Goal: Information Seeking & Learning: Learn about a topic

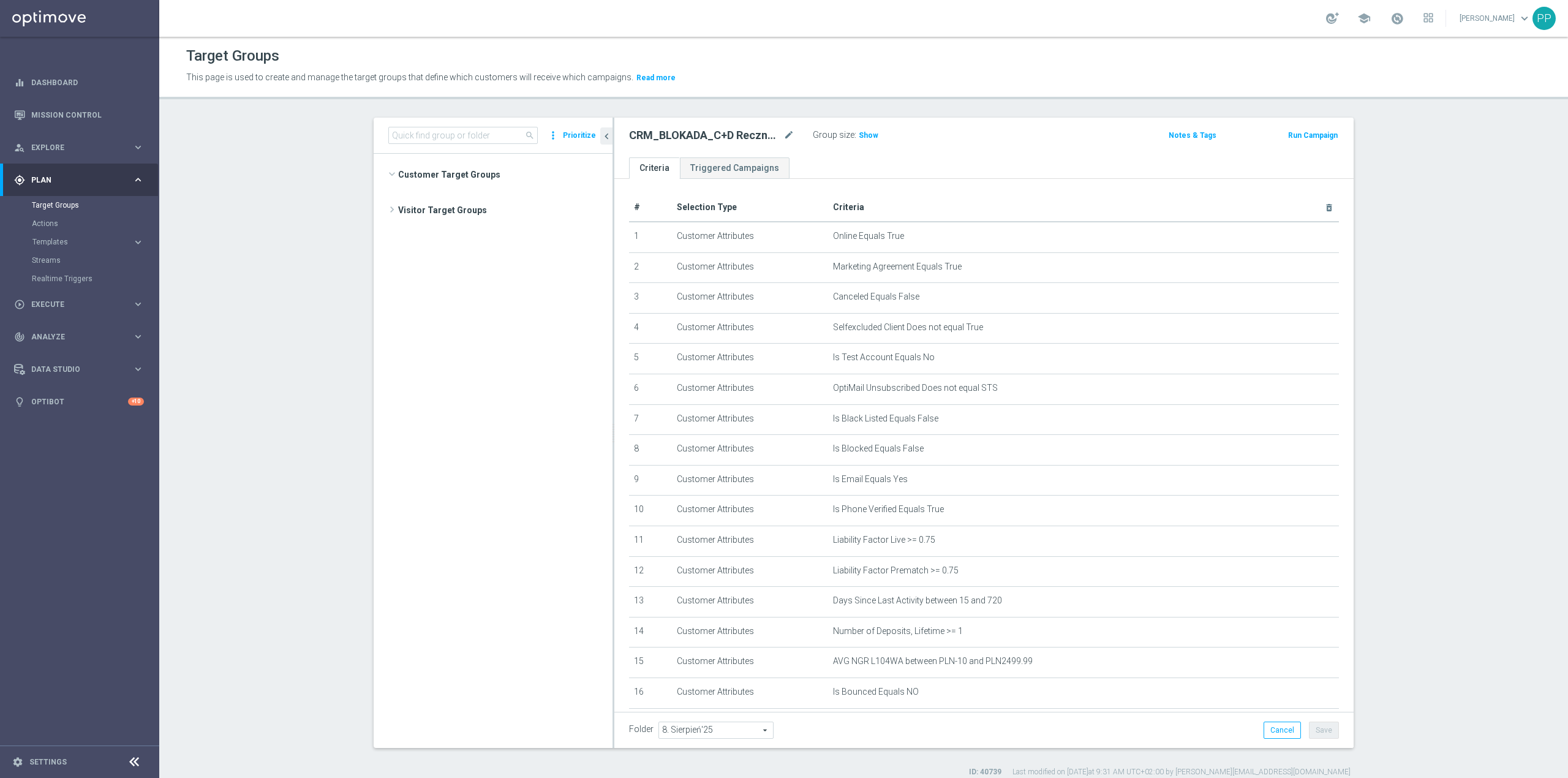
scroll to position [515, 0]
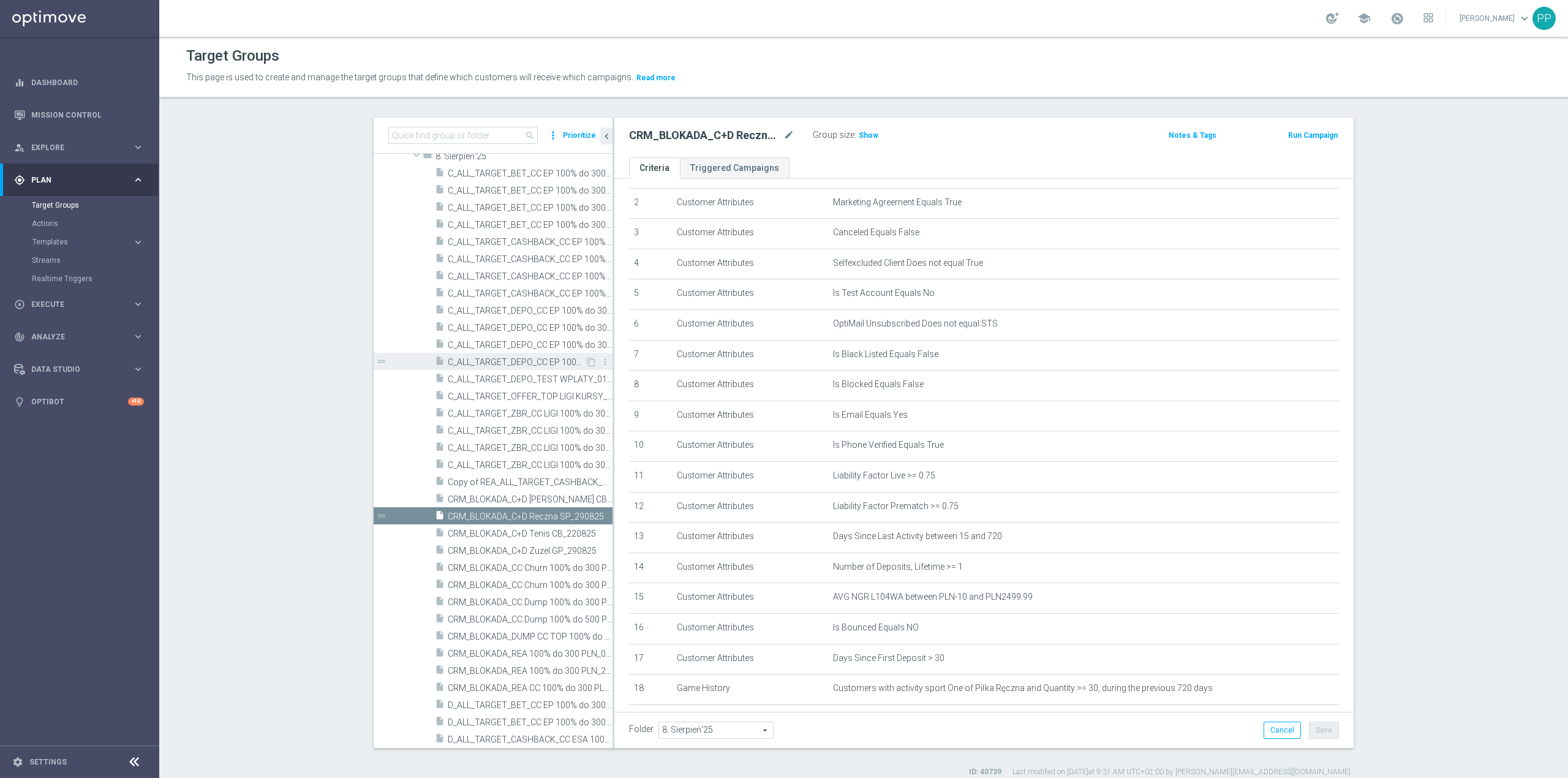
scroll to position [81, 0]
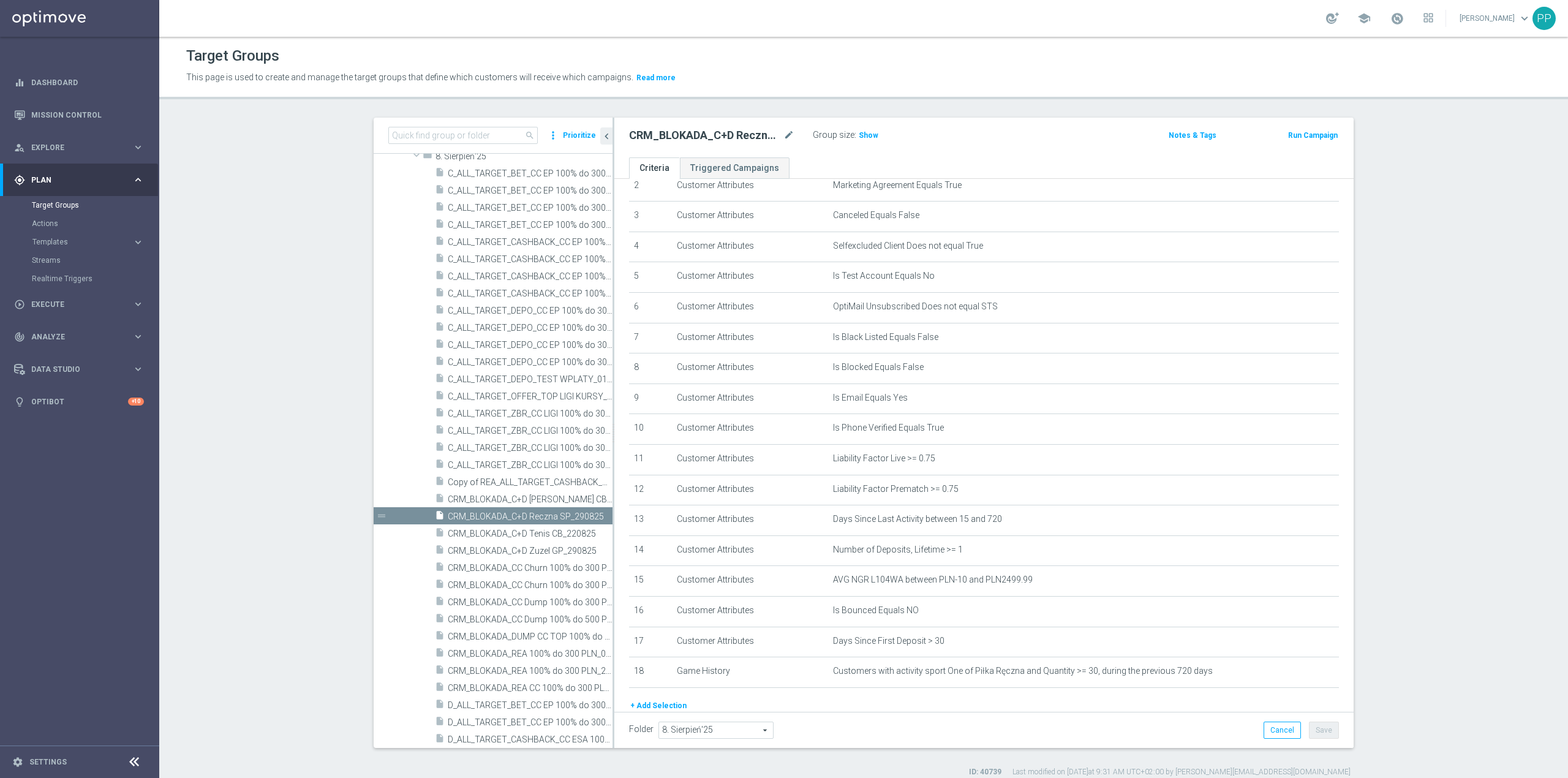
click at [329, 366] on section "search more_vert Prioritize Customer Target Groups library_add create_new_folder" at bounding box center [863, 447] width 1409 height 660
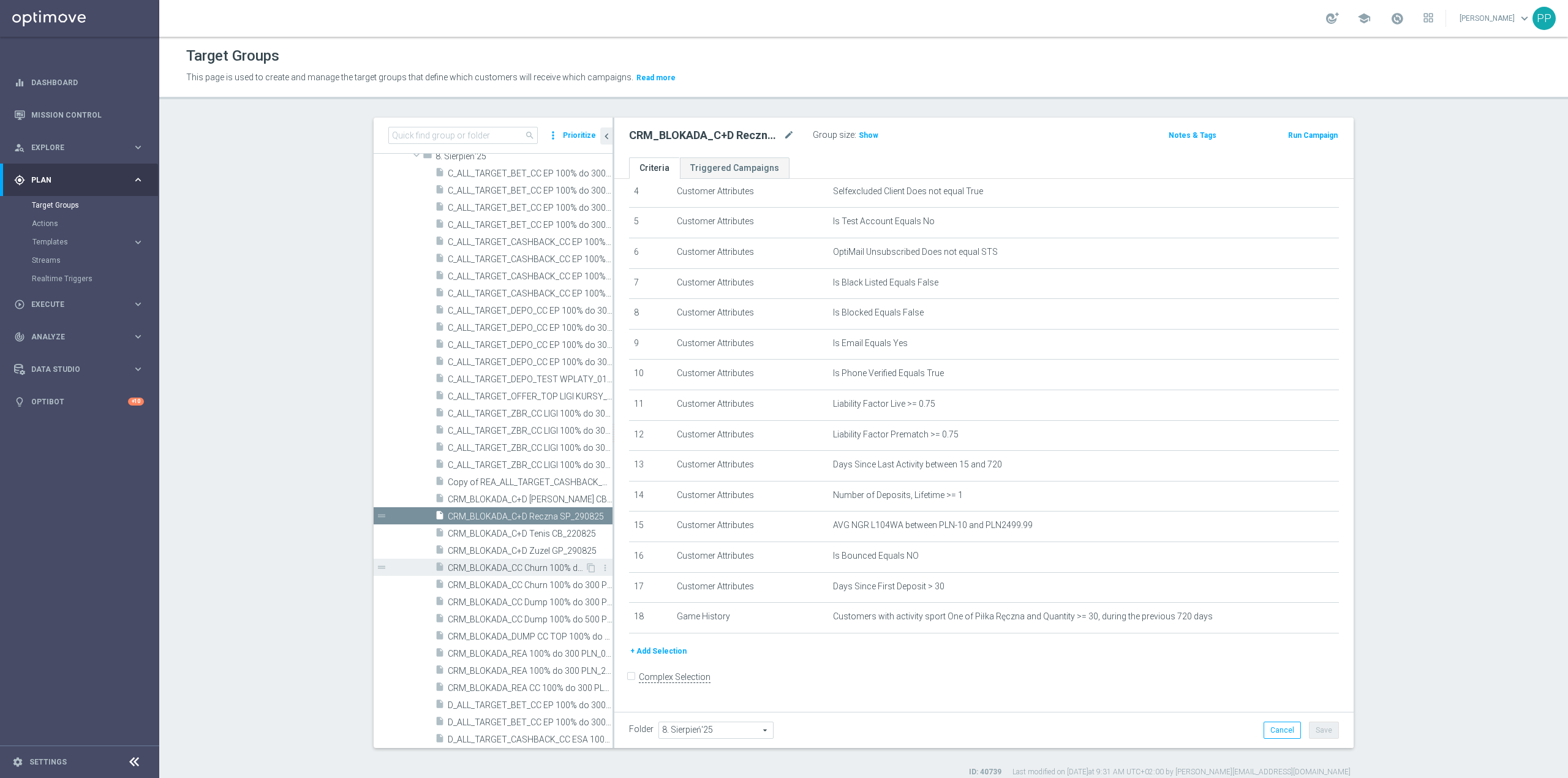
click at [540, 569] on span "CRM_BLOKADA_CC Churn 100% do 300 PLN_210825" at bounding box center [516, 568] width 137 height 11
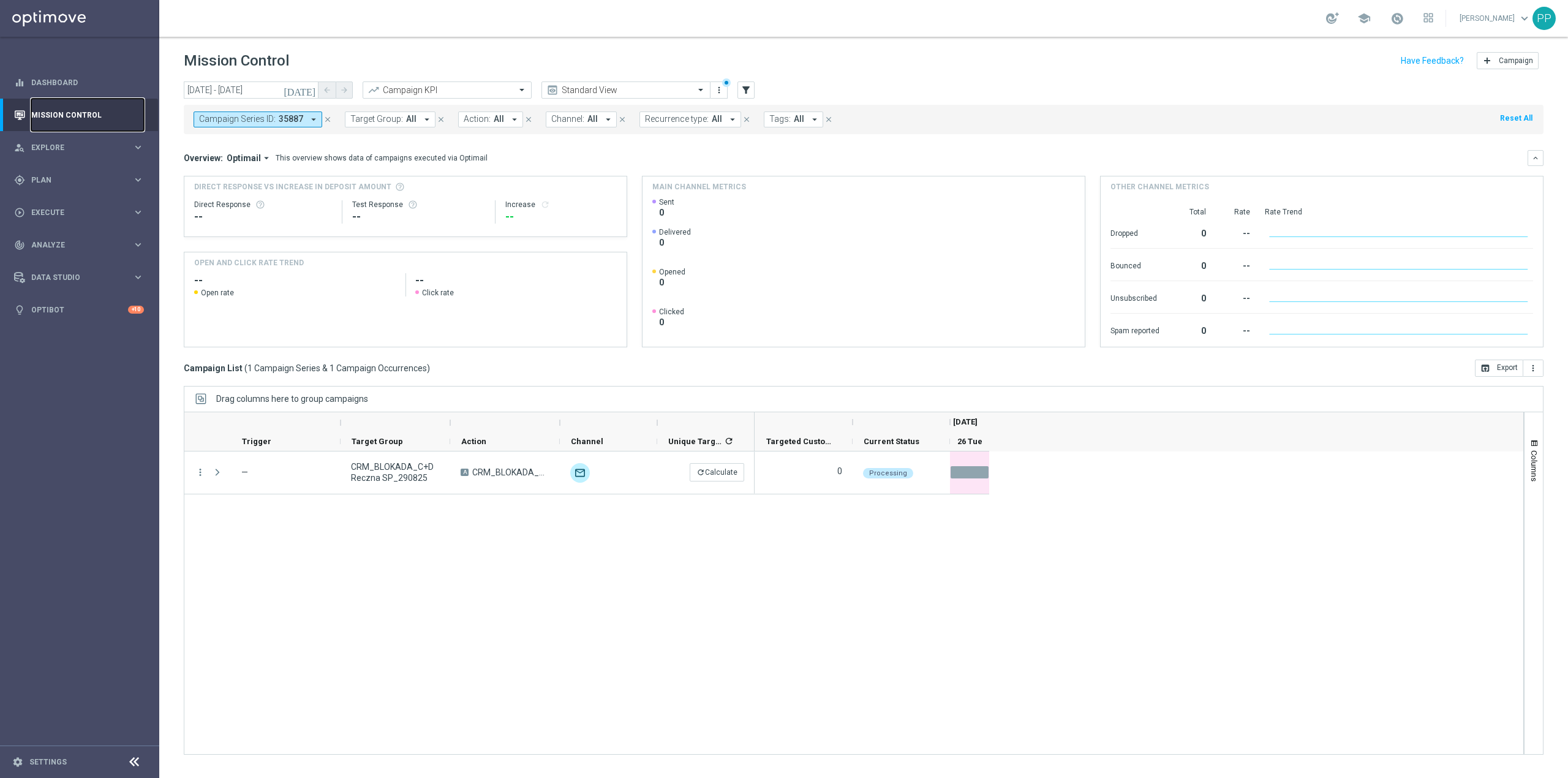
click at [67, 110] on link "Mission Control" at bounding box center [87, 115] width 113 height 33
drag, startPoint x: 324, startPoint y: 118, endPoint x: 1502, endPoint y: 352, distance: 1201.0
click at [324, 118] on icon "close" at bounding box center [328, 119] width 8 height 8
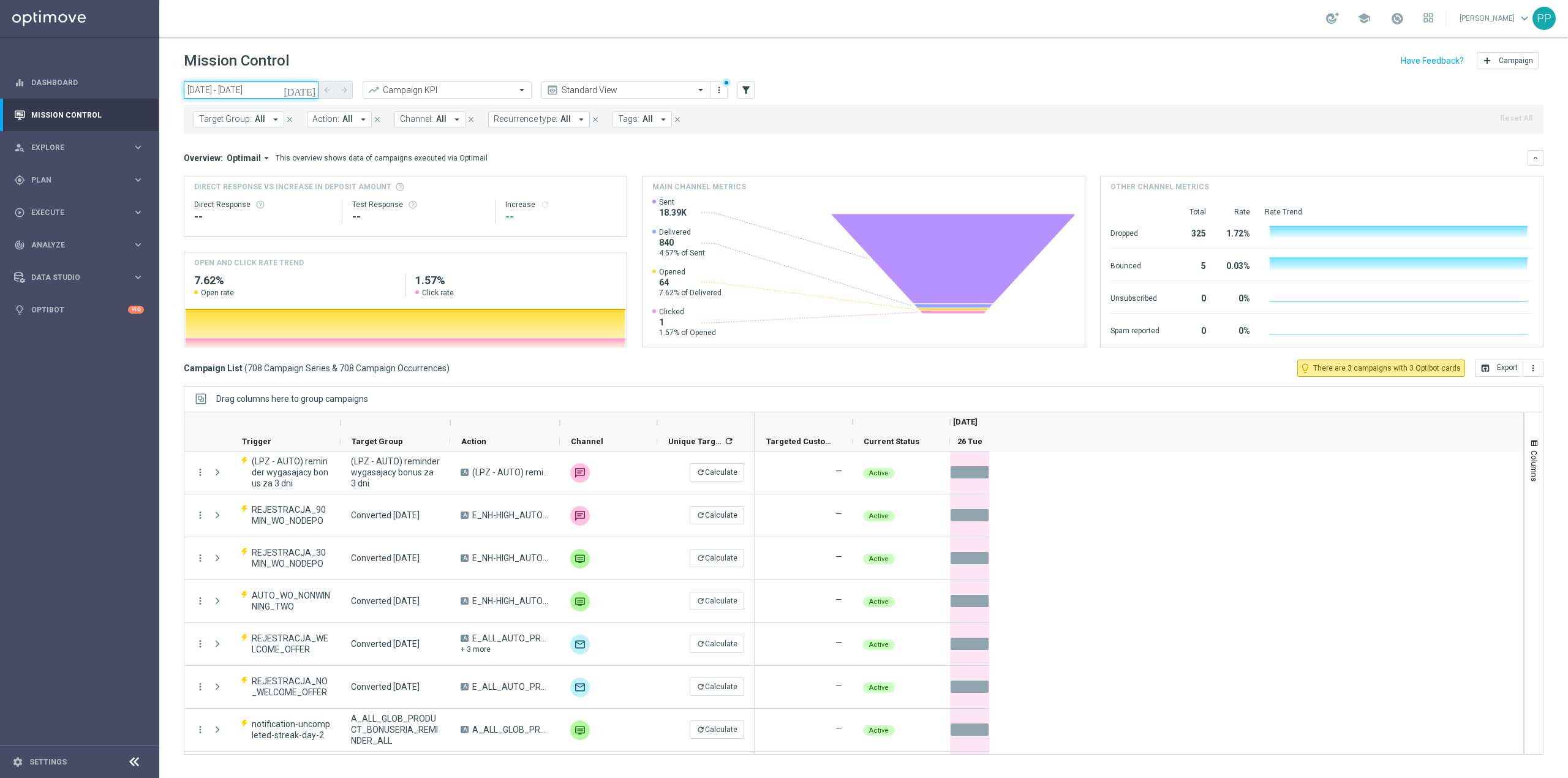
click at [234, 88] on input "26 Aug 2025 - 26 Aug 2025" at bounding box center [251, 90] width 135 height 17
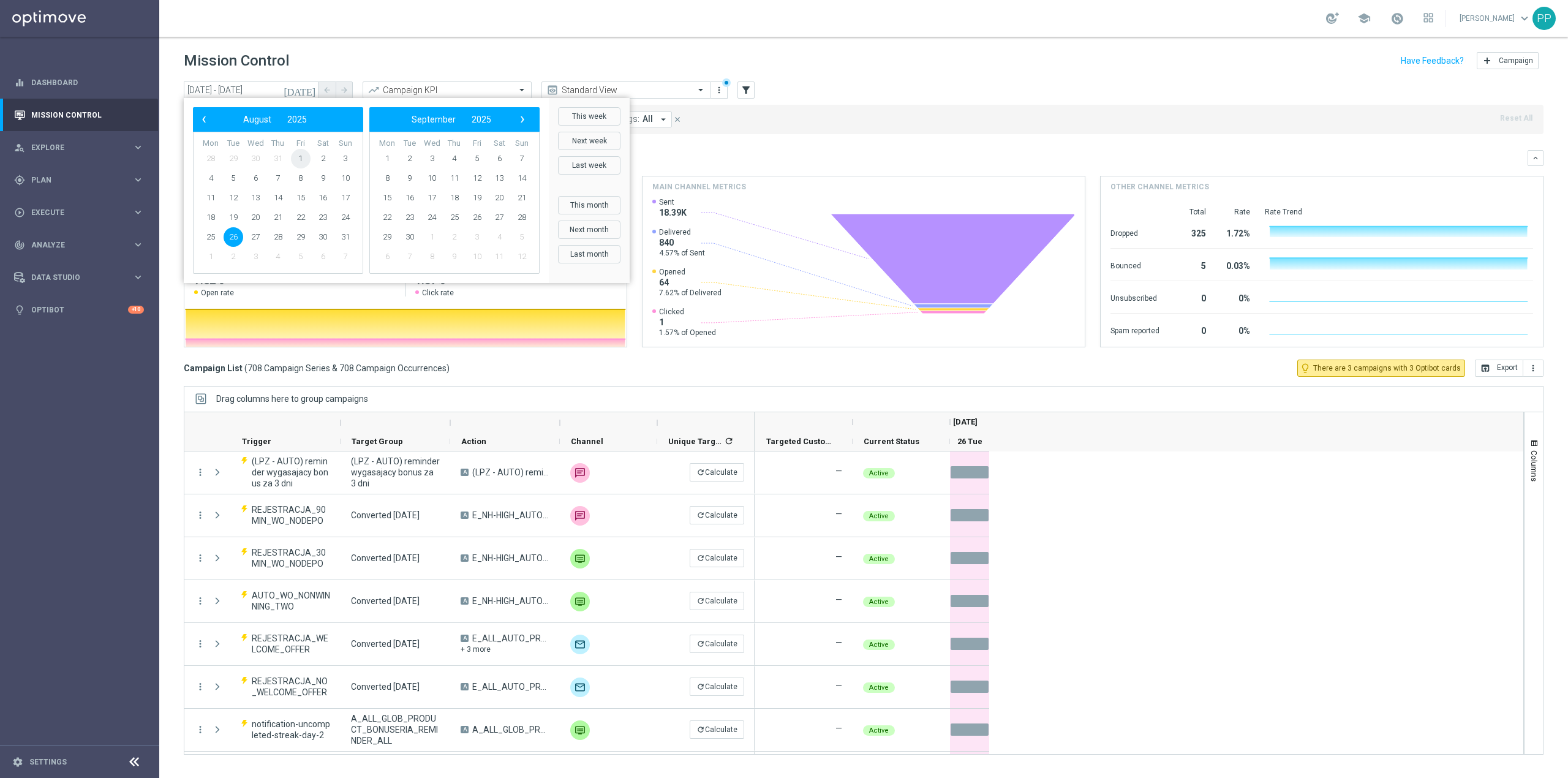
click at [295, 158] on span "1" at bounding box center [301, 159] width 20 height 20
click at [347, 215] on span "24" at bounding box center [346, 218] width 20 height 20
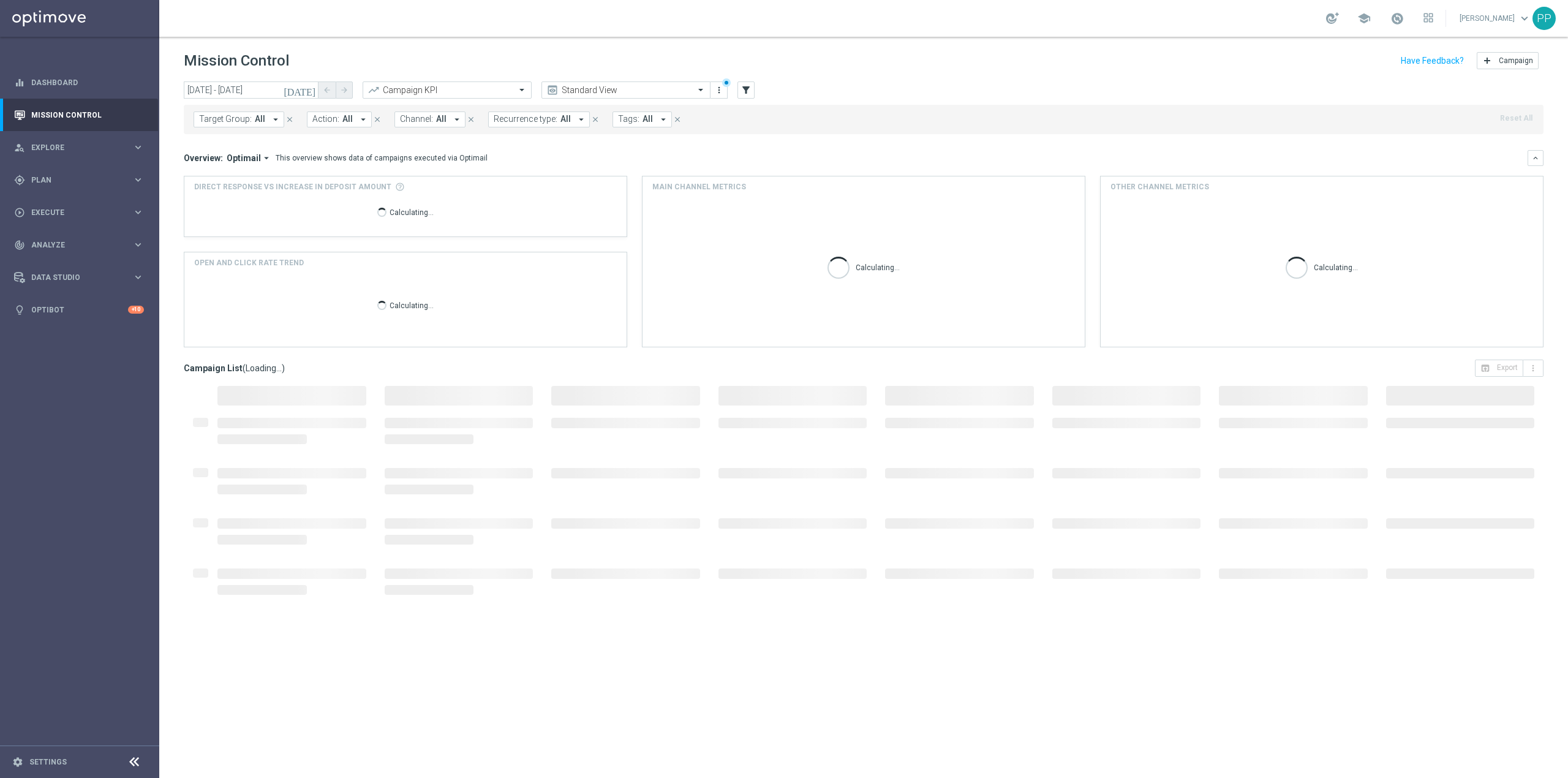
type input "01 Aug 2025 - 24 Aug 2025"
click at [642, 122] on span "All" at bounding box center [647, 119] width 11 height 11
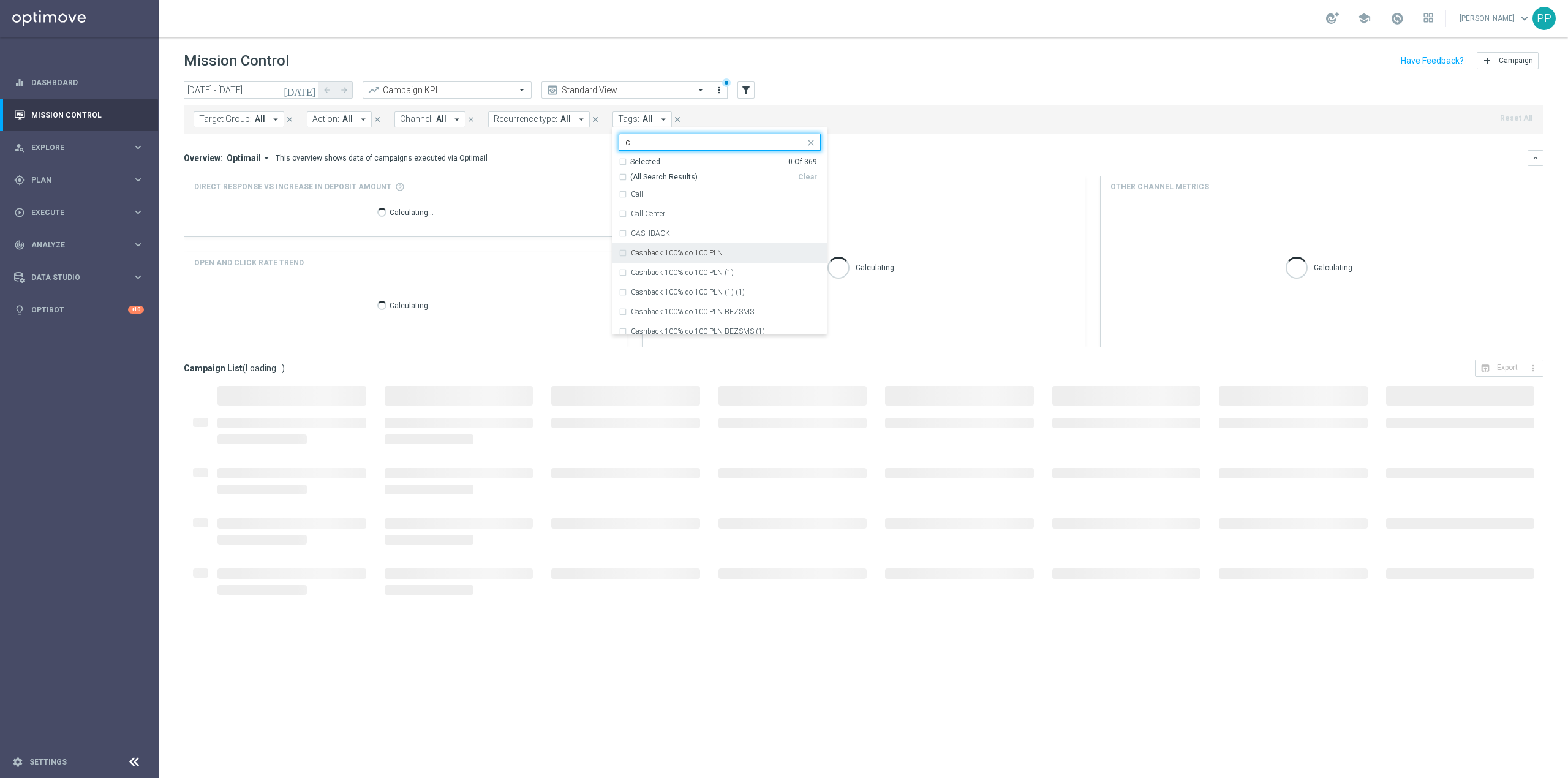
scroll to position [980, 0]
click at [648, 219] on div "C" at bounding box center [725, 216] width 190 height 7
type input "c"
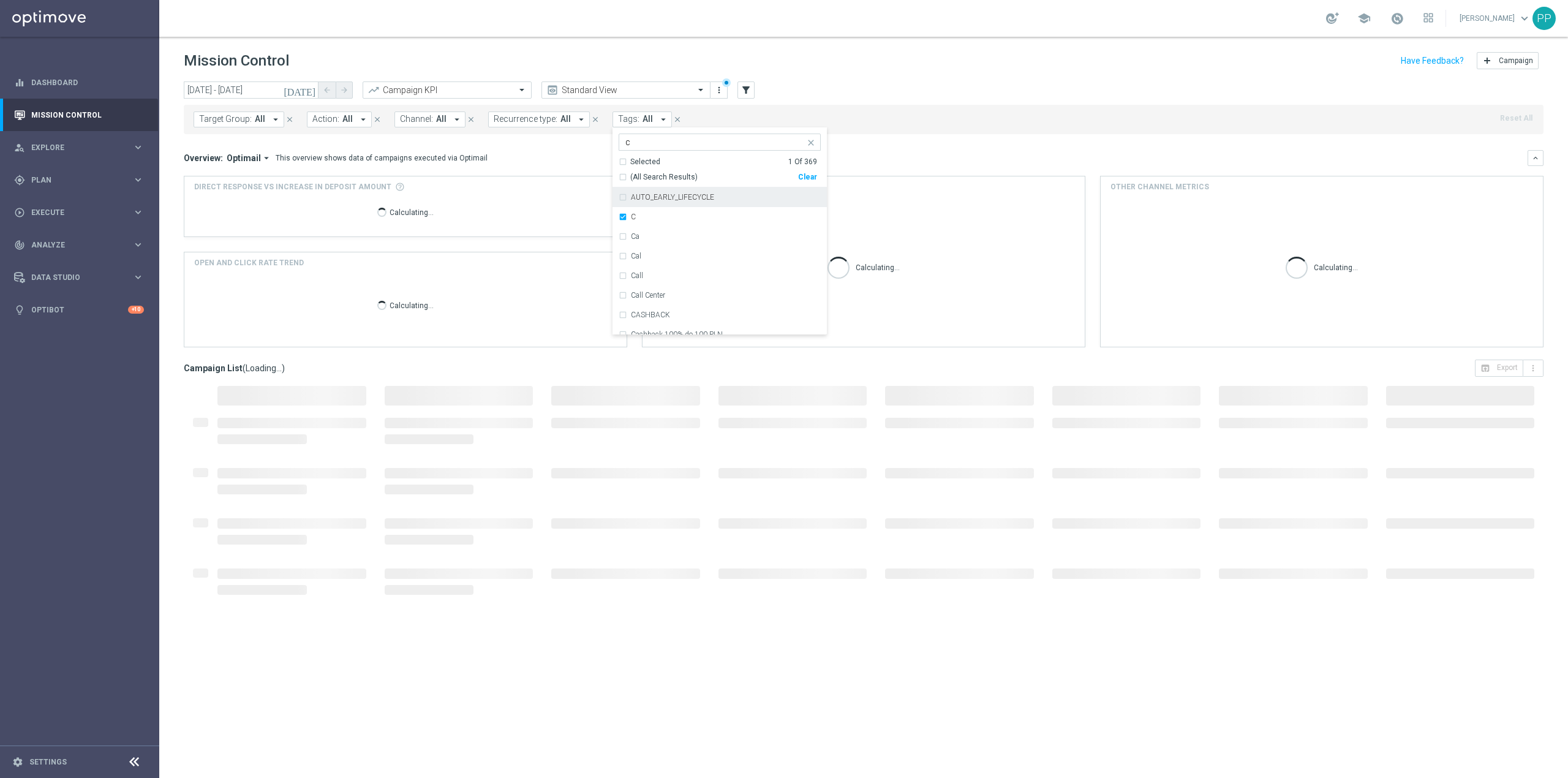
click at [583, 157] on div "Overview: Optimail arrow_drop_down This overview shows data of campaigns execut…" at bounding box center [856, 158] width 1344 height 11
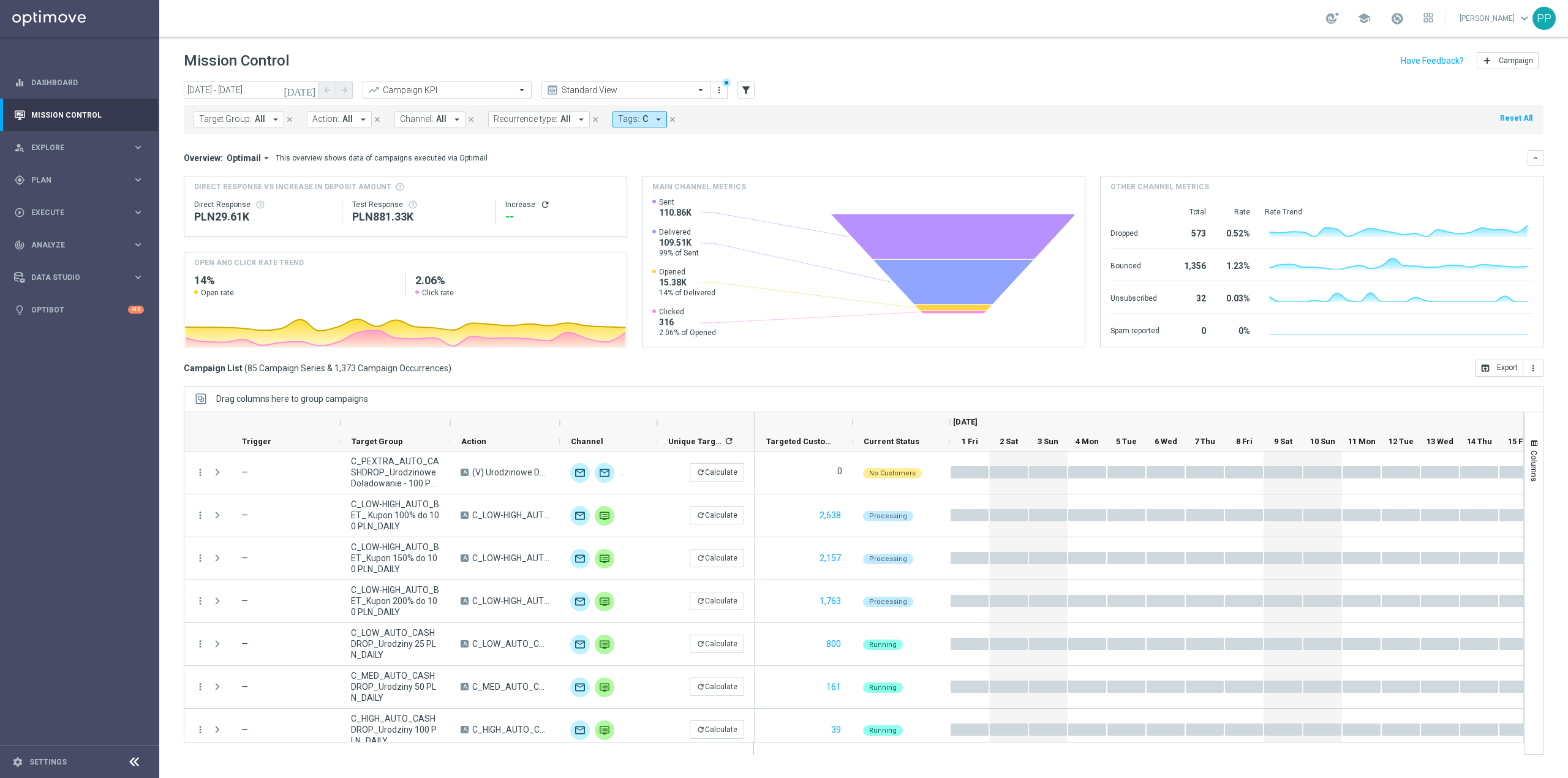
click at [334, 122] on span "Action:" at bounding box center [325, 119] width 27 height 11
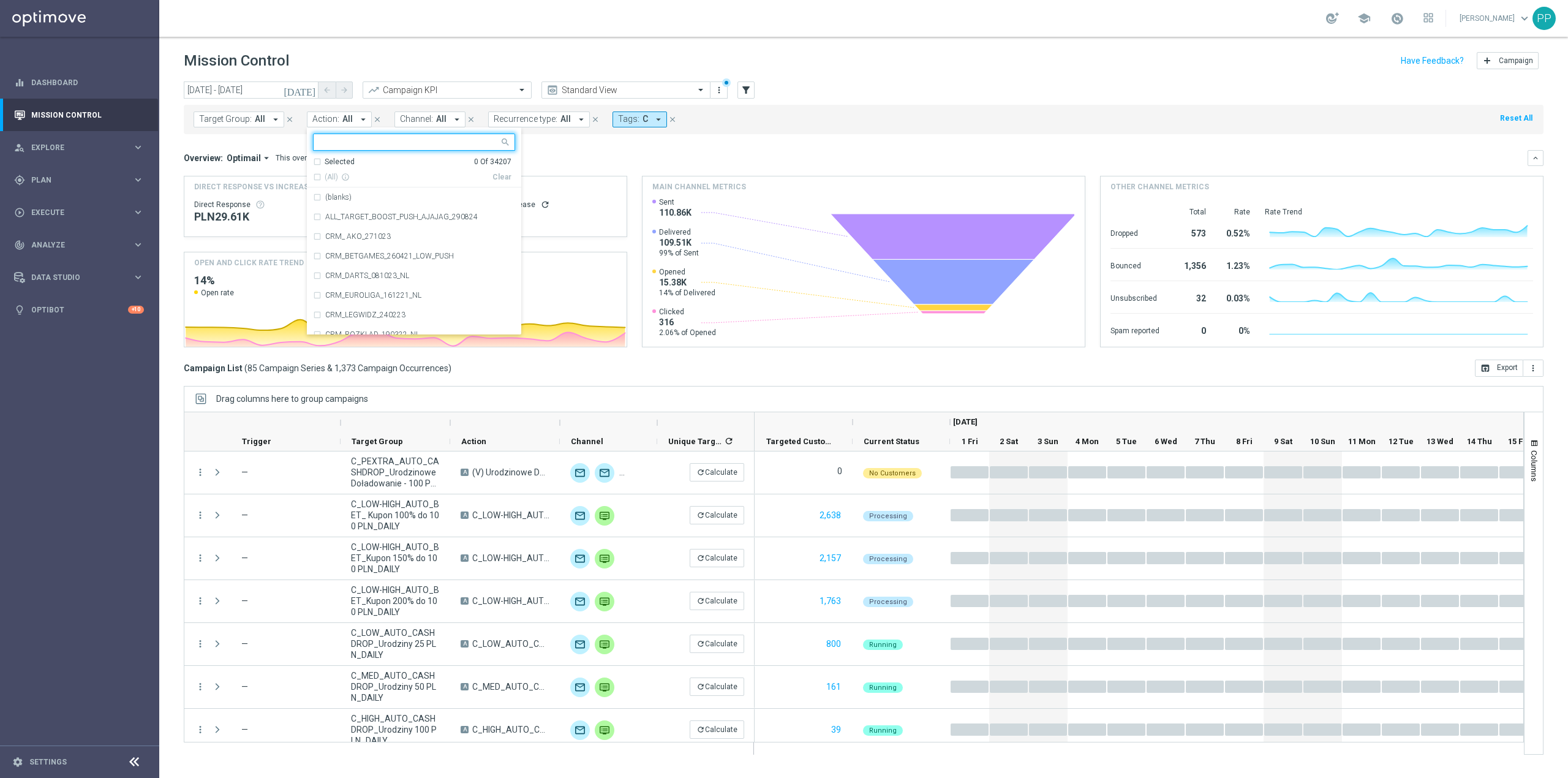
click at [545, 119] on span "Recurrence type:" at bounding box center [526, 119] width 64 height 11
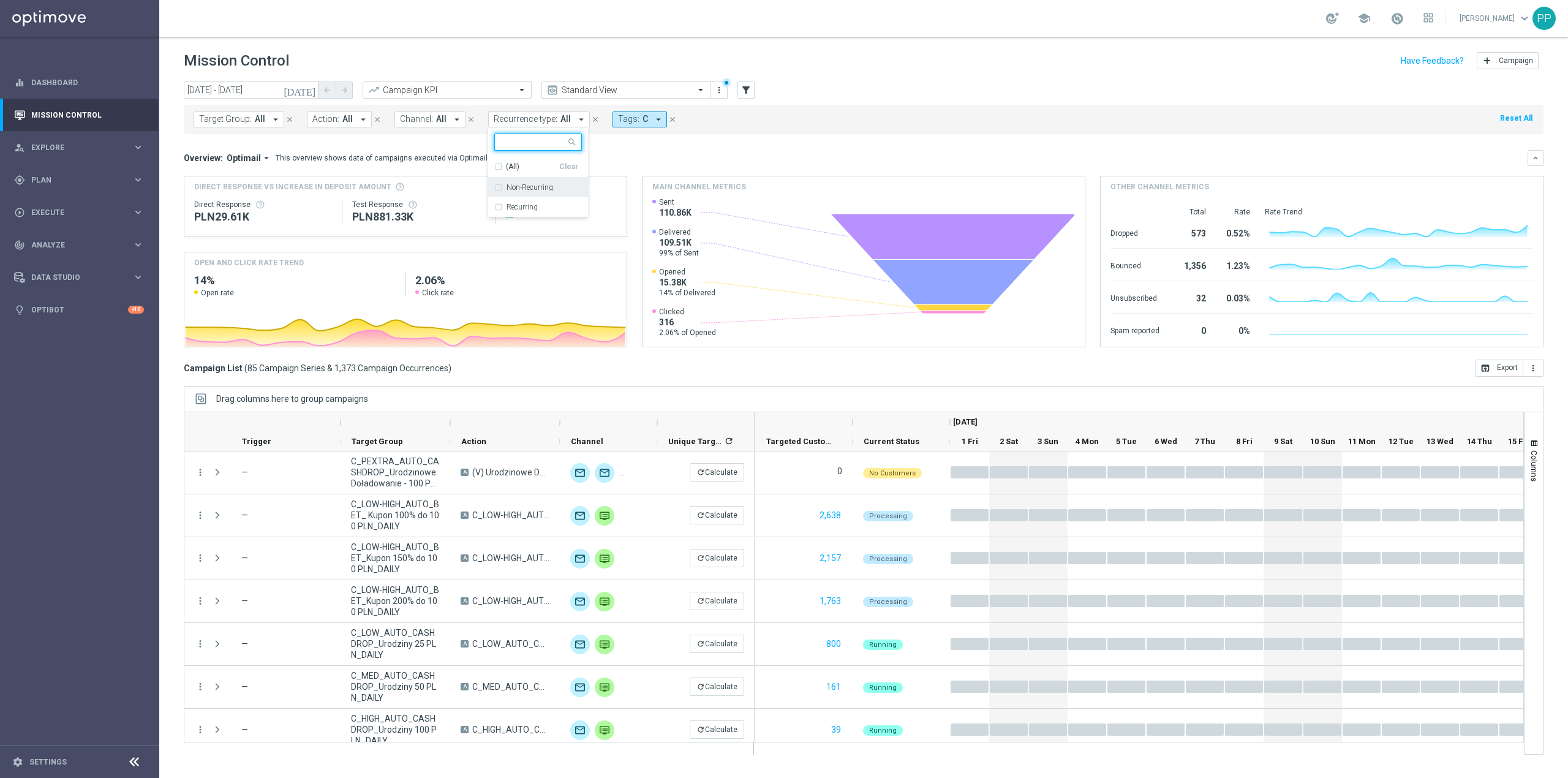
click at [543, 184] on label "Non-Recurring" at bounding box center [530, 187] width 47 height 7
click at [464, 138] on mini-dashboard "Overview: Optimail arrow_drop_down This overview shows data of campaigns execut…" at bounding box center [863, 246] width 1359 height 225
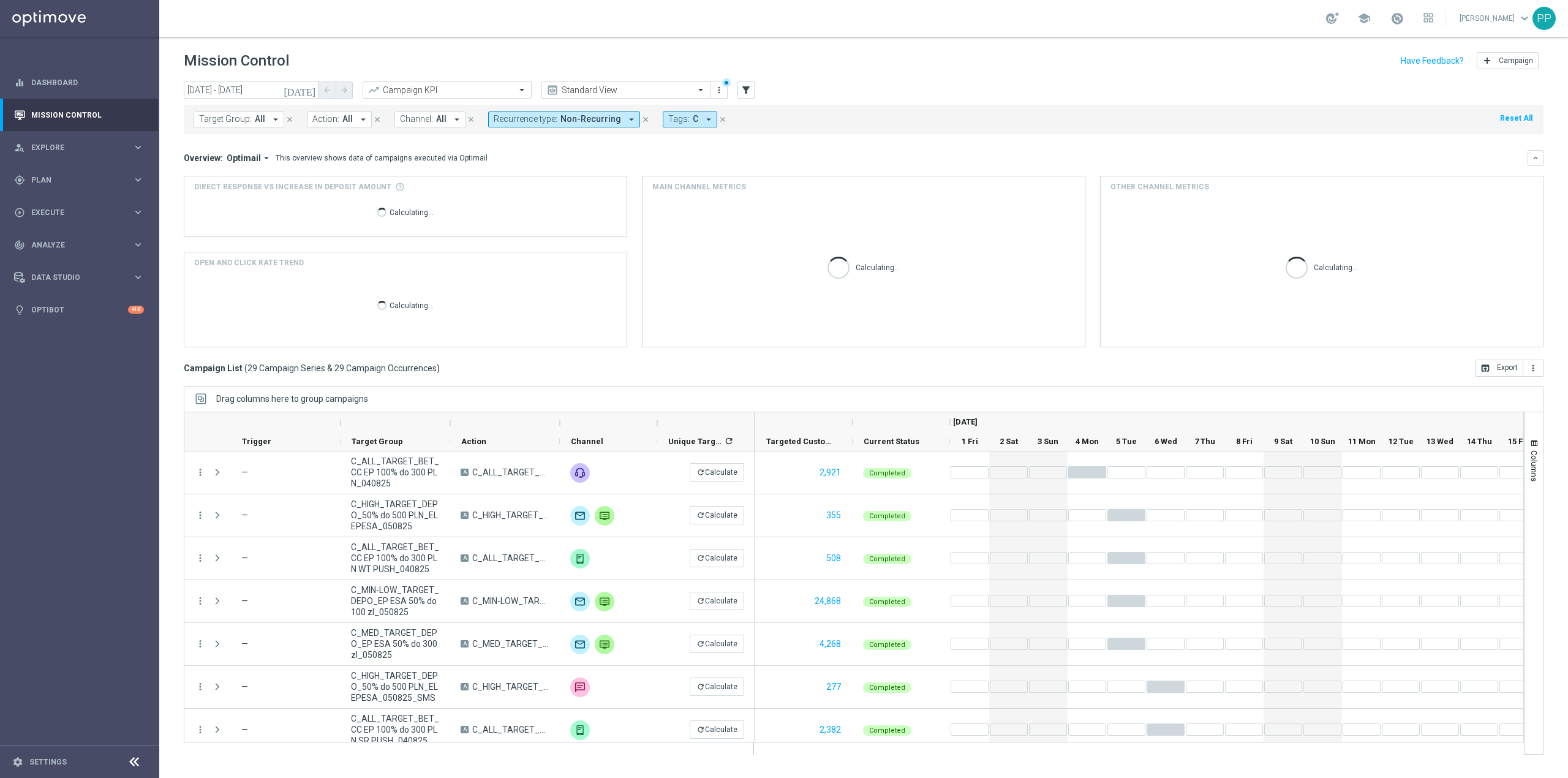
click at [352, 122] on button "Action: All arrow_drop_down" at bounding box center [339, 119] width 65 height 16
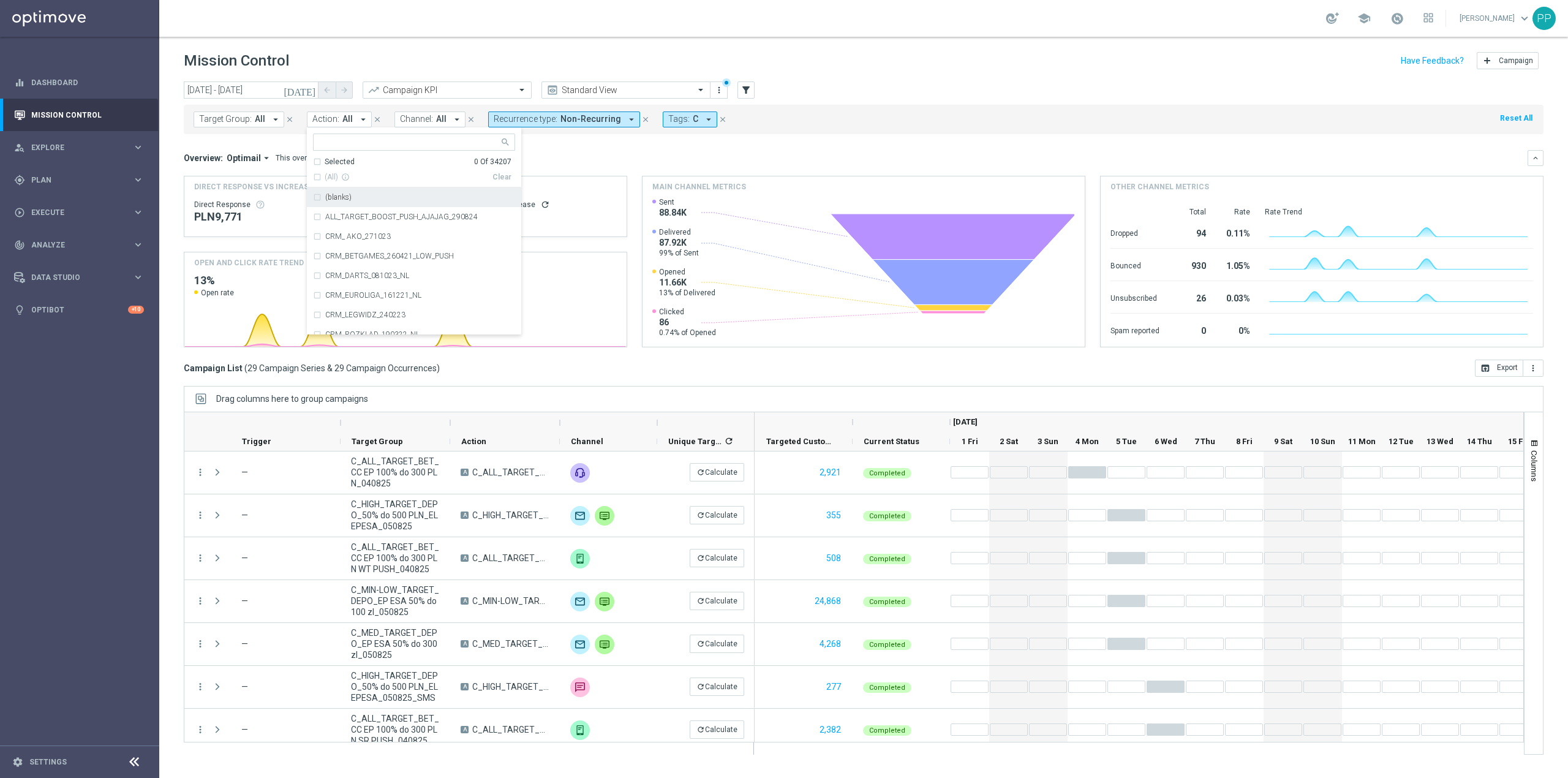
click at [427, 117] on span "Channel:" at bounding box center [416, 119] width 33 height 11
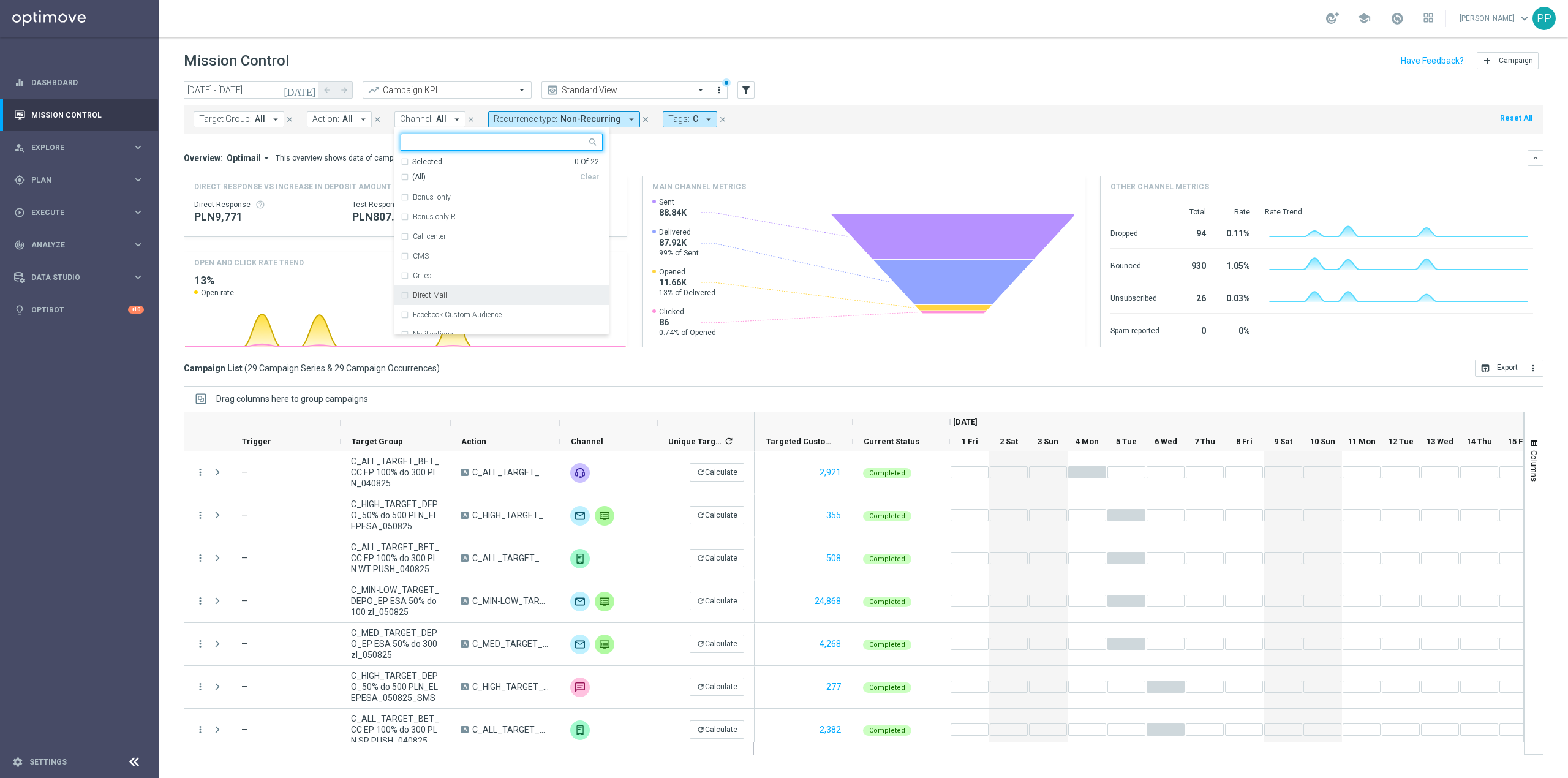
scroll to position [121, 0]
click at [448, 269] on div "Optimail" at bounding box center [502, 273] width 202 height 20
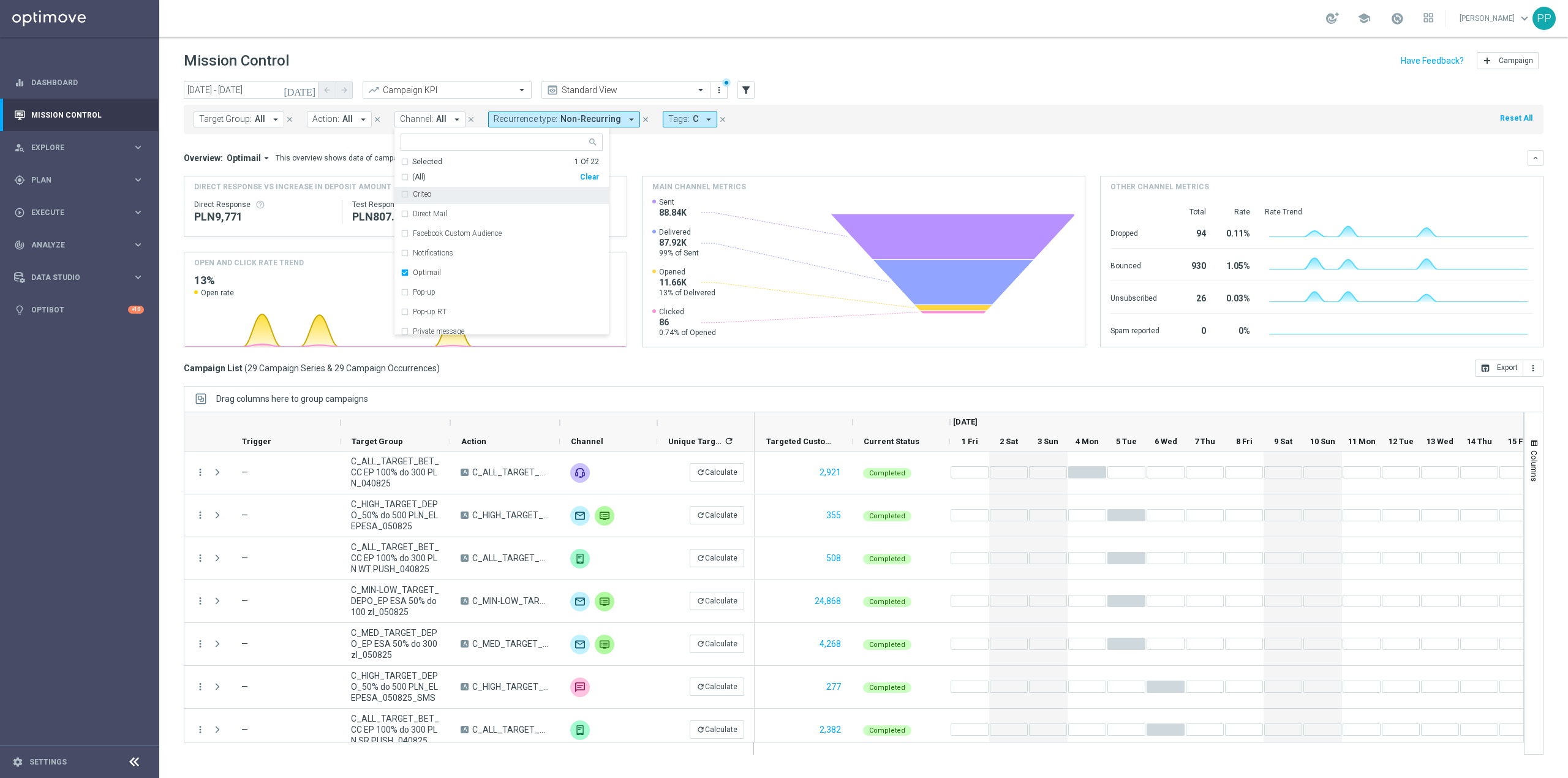
click at [653, 154] on div "Overview: Optimail arrow_drop_down This overview shows data of campaigns execut…" at bounding box center [856, 158] width 1344 height 11
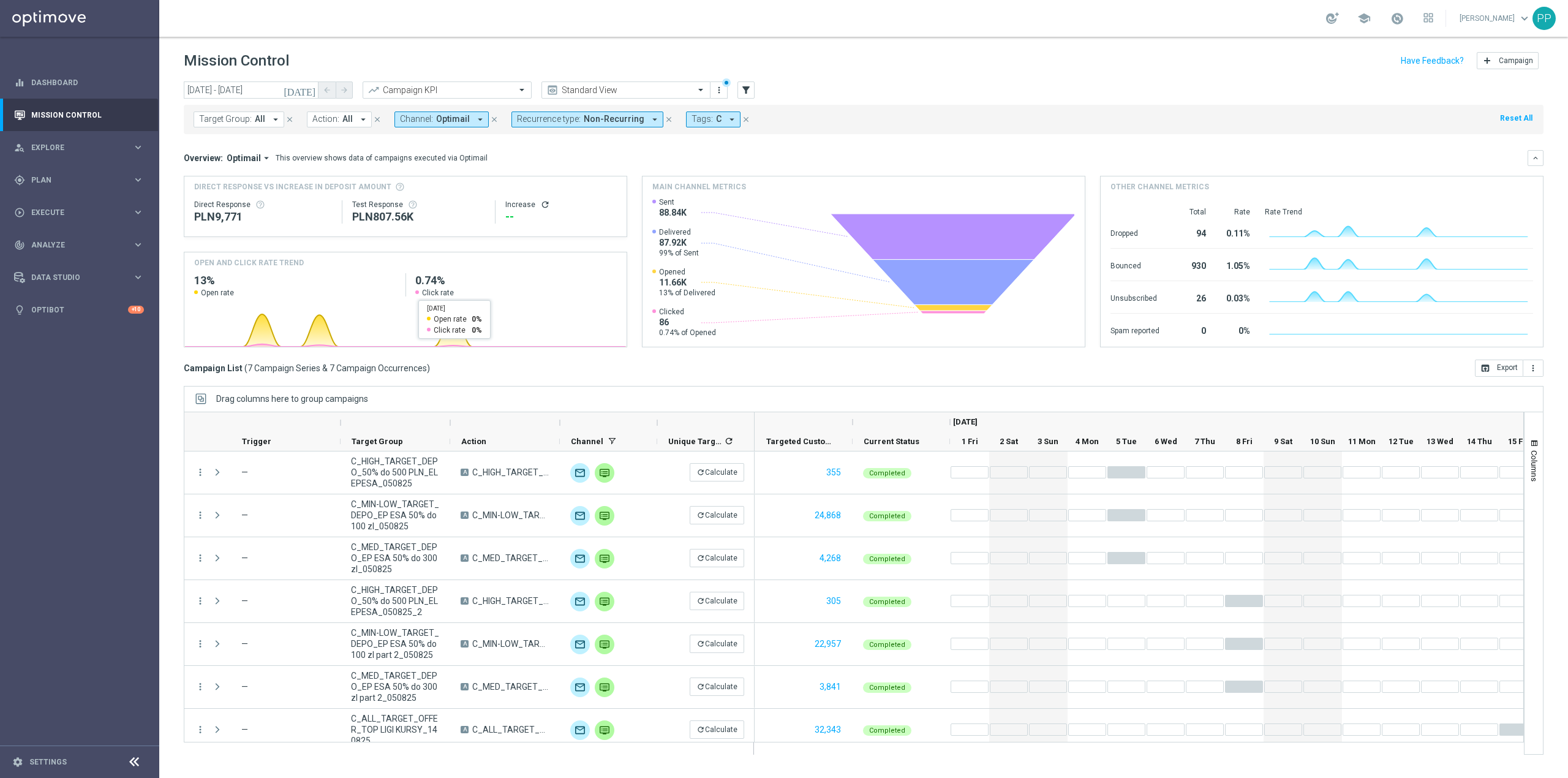
click at [255, 155] on span "Optimail" at bounding box center [244, 158] width 34 height 11
click at [244, 179] on div "Analysis" at bounding box center [247, 177] width 73 height 17
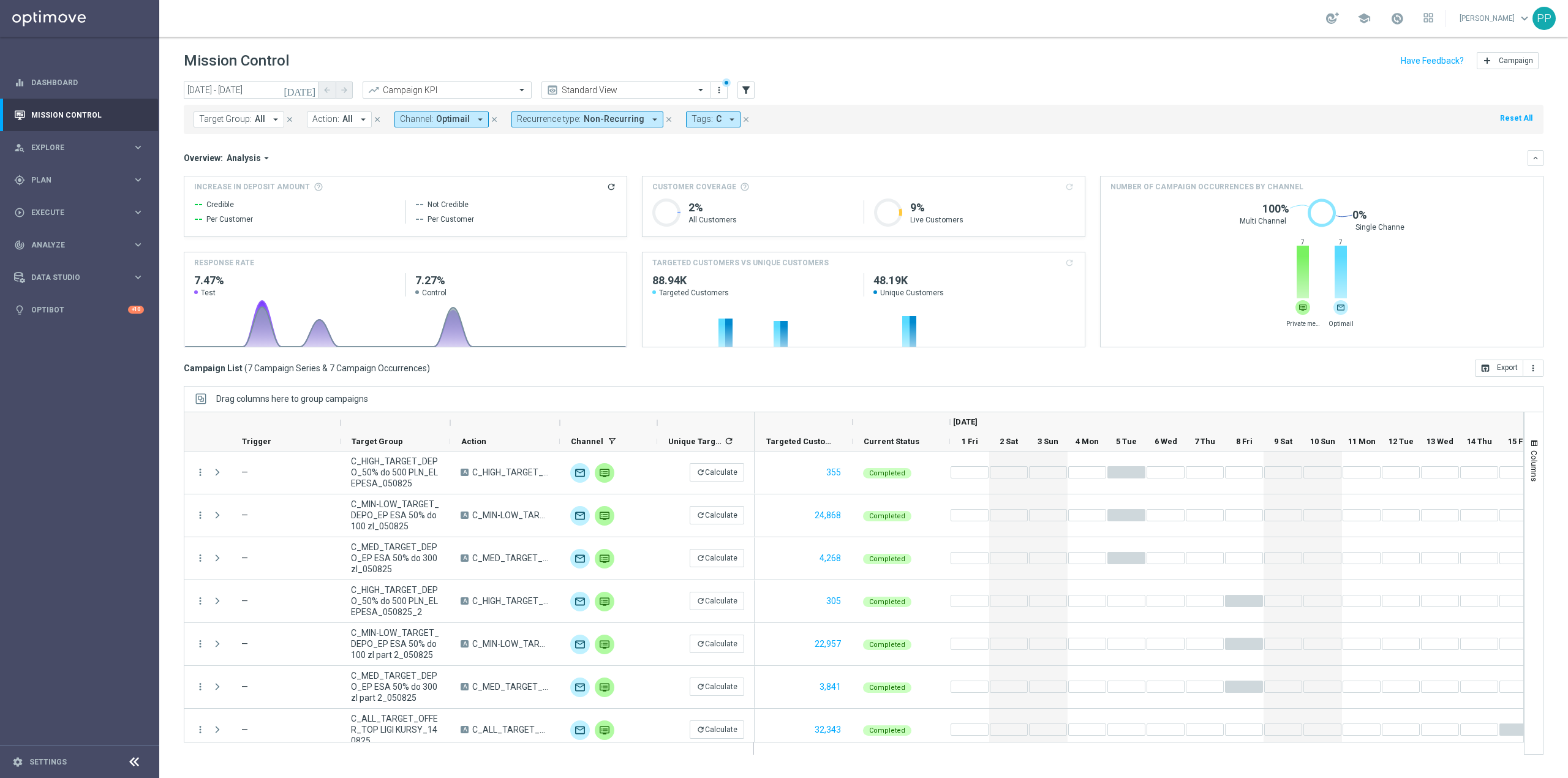
click at [422, 117] on span "Channel:" at bounding box center [416, 119] width 33 height 11
click at [454, 305] on div "Optimail" at bounding box center [502, 312] width 202 height 20
click at [457, 251] on label "Private message" at bounding box center [438, 250] width 52 height 7
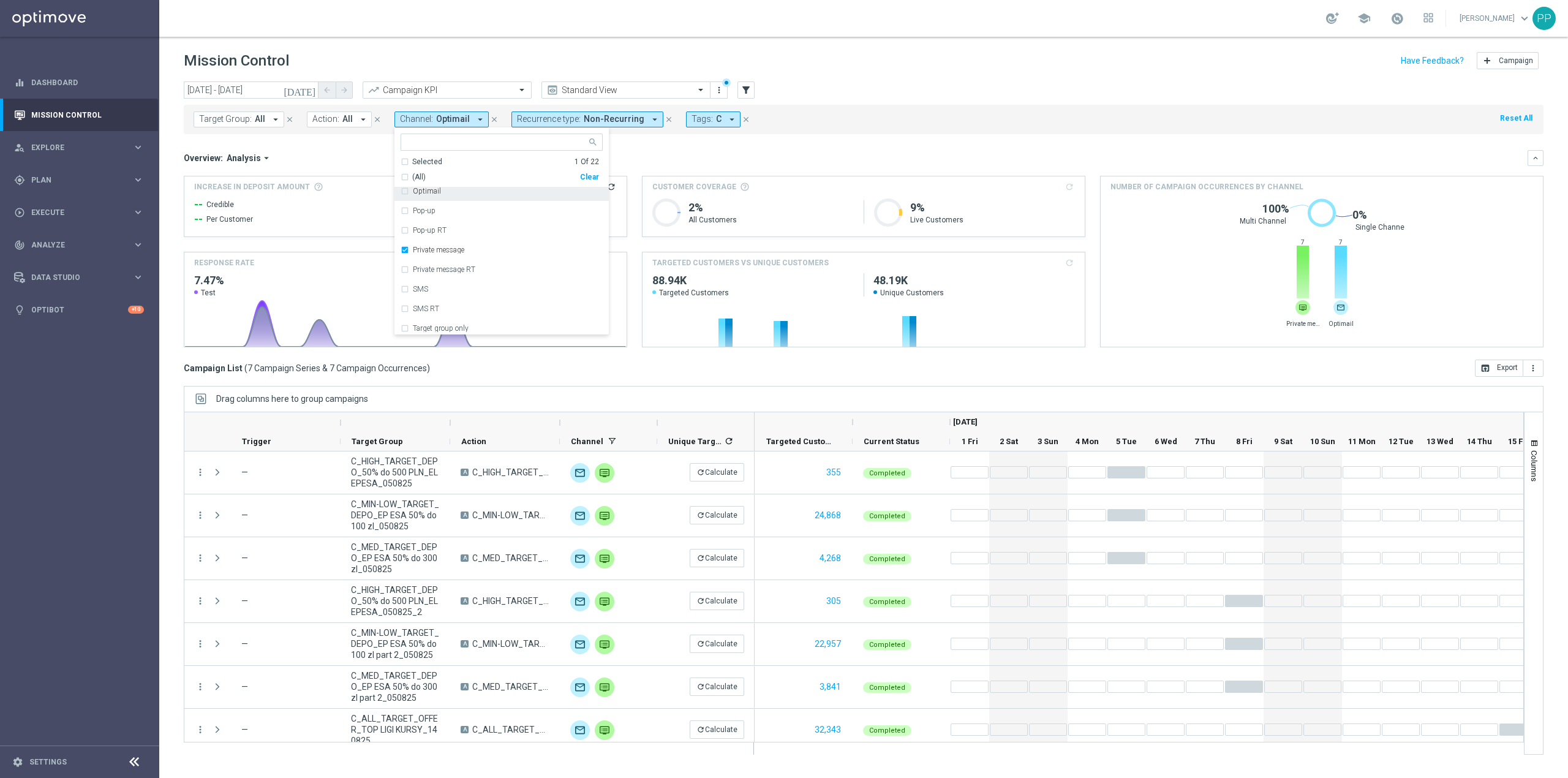
click at [638, 152] on div "Overview: Analysis arrow_drop_down keyboard_arrow_down" at bounding box center [863, 158] width 1359 height 16
click at [458, 119] on span "Private message" at bounding box center [470, 119] width 68 height 11
click at [446, 246] on label "Private message" at bounding box center [438, 250] width 52 height 7
click at [466, 309] on div "XtremePush" at bounding box center [507, 305] width 190 height 7
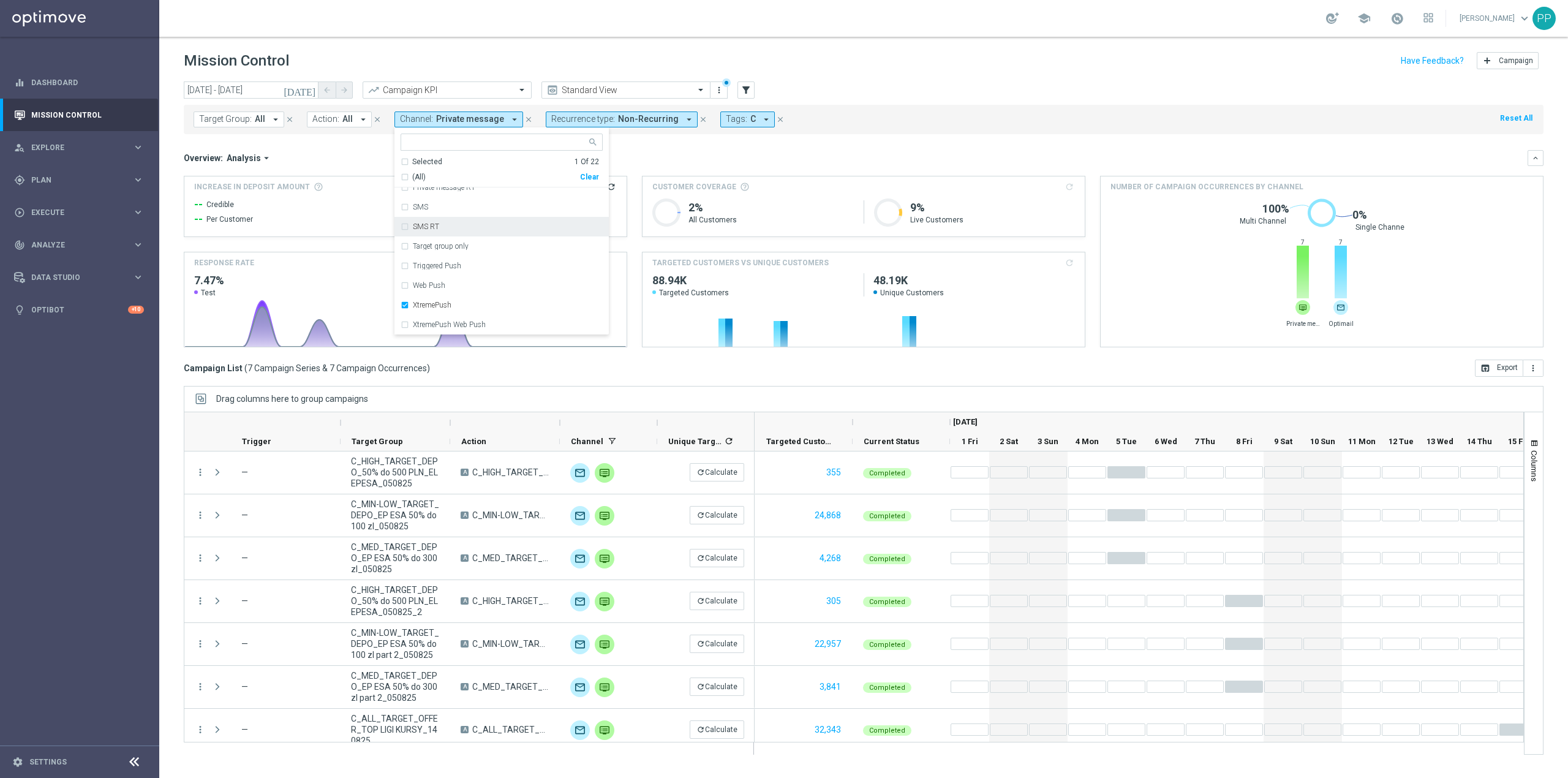
click at [624, 157] on div "Overview: Analysis arrow_drop_down" at bounding box center [856, 158] width 1344 height 11
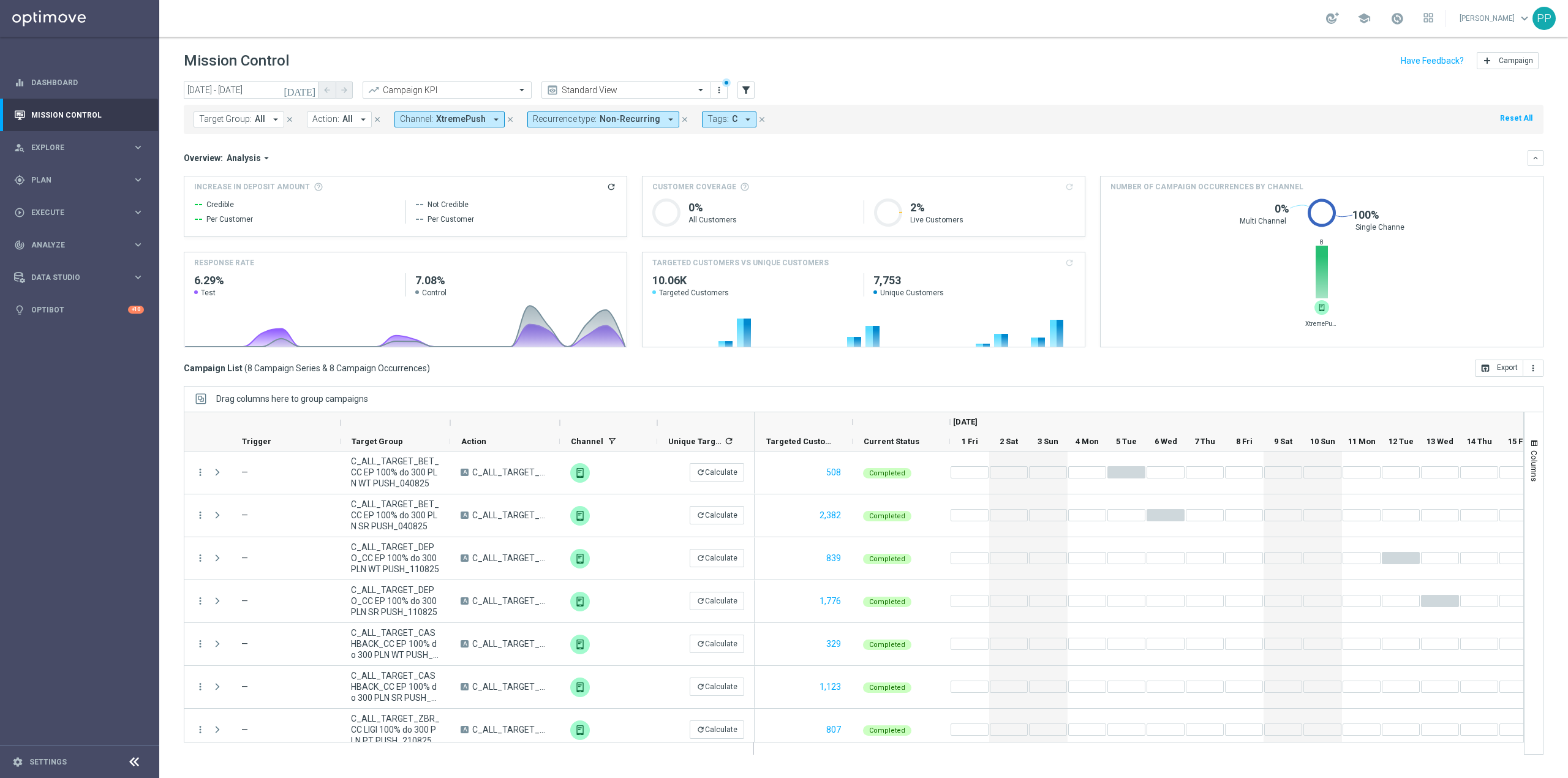
click at [471, 116] on span "XtremePush" at bounding box center [461, 119] width 49 height 11
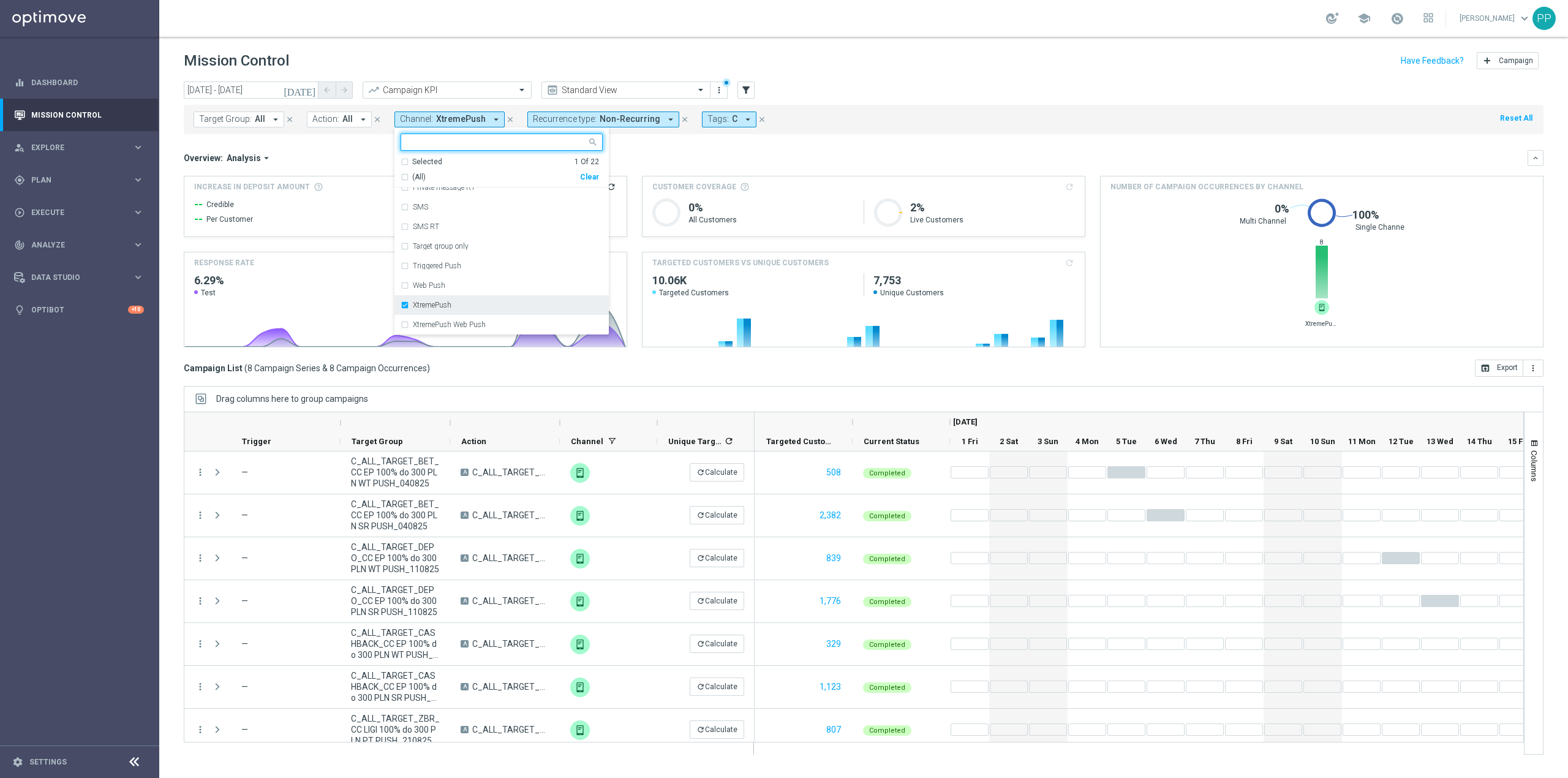
click at [468, 314] on div "XtremePush" at bounding box center [502, 305] width 202 height 20
click at [436, 210] on div "SMS" at bounding box center [507, 207] width 190 height 7
click at [370, 147] on mini-dashboard "Overview: Analysis arrow_drop_down keyboard_arrow_down Increase In Deposit Amou…" at bounding box center [863, 246] width 1359 height 225
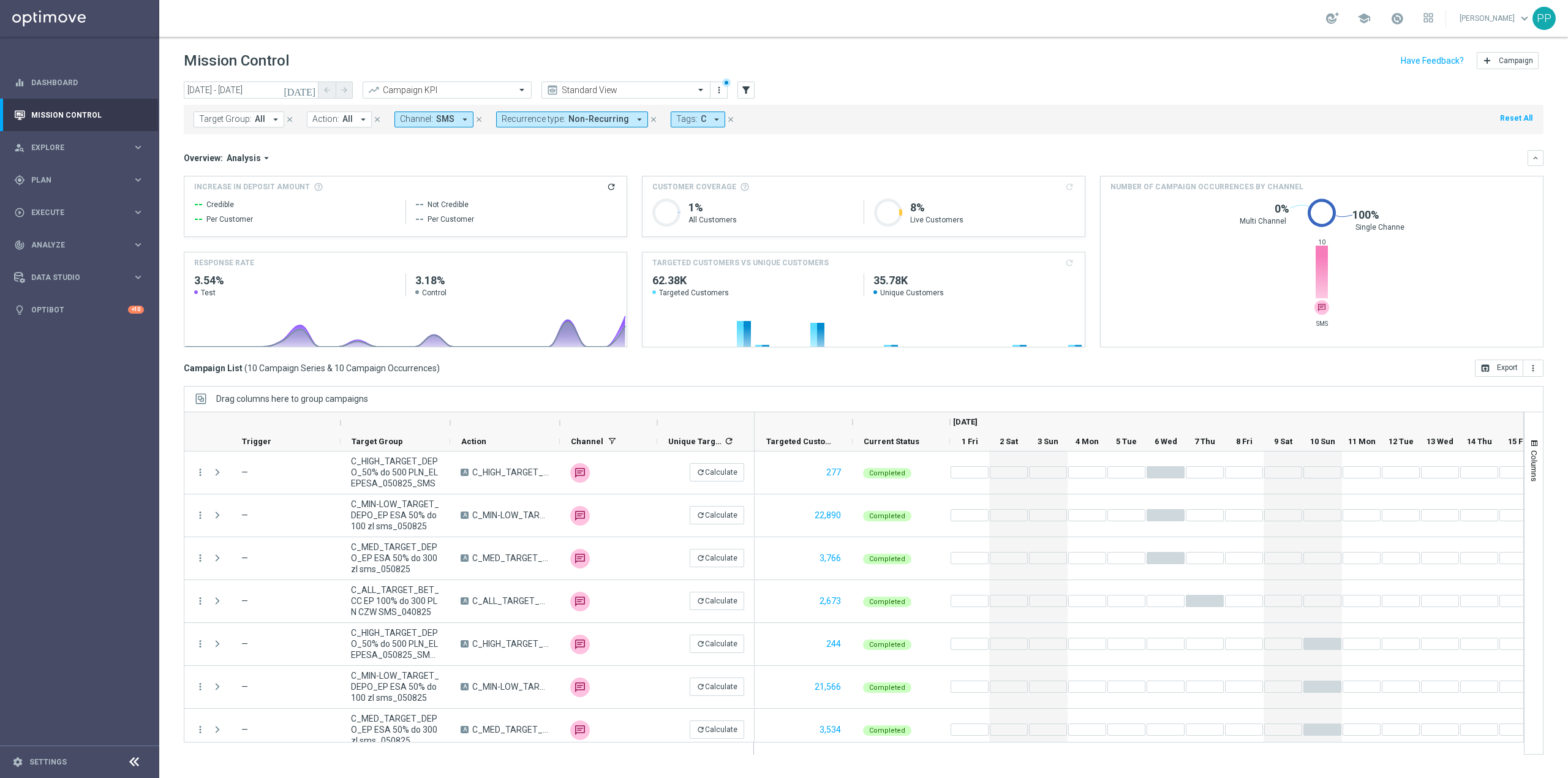
click at [427, 124] on span "Channel:" at bounding box center [416, 119] width 33 height 11
click at [459, 239] on div "SMS" at bounding box center [502, 246] width 202 height 20
click at [456, 243] on div "Call center" at bounding box center [502, 237] width 202 height 20
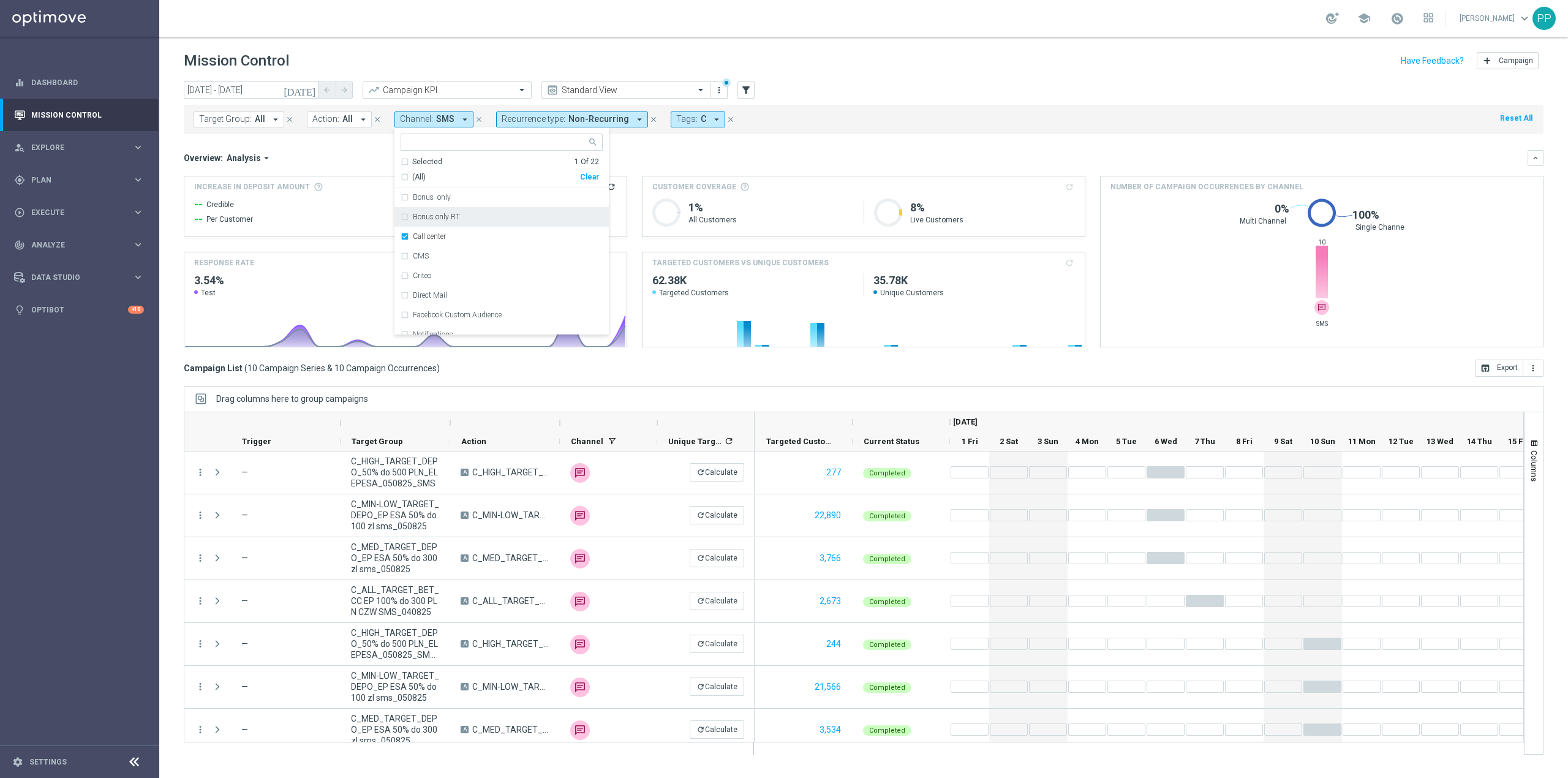
click at [632, 140] on mini-dashboard "Overview: Analysis arrow_drop_down keyboard_arrow_down Increase In Deposit Amou…" at bounding box center [863, 246] width 1359 height 225
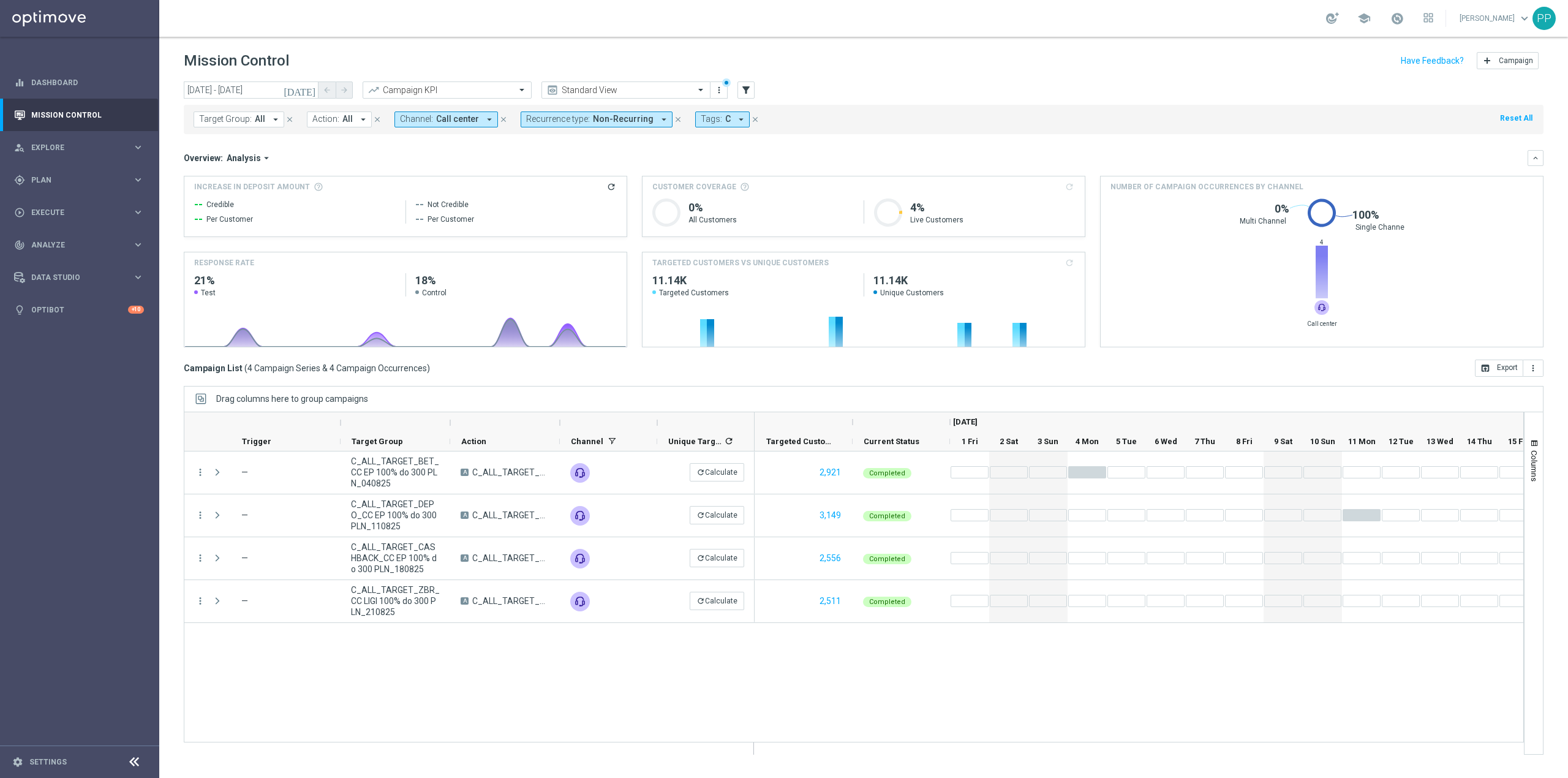
click at [628, 119] on span "Non-Recurring" at bounding box center [623, 119] width 61 height 11
click at [579, 184] on label "Non-Recurring" at bounding box center [562, 187] width 47 height 7
click at [566, 201] on div "Recurring" at bounding box center [570, 207] width 88 height 20
click at [674, 165] on div "Overview: Analysis arrow_drop_down keyboard_arrow_down" at bounding box center [863, 158] width 1359 height 16
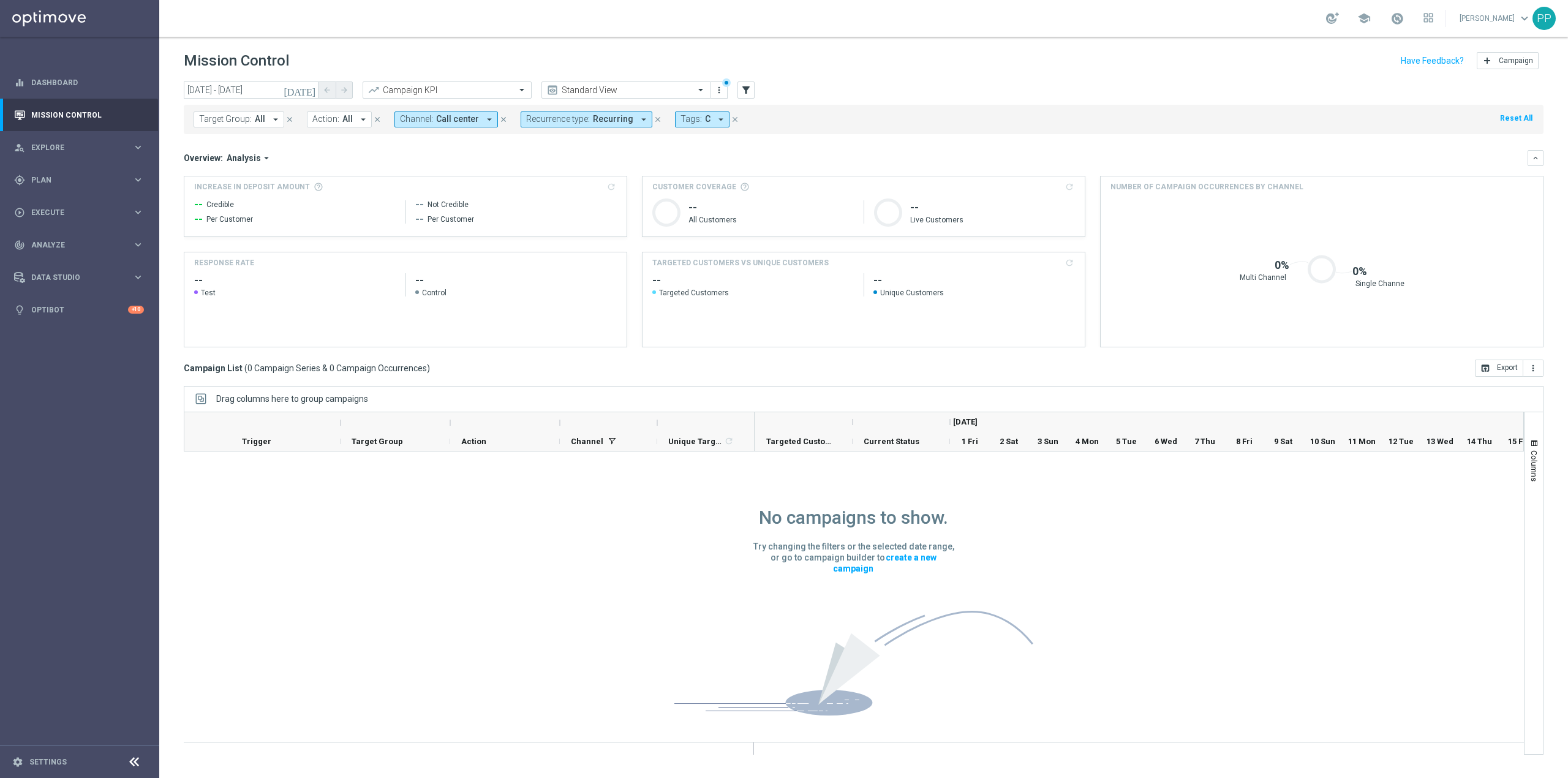
click at [456, 112] on button "Channel: Call center arrow_drop_down" at bounding box center [446, 119] width 103 height 16
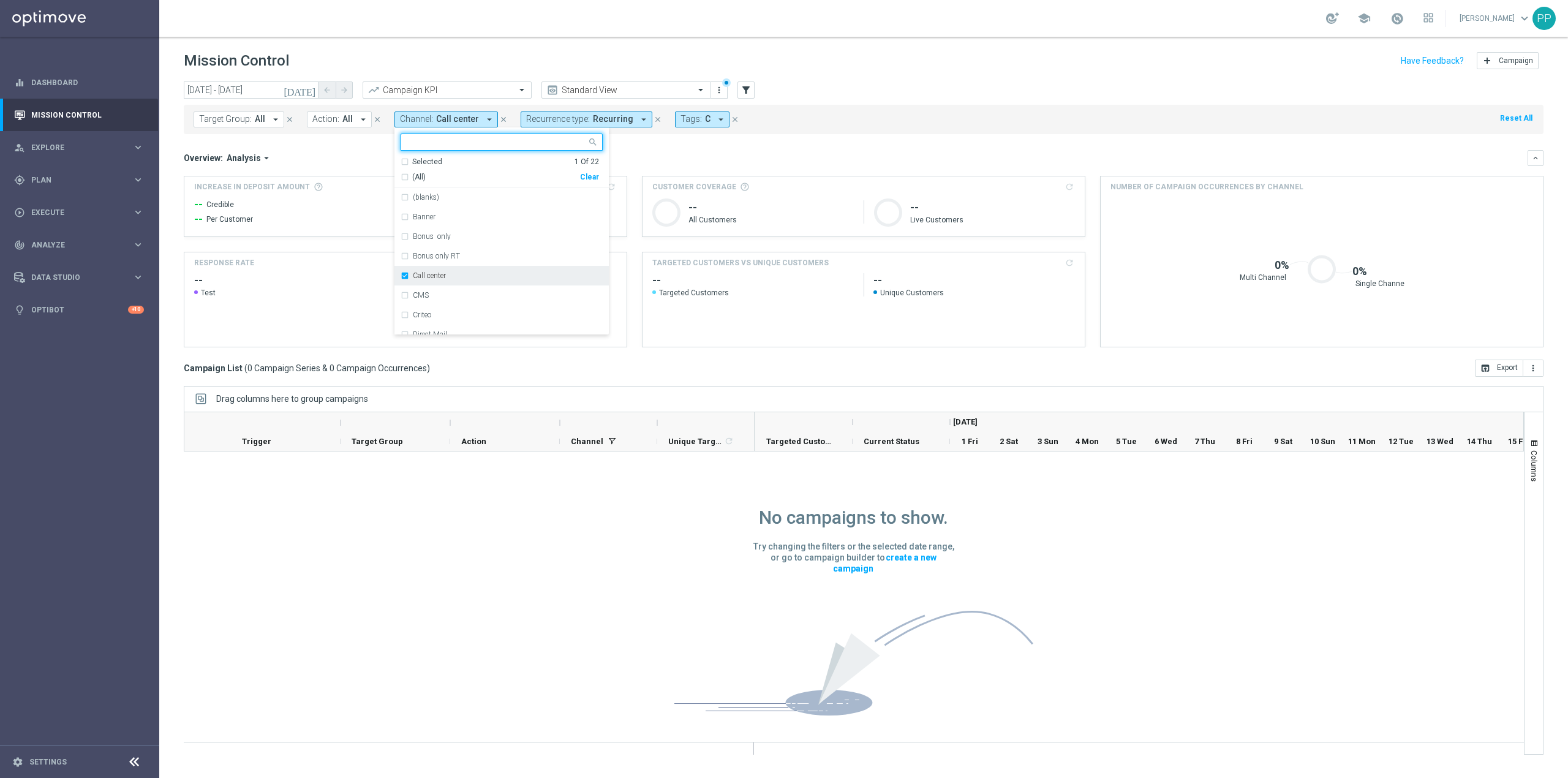
click at [466, 274] on div "Call center" at bounding box center [507, 275] width 190 height 7
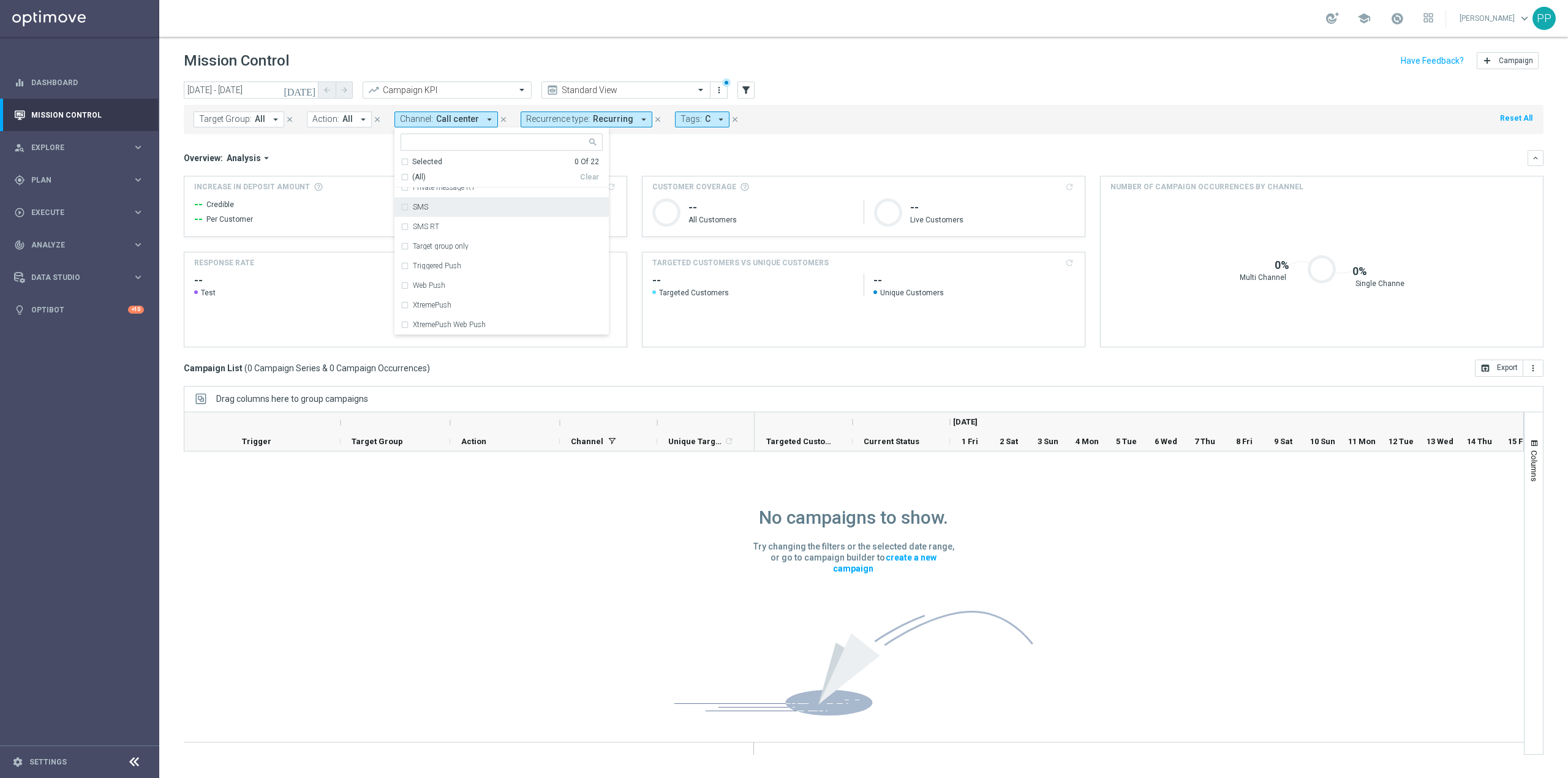
click at [427, 210] on div "SMS" at bounding box center [507, 207] width 190 height 7
click at [368, 162] on div "Overview: Analysis arrow_drop_down" at bounding box center [856, 158] width 1344 height 11
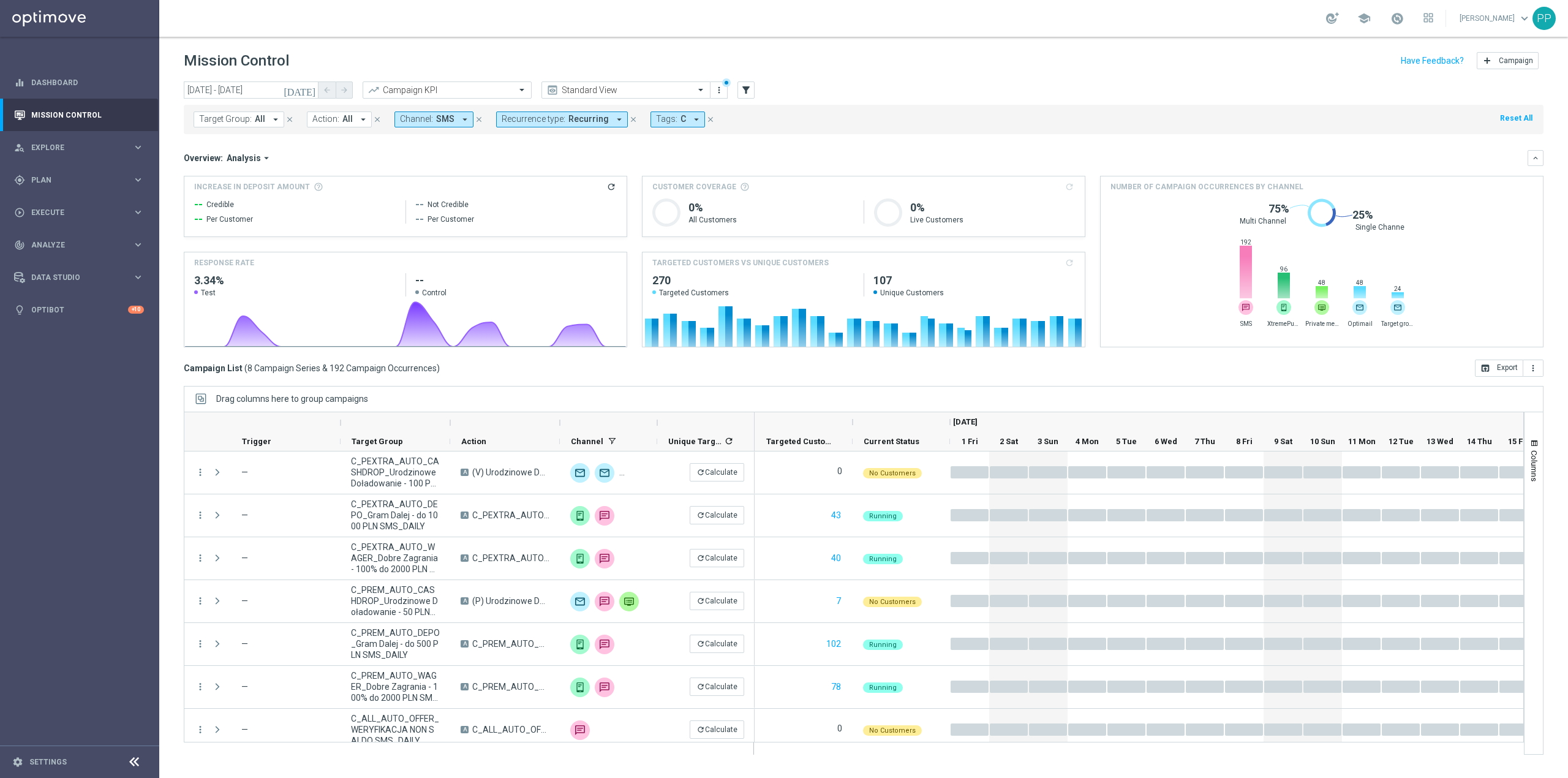
click at [432, 119] on button "Channel: SMS arrow_drop_down" at bounding box center [434, 119] width 79 height 16
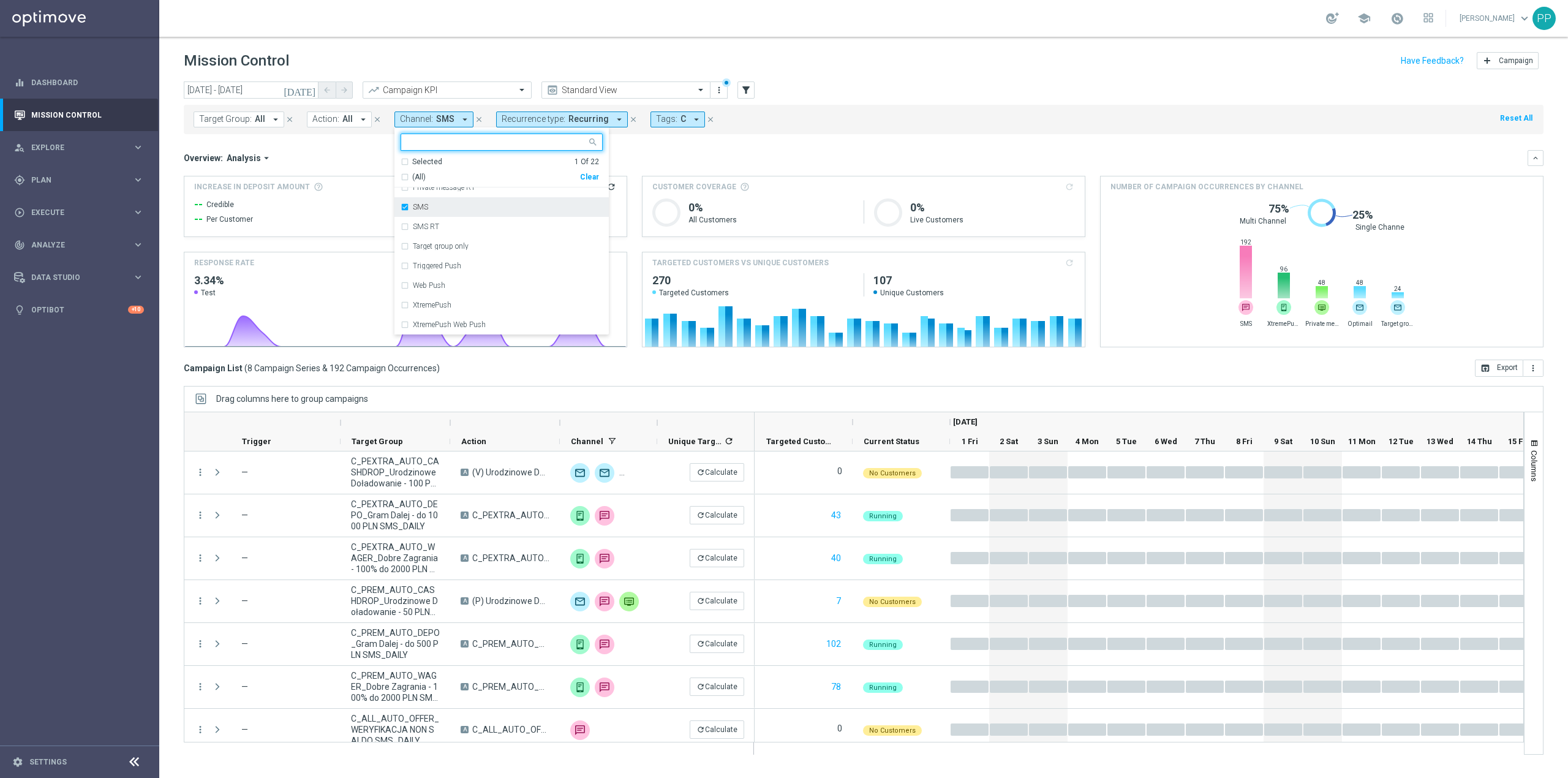
click at [437, 202] on div "SMS" at bounding box center [502, 207] width 202 height 20
click at [474, 305] on div "XtremePush" at bounding box center [507, 305] width 190 height 7
click at [663, 145] on mini-dashboard "Overview: Analysis arrow_drop_down keyboard_arrow_down Increase In Deposit Amou…" at bounding box center [863, 246] width 1359 height 225
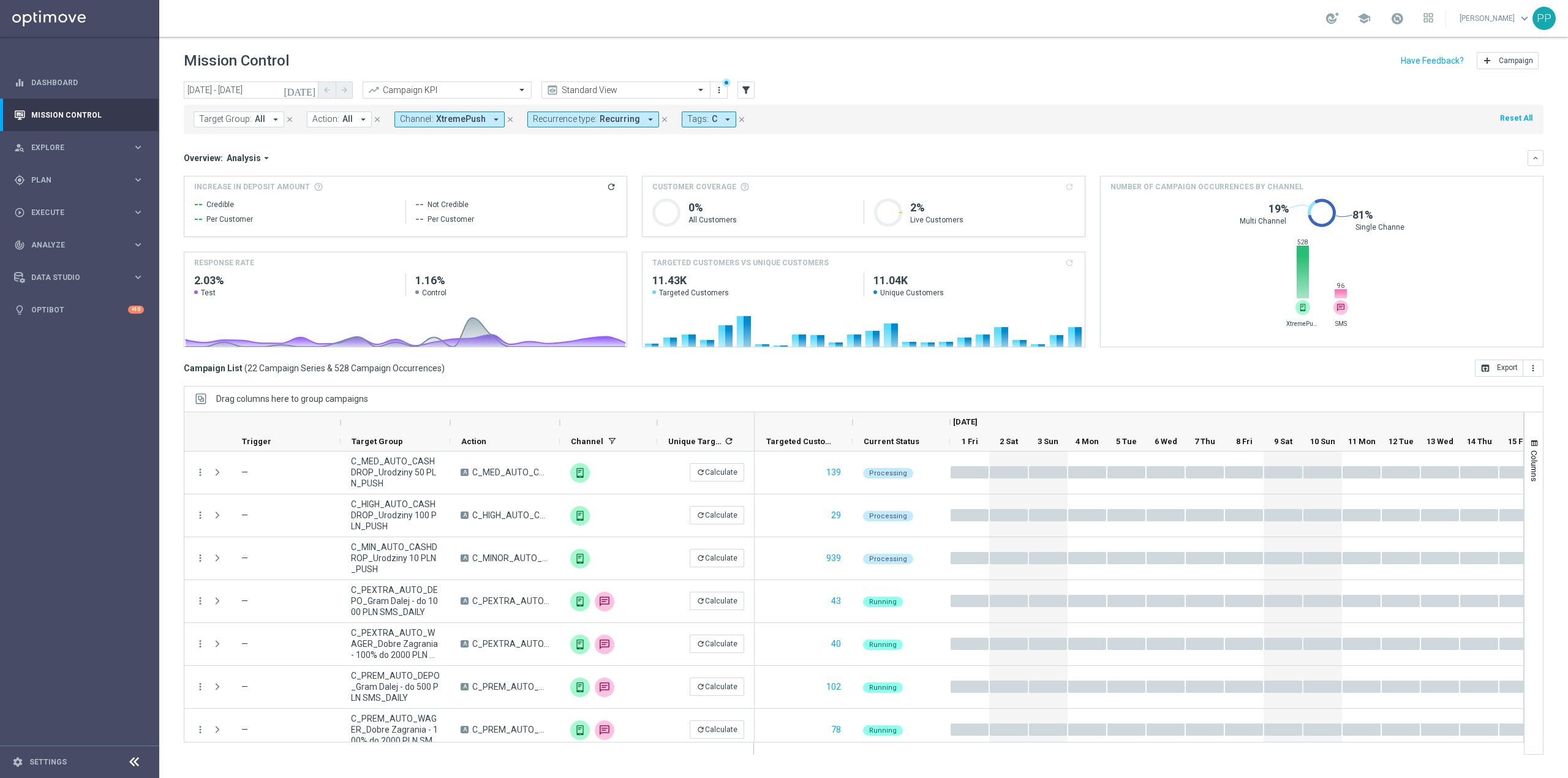
click at [436, 121] on span "XtremePush" at bounding box center [461, 119] width 49 height 11
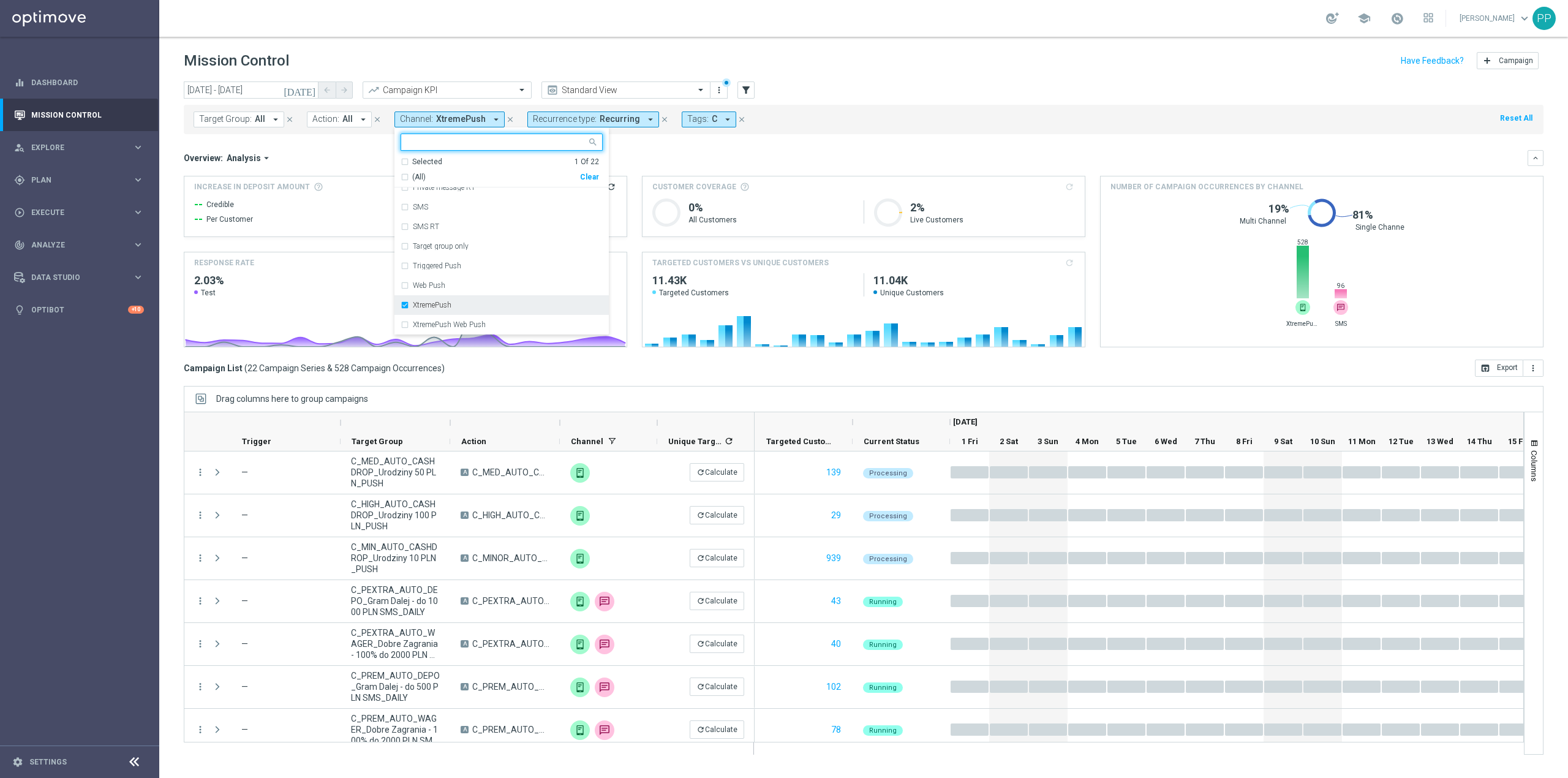
click at [466, 300] on div "XtremePush" at bounding box center [502, 305] width 202 height 20
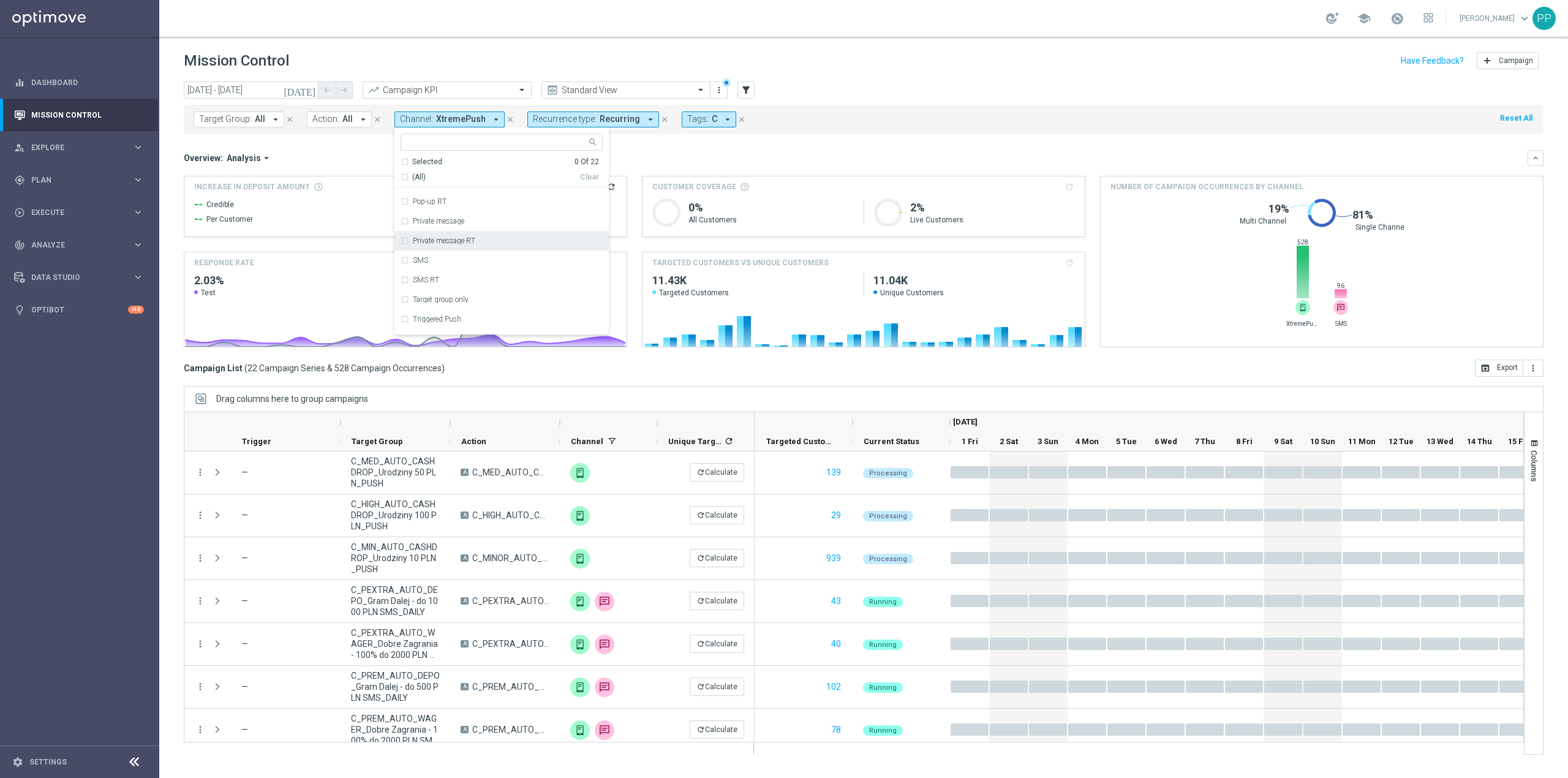
scroll to position [202, 0]
click at [473, 252] on div "Private message" at bounding box center [507, 250] width 190 height 7
click at [632, 162] on div "Overview: Analysis arrow_drop_down" at bounding box center [856, 158] width 1344 height 11
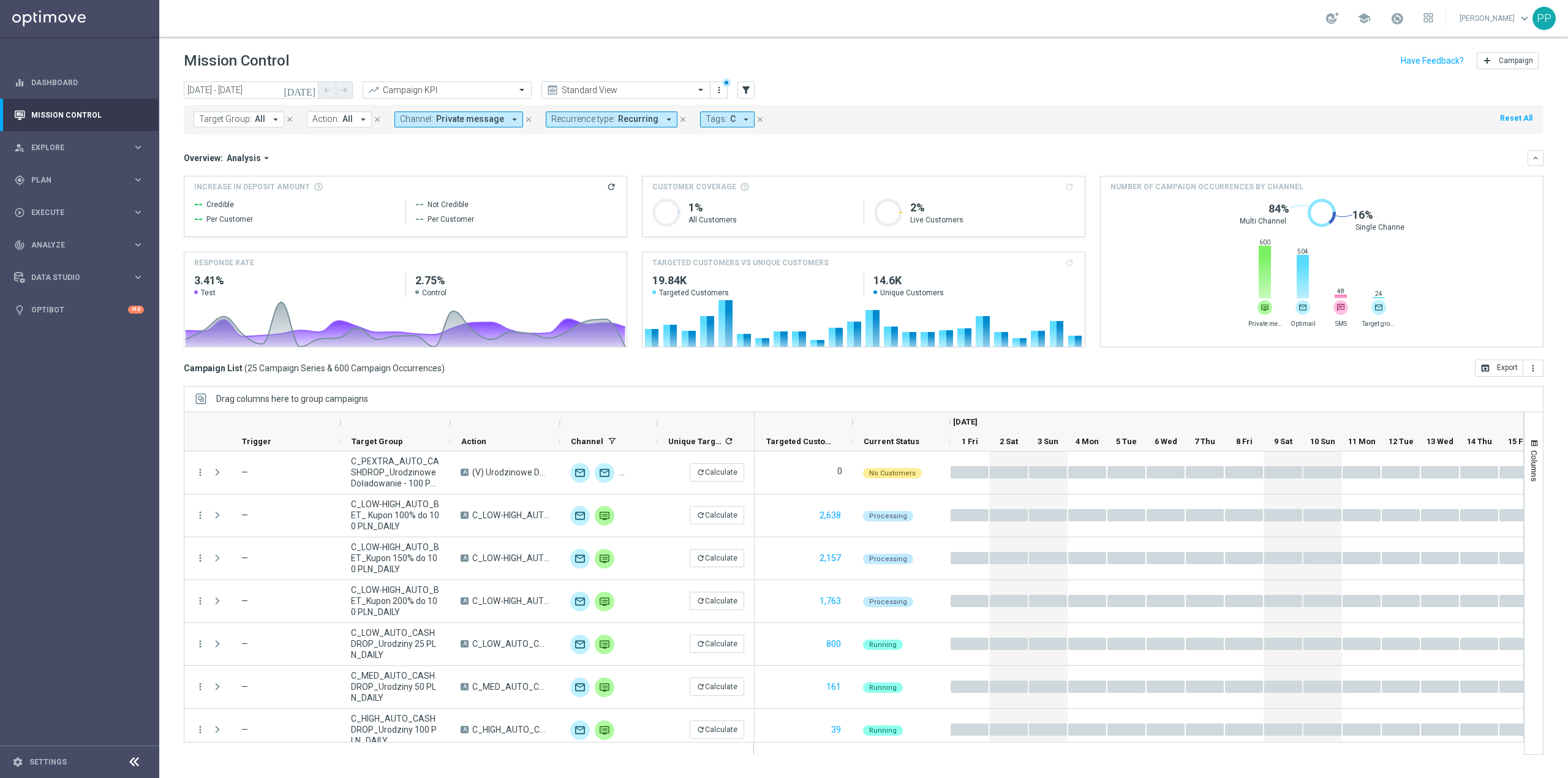
click at [468, 117] on span "Private message" at bounding box center [470, 119] width 68 height 11
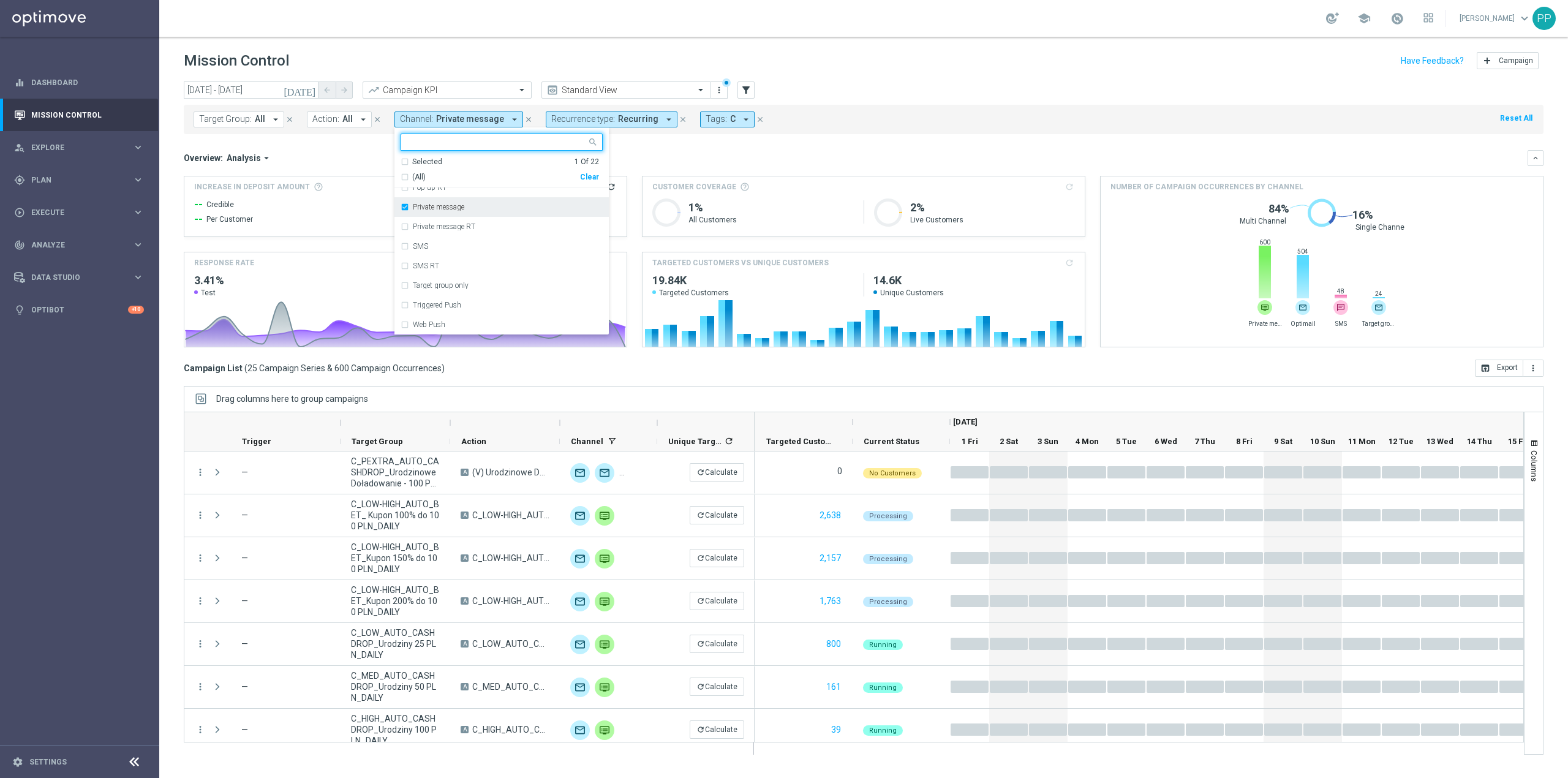
click at [458, 209] on label "Private message" at bounding box center [438, 207] width 52 height 7
click at [458, 309] on div "Optimail" at bounding box center [507, 311] width 190 height 7
click at [628, 153] on div "Overview: Analysis arrow_drop_down" at bounding box center [856, 158] width 1344 height 11
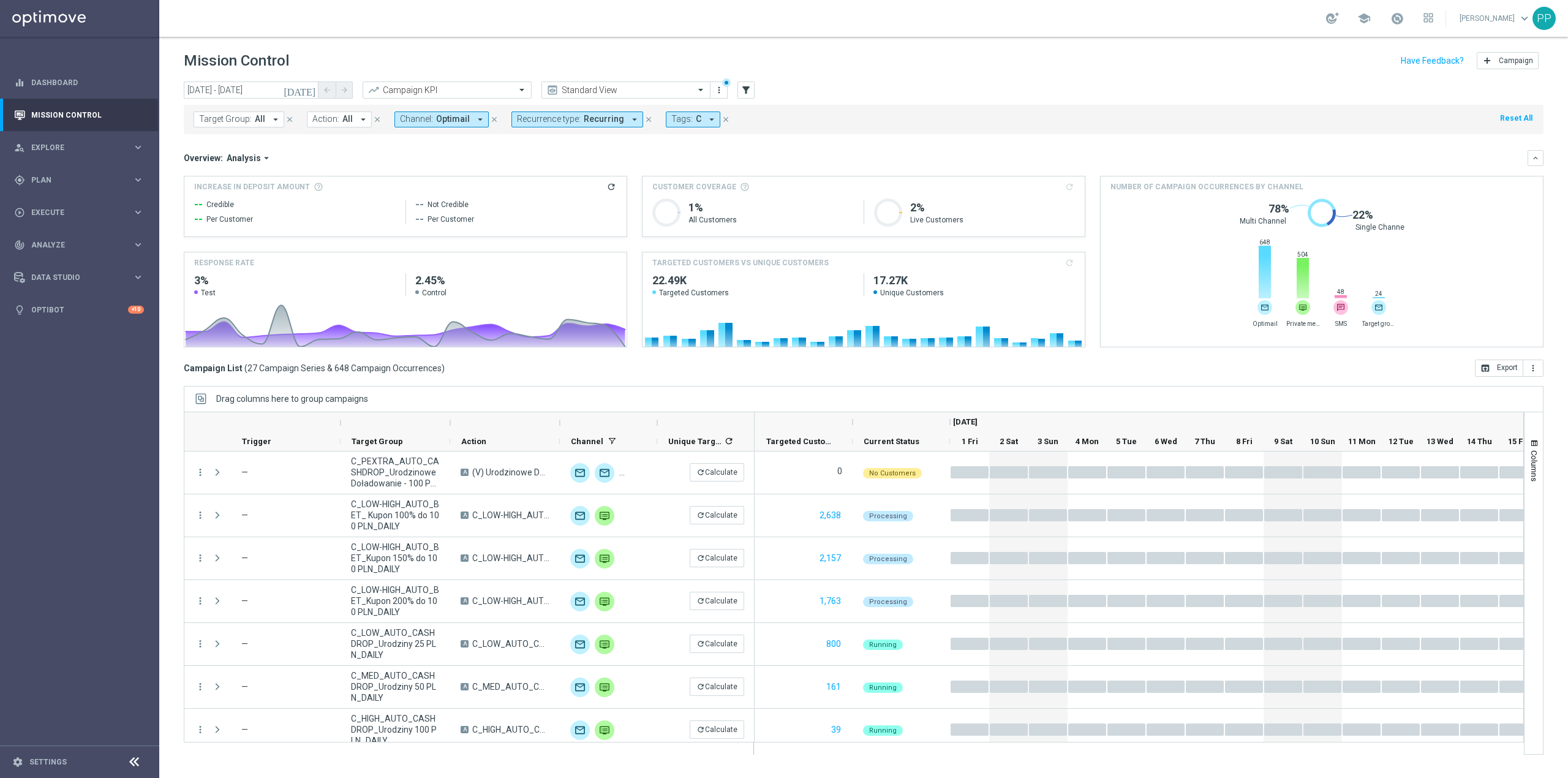
click at [453, 121] on span "Optimail" at bounding box center [453, 119] width 34 height 11
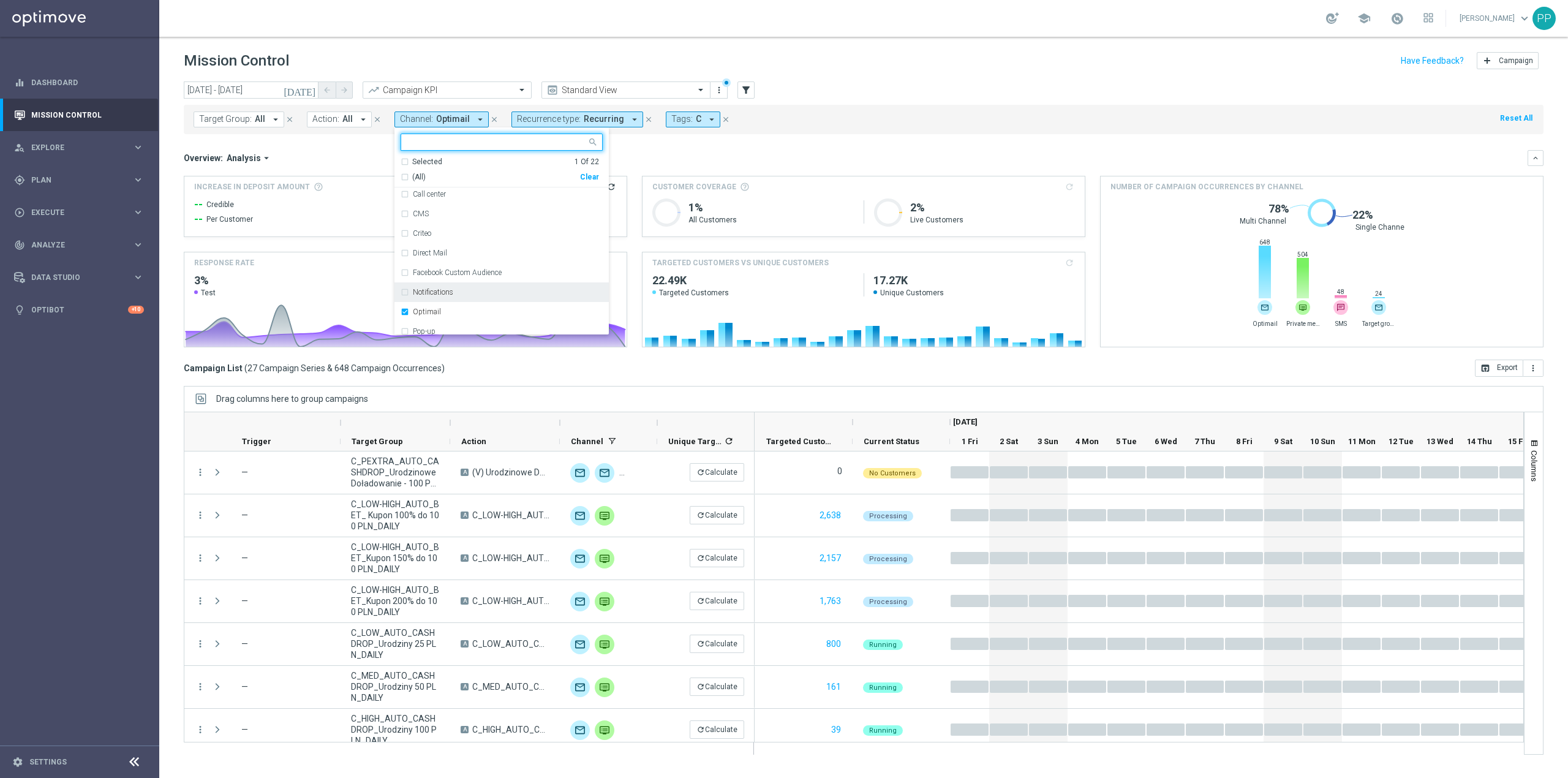
click at [451, 300] on div "Notifications" at bounding box center [502, 292] width 202 height 20
click at [451, 302] on div "Notifications" at bounding box center [502, 292] width 202 height 20
click at [448, 311] on div "Optimail" at bounding box center [507, 311] width 190 height 7
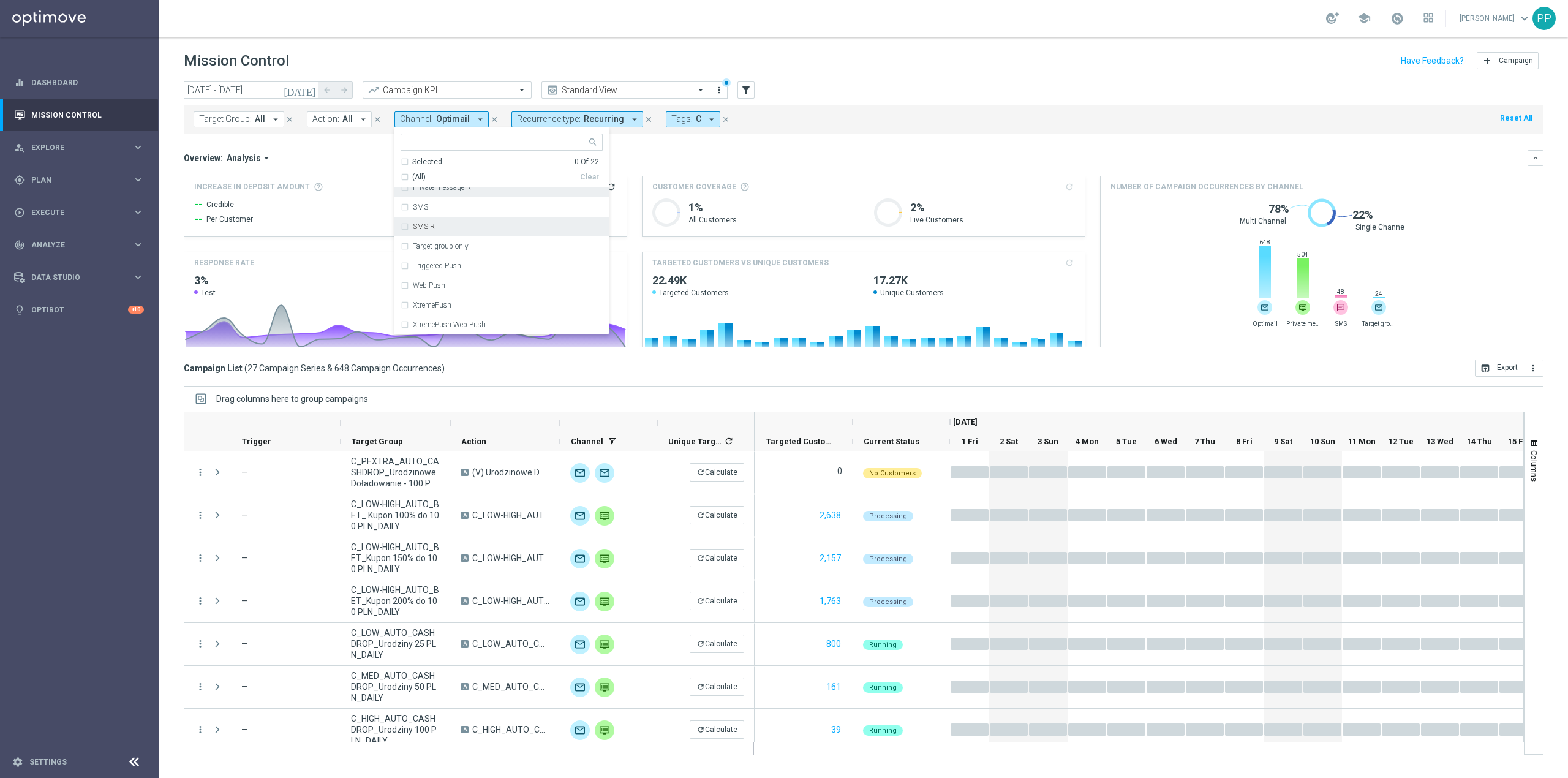
scroll to position [202, 0]
click at [463, 257] on div "Private message" at bounding box center [502, 250] width 202 height 20
click at [682, 154] on div "Overview: Analysis arrow_drop_down" at bounding box center [856, 158] width 1344 height 11
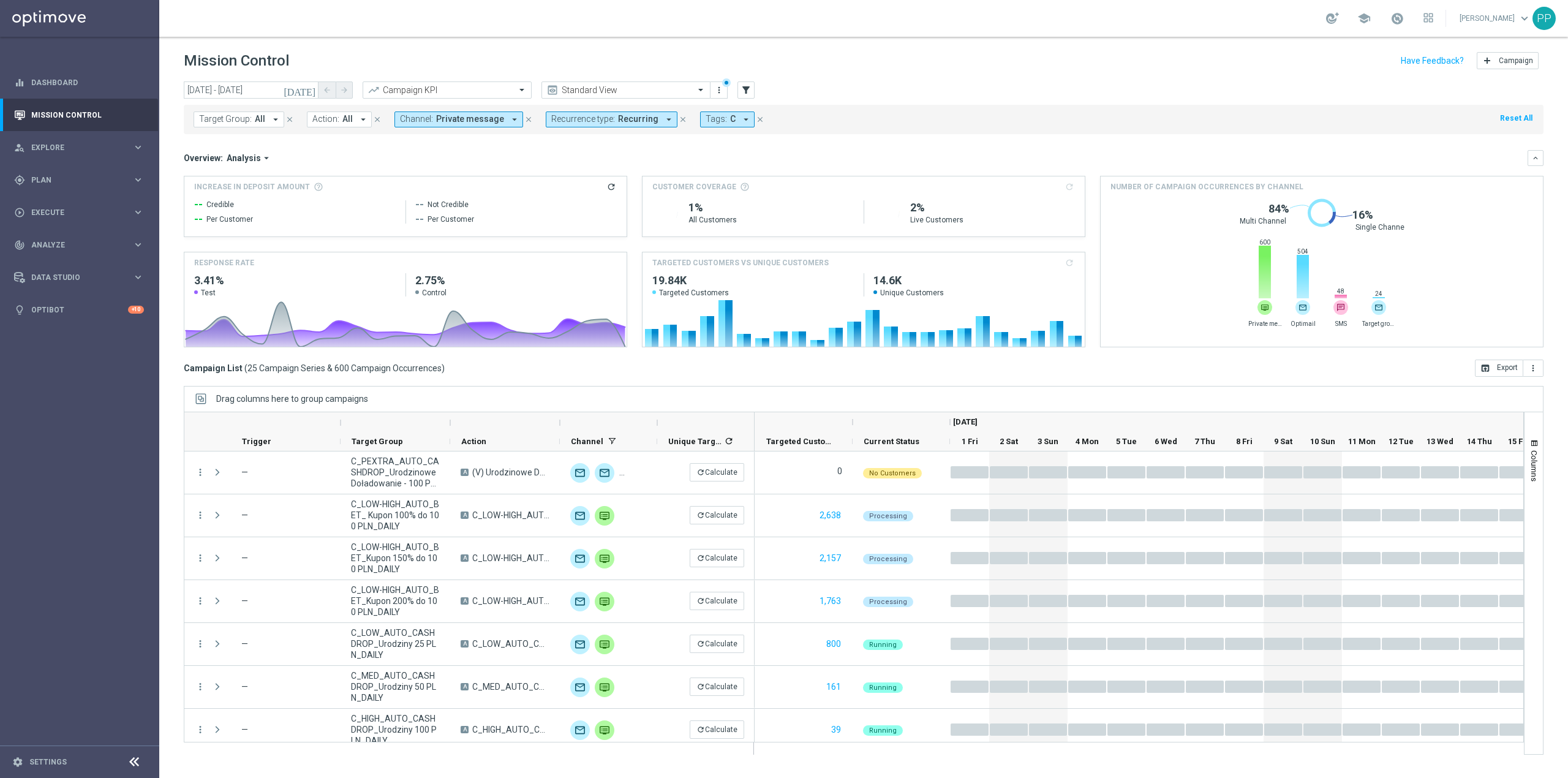
click at [434, 125] on button "Channel: Private message arrow_drop_down" at bounding box center [458, 119] width 129 height 16
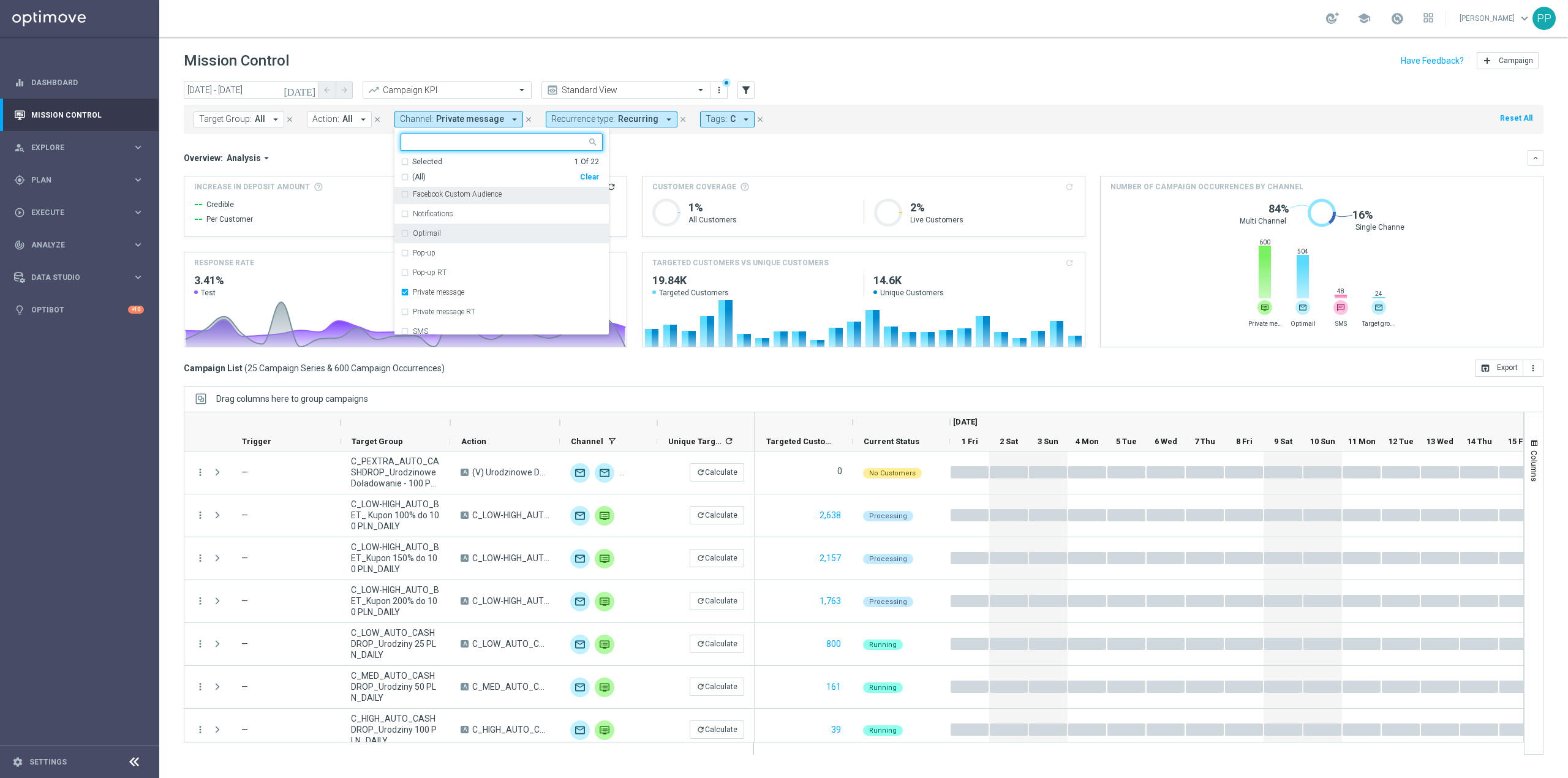
scroll to position [163, 0]
click at [412, 292] on label "Private message" at bounding box center [438, 288] width 52 height 7
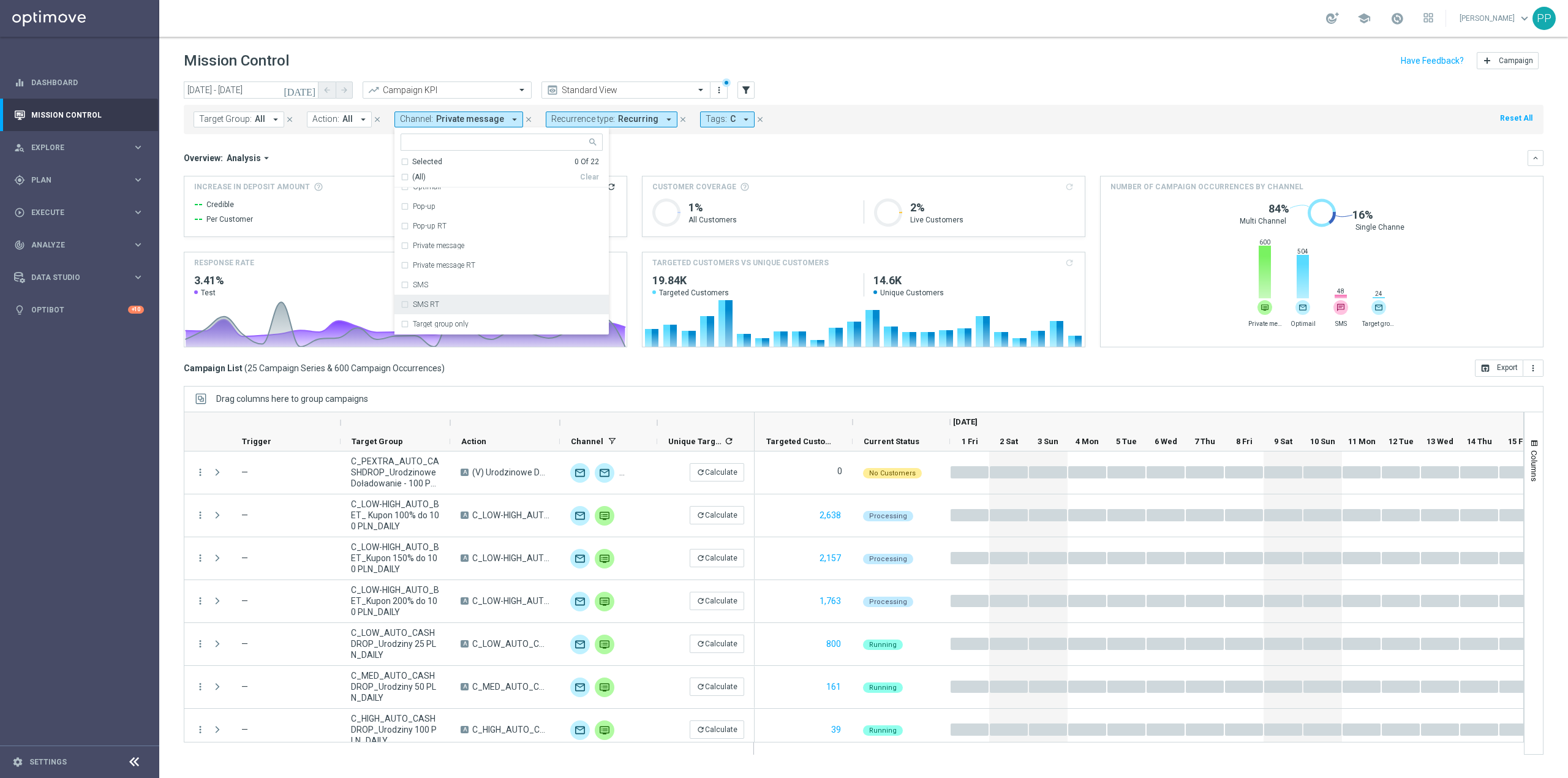
scroll to position [284, 0]
click at [430, 299] on div "XtremePush" at bounding box center [502, 305] width 202 height 20
click at [660, 155] on div "Overview: Analysis arrow_drop_down" at bounding box center [856, 158] width 1344 height 11
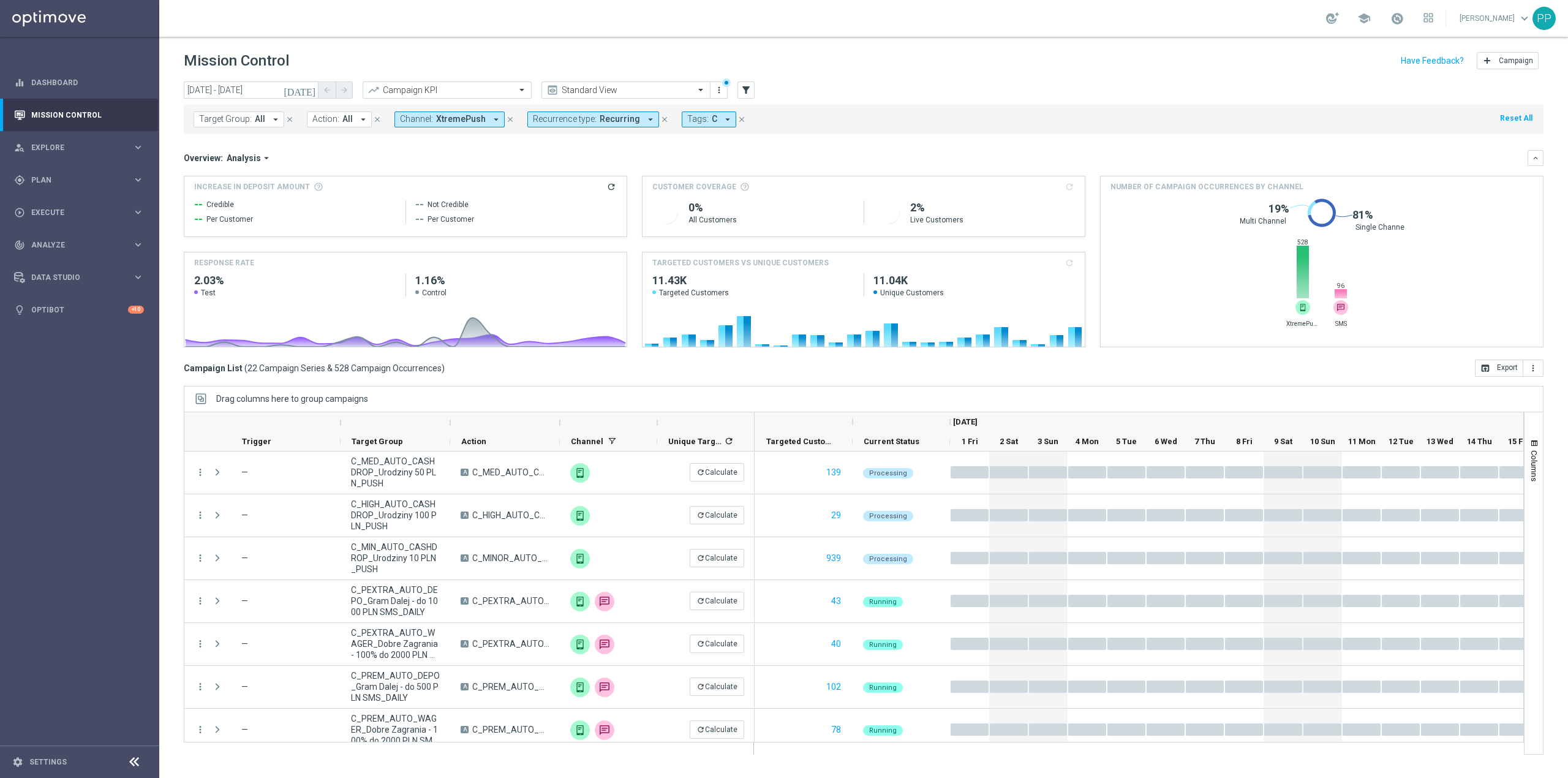
click at [589, 155] on div "Overview: Analysis arrow_drop_down" at bounding box center [856, 158] width 1344 height 11
click at [711, 121] on span "C" at bounding box center [714, 119] width 6 height 11
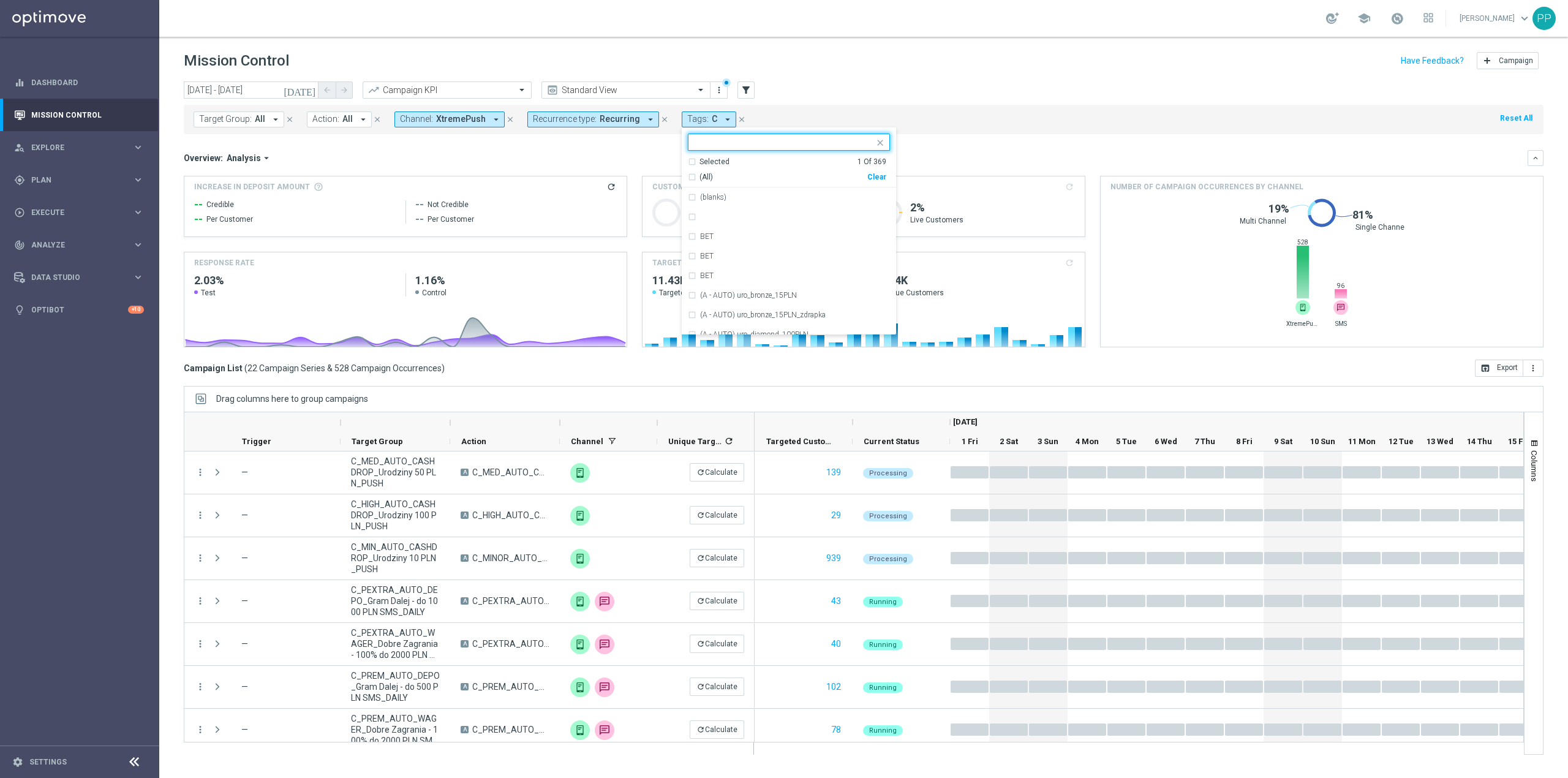
click at [0, 0] on div "Clear" at bounding box center [0, 0] width 0 height 0
click at [790, 137] on input "text" at bounding box center [784, 142] width 179 height 11
click at [752, 287] on div "D" at bounding box center [789, 295] width 202 height 20
type input "d"
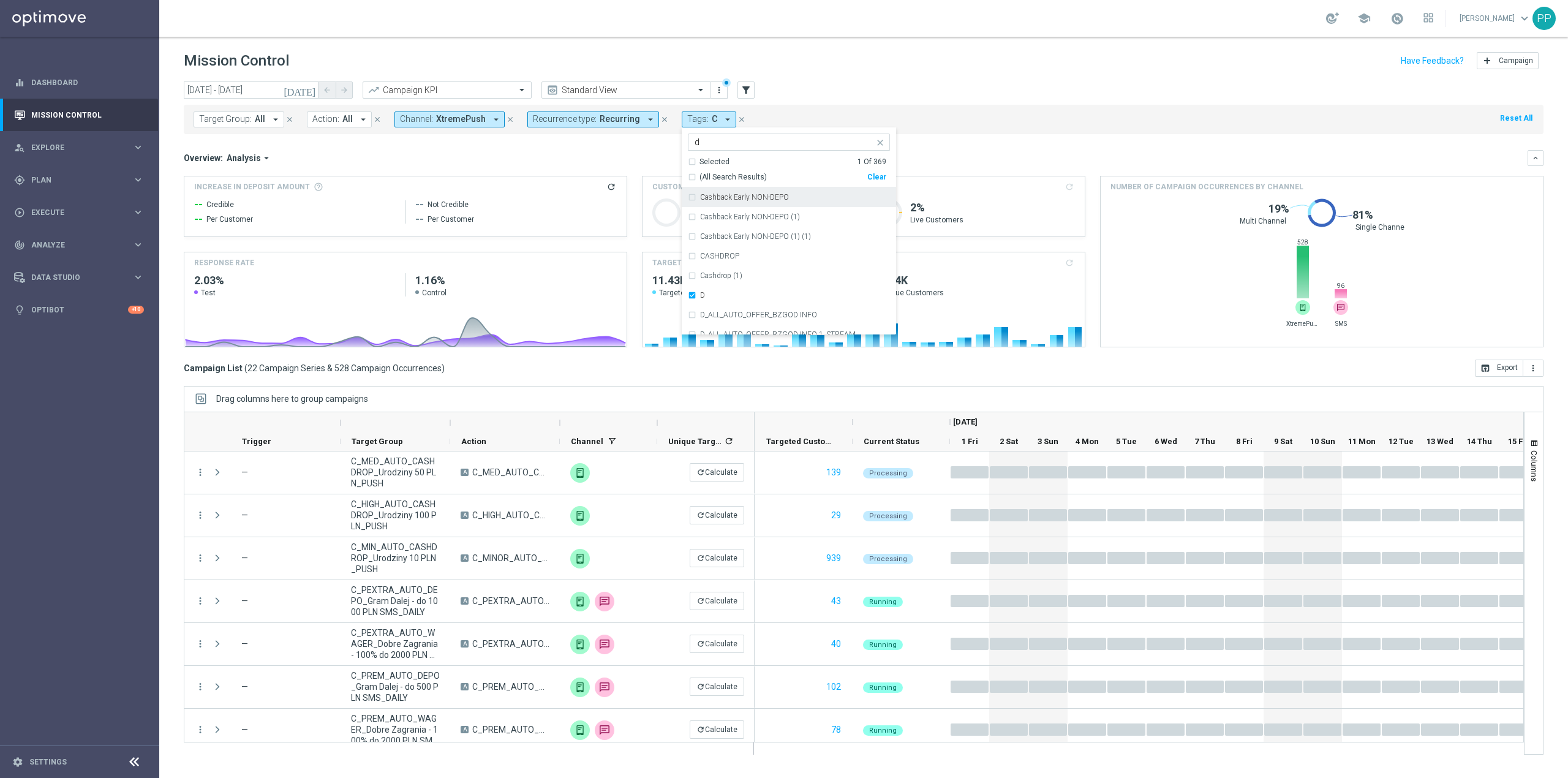
click at [655, 157] on div "Overview: Analysis arrow_drop_down" at bounding box center [856, 158] width 1344 height 11
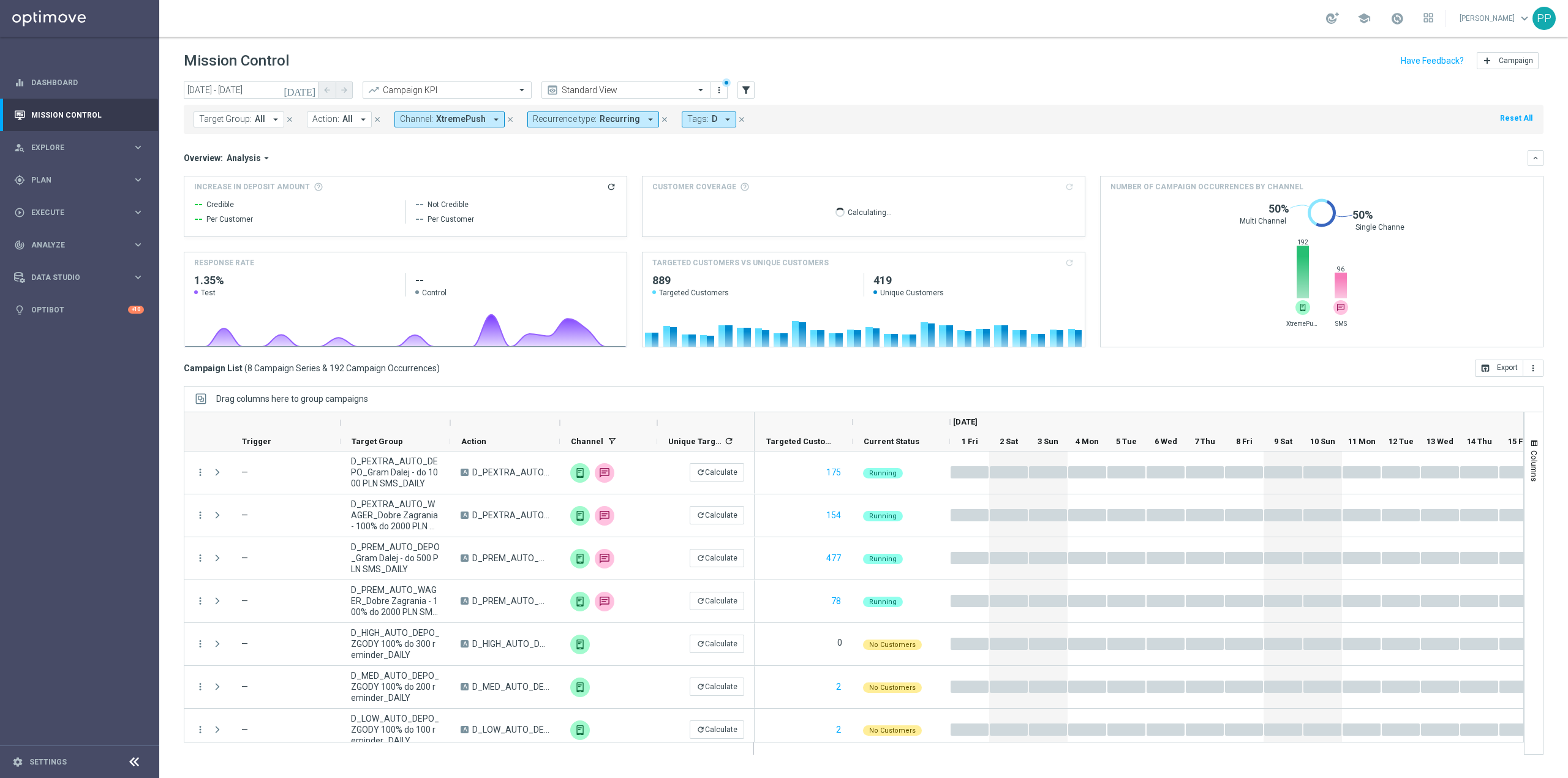
click at [579, 112] on button "Recurrence type: Recurring arrow_drop_down" at bounding box center [593, 119] width 131 height 16
click at [572, 199] on div "Recurring" at bounding box center [577, 207] width 88 height 20
click at [571, 189] on label "Non-Recurring" at bounding box center [568, 187] width 47 height 7
click at [502, 150] on div "Overview: Analysis arrow_drop_down keyboard_arrow_down" at bounding box center [863, 158] width 1359 height 16
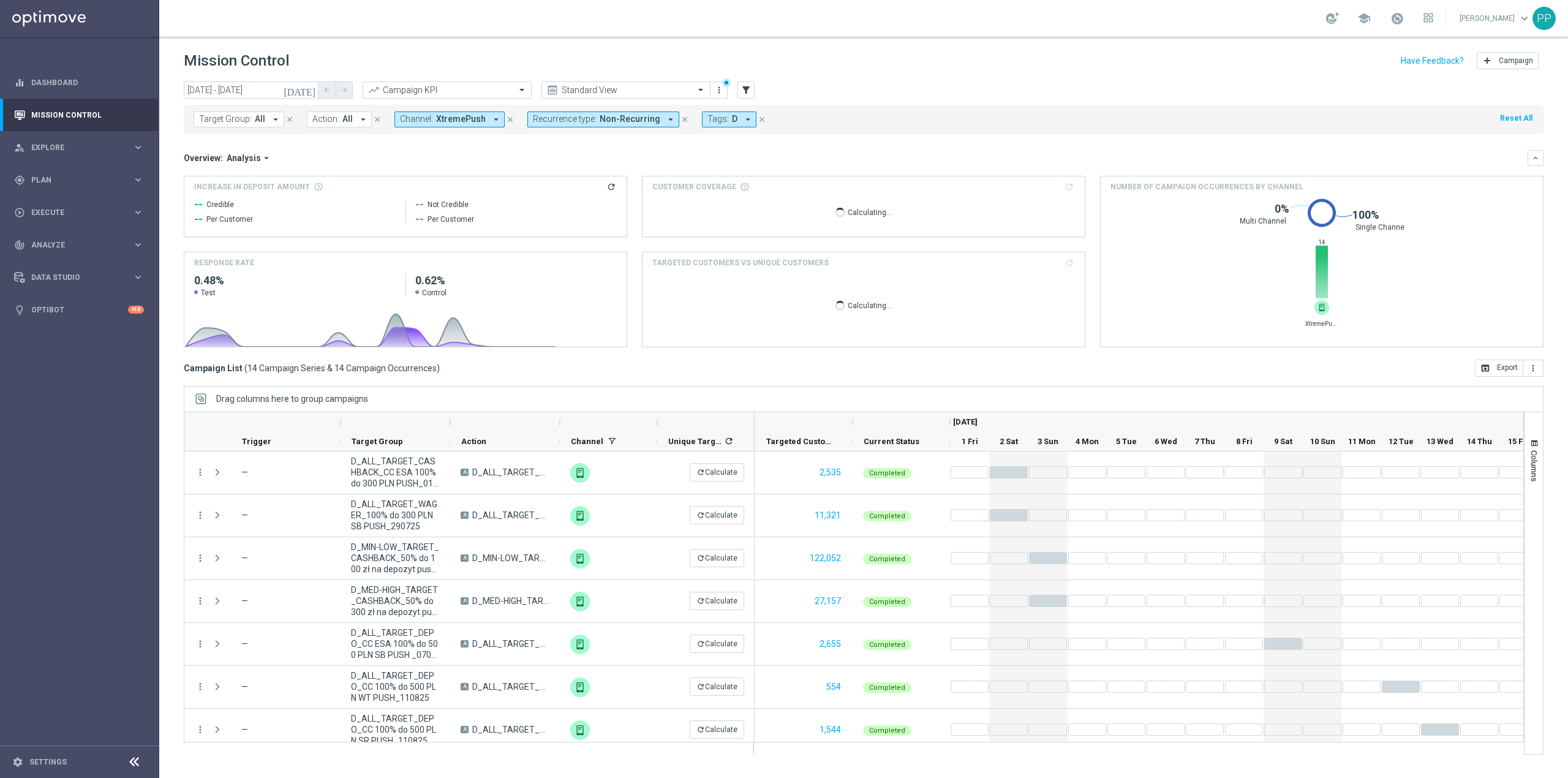
click at [480, 117] on span "XtremePush" at bounding box center [461, 119] width 49 height 11
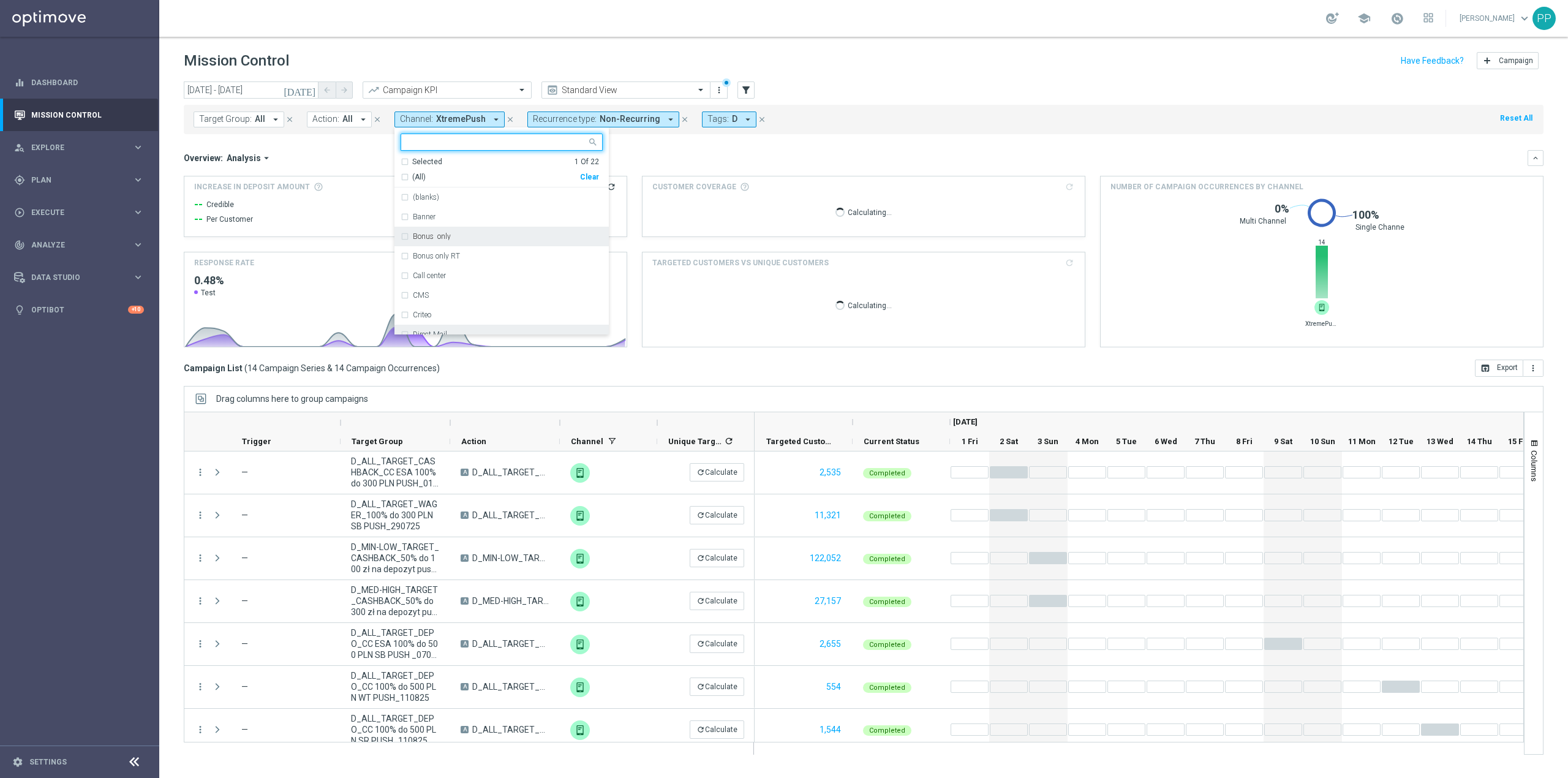
scroll to position [284, 0]
click at [456, 309] on div "XtremePush" at bounding box center [507, 305] width 190 height 7
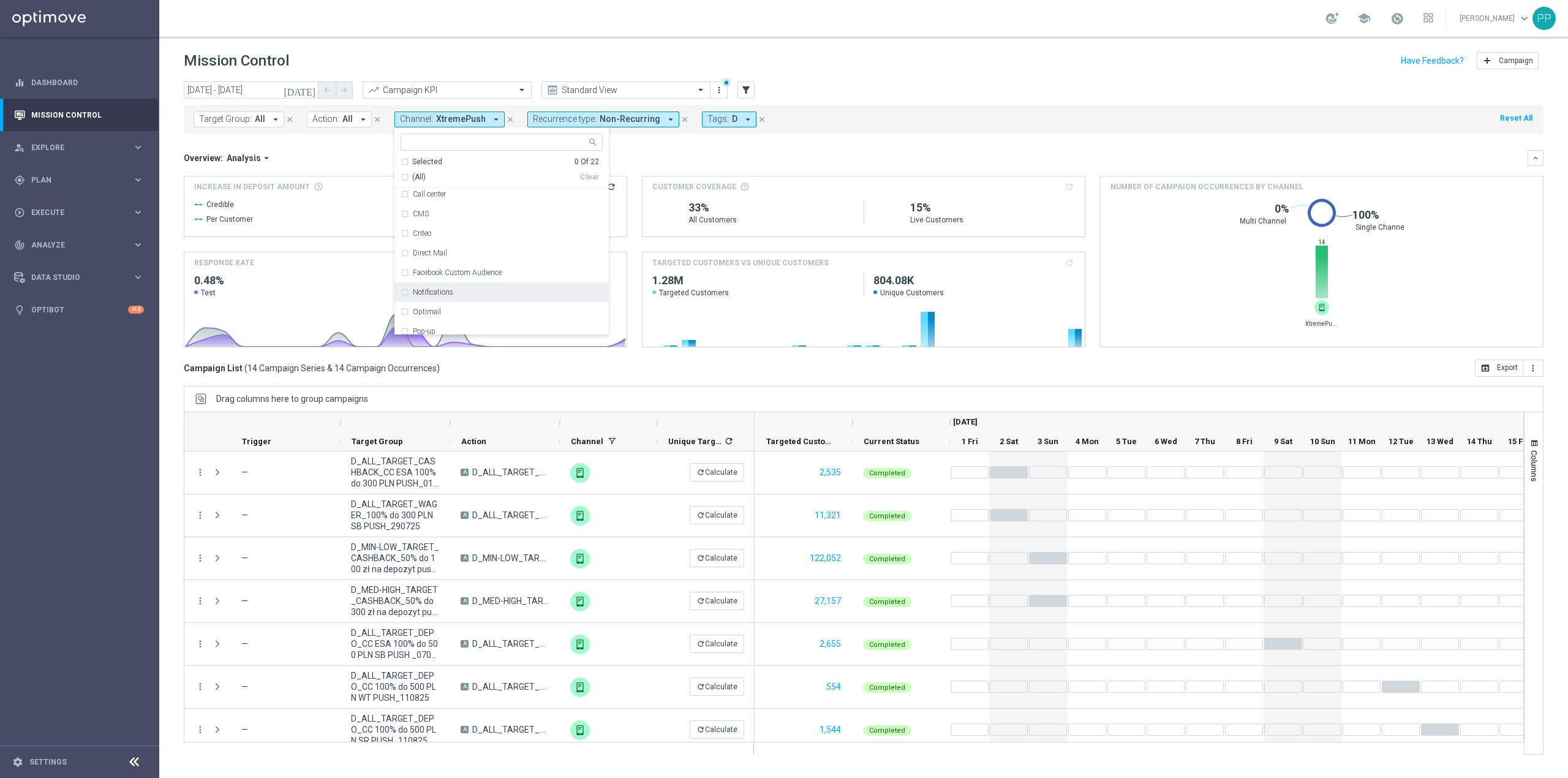
scroll to position [163, 0]
click at [466, 223] on div "Optimail" at bounding box center [502, 230] width 202 height 20
drag, startPoint x: 629, startPoint y: 150, endPoint x: 1481, endPoint y: 280, distance: 861.9
click at [630, 150] on mini-dashboard "Overview: Analysis arrow_drop_down keyboard_arrow_down Increase In Deposit Amou…" at bounding box center [863, 246] width 1359 height 225
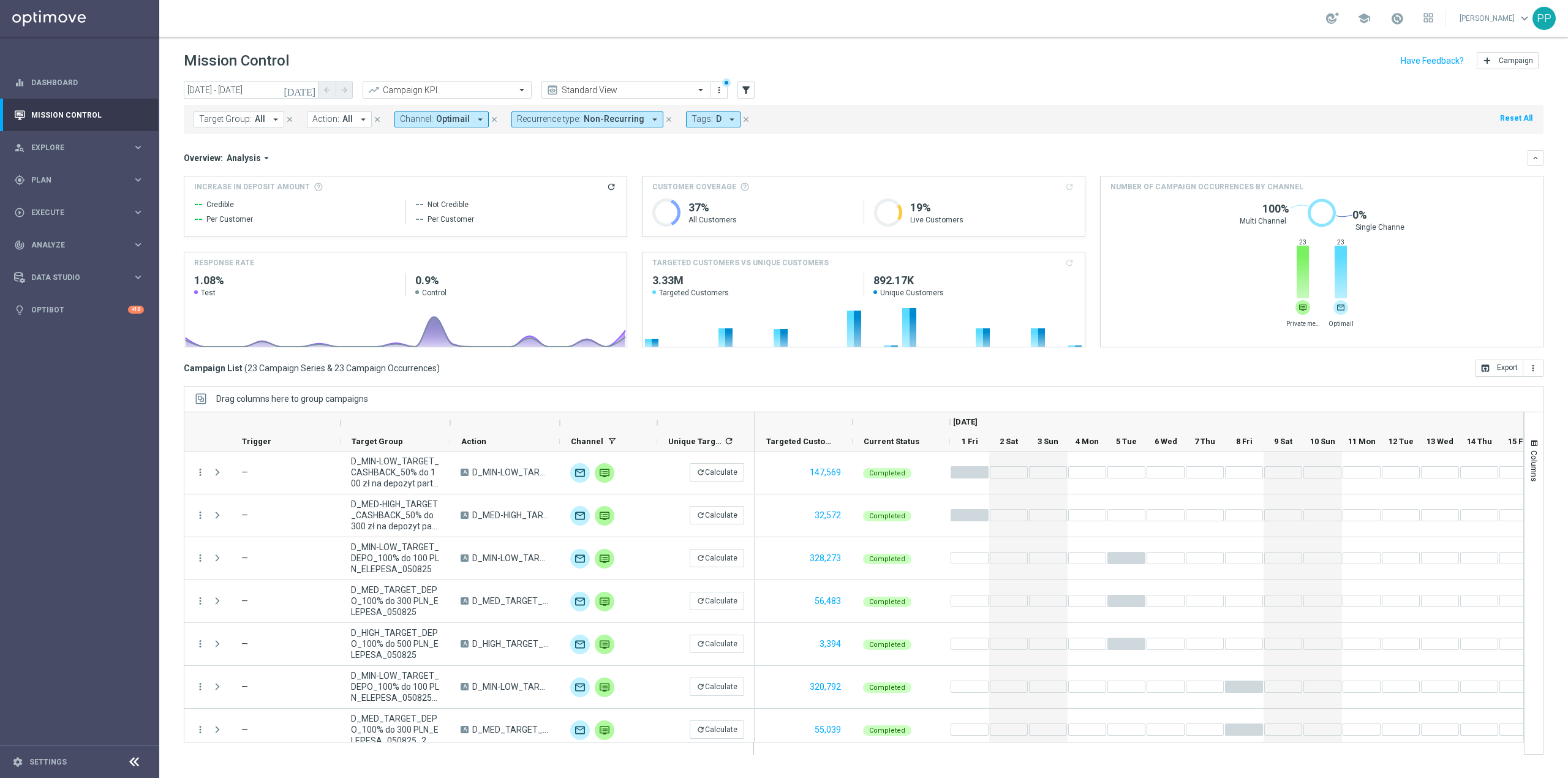
click at [436, 118] on span "Optimail" at bounding box center [453, 119] width 34 height 11
click at [448, 238] on div "Optimail" at bounding box center [502, 230] width 202 height 20
click at [449, 288] on label "Private message" at bounding box center [438, 288] width 52 height 7
click at [657, 150] on div "Overview: Analysis arrow_drop_down keyboard_arrow_down" at bounding box center [863, 158] width 1359 height 16
click at [446, 120] on span "Private message" at bounding box center [470, 119] width 68 height 11
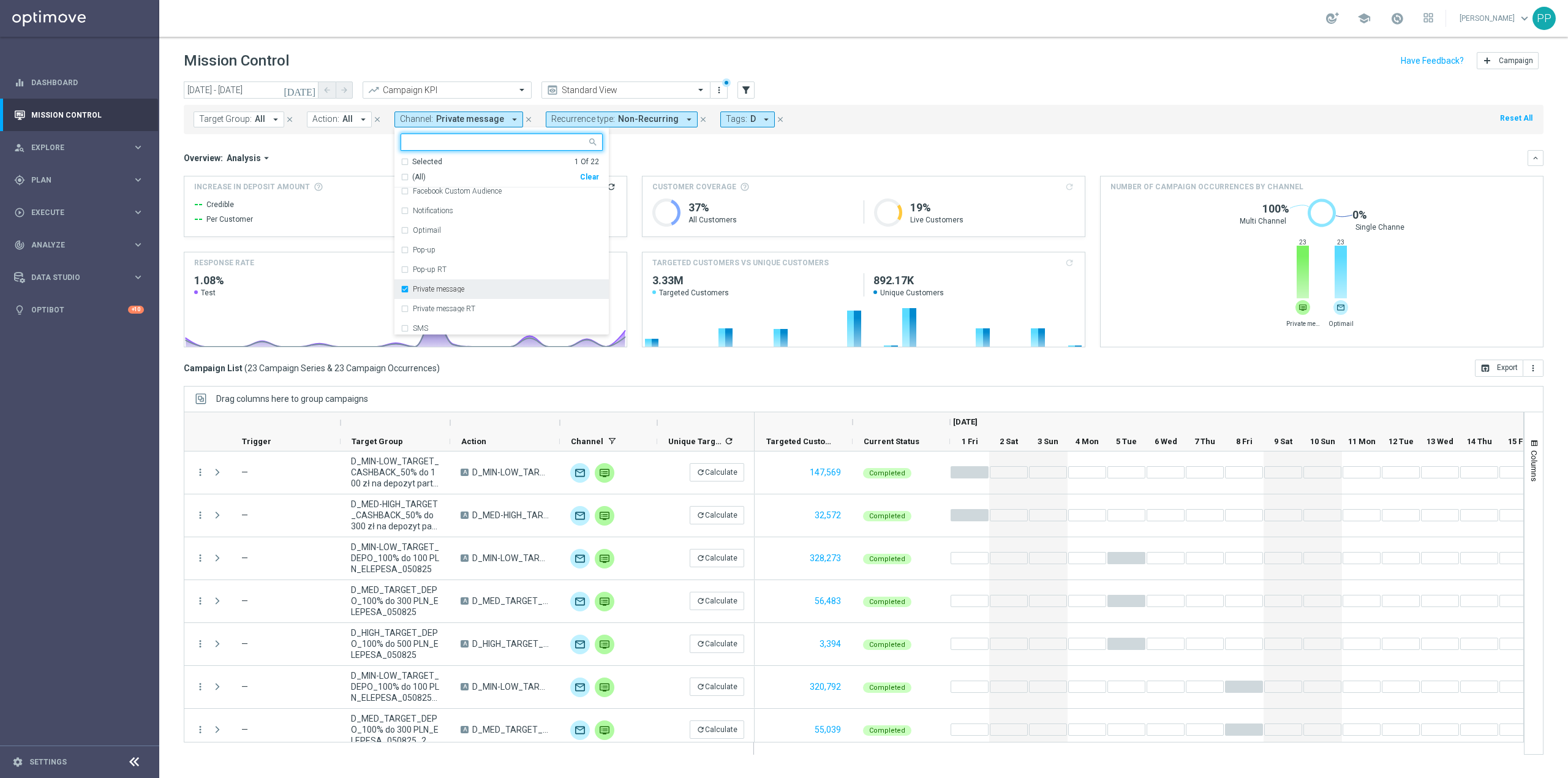
click at [442, 280] on div "Private message" at bounding box center [502, 289] width 202 height 20
click at [456, 304] on div "XtremePush" at bounding box center [507, 305] width 190 height 7
click at [653, 157] on div "Overview: Analysis arrow_drop_down" at bounding box center [856, 158] width 1344 height 11
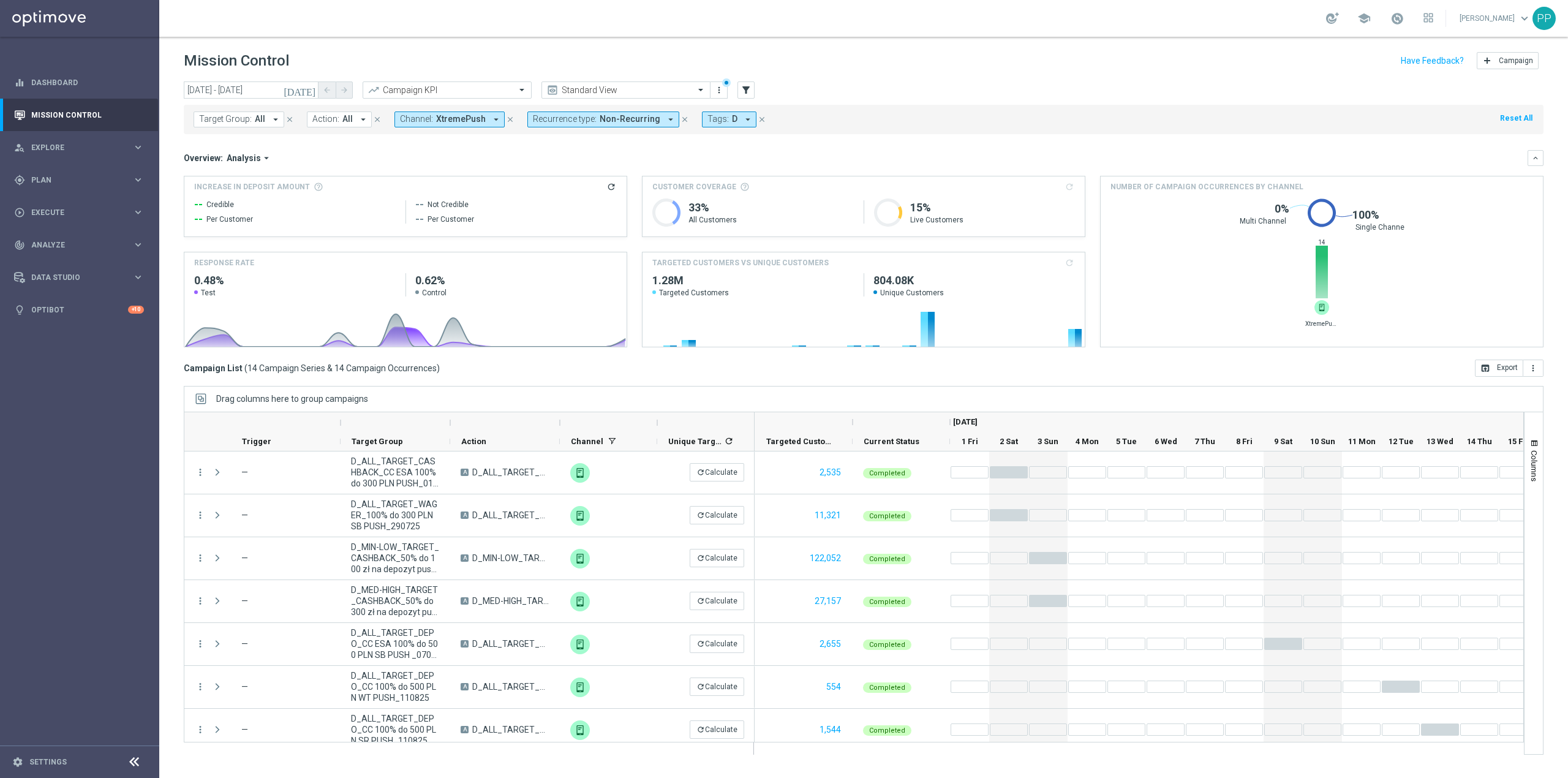
click at [453, 118] on span "XtremePush" at bounding box center [461, 119] width 49 height 11
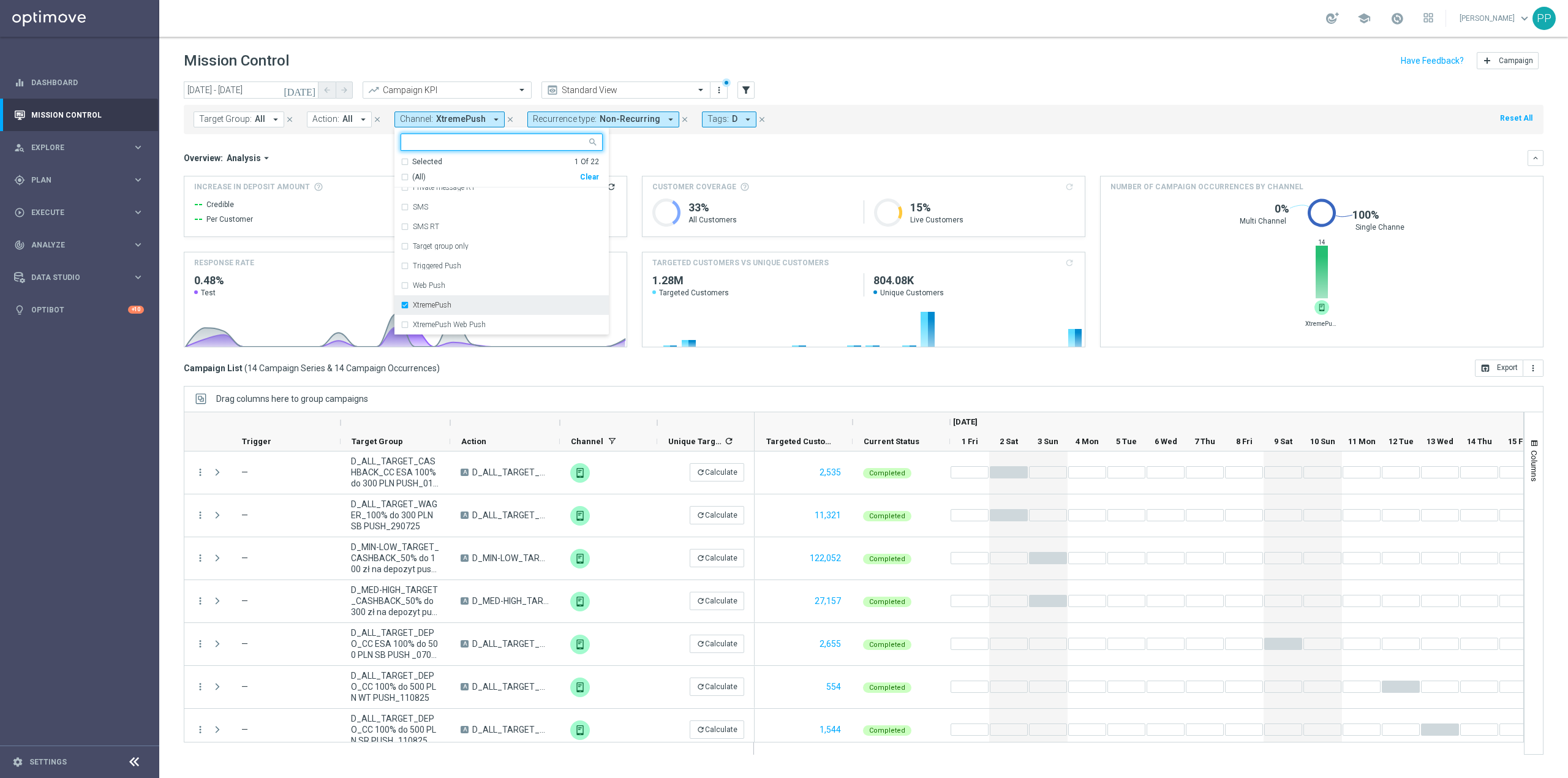
click at [444, 304] on label "XtremePush" at bounding box center [431, 305] width 39 height 7
drag, startPoint x: 432, startPoint y: 207, endPoint x: 538, endPoint y: 196, distance: 106.6
click at [432, 206] on div "SMS" at bounding box center [507, 207] width 190 height 7
click at [645, 170] on div "Overview: Analysis arrow_drop_down keyboard_arrow_down Increase In Deposit Amou…" at bounding box center [863, 249] width 1359 height 197
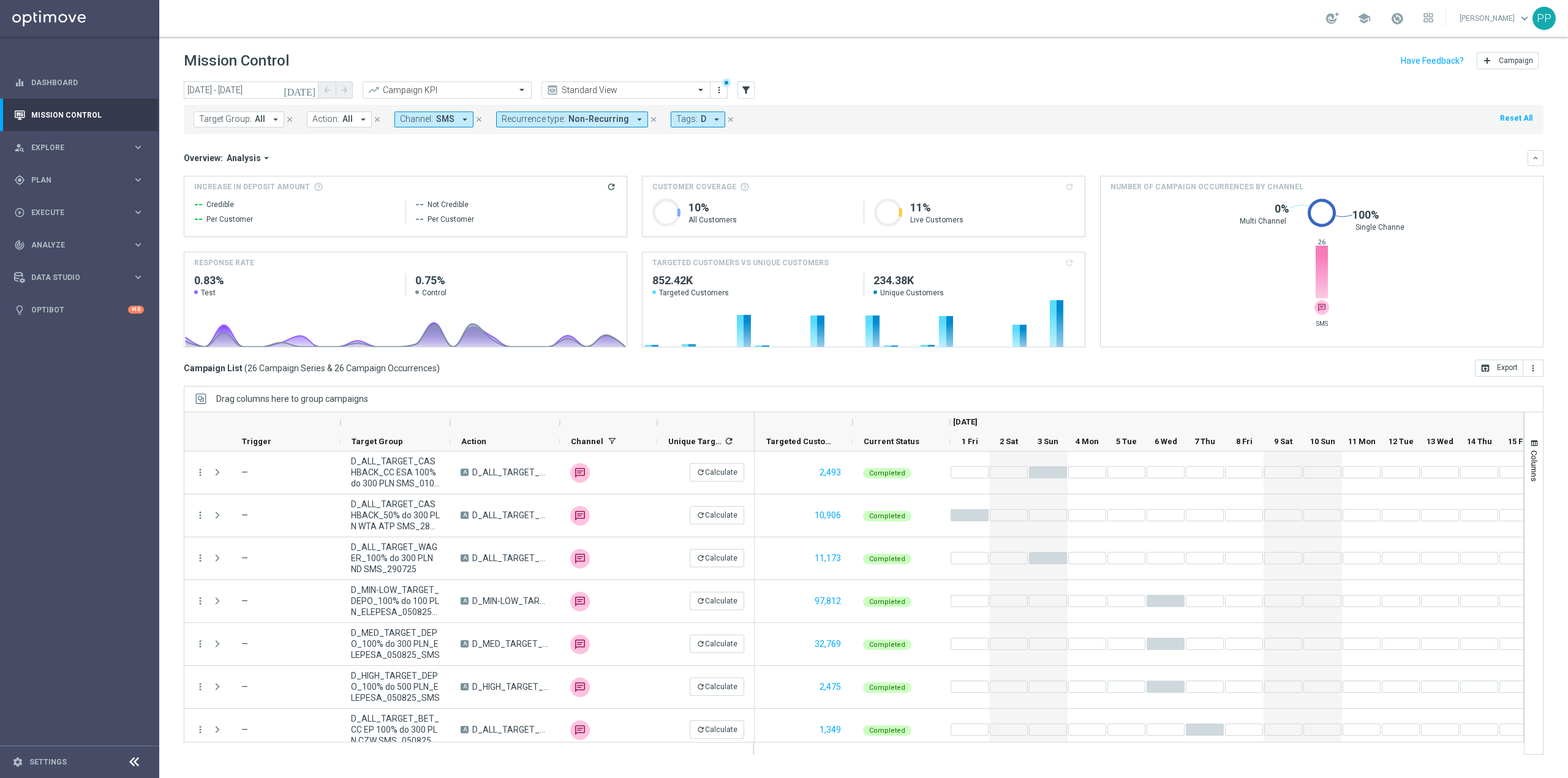
click at [424, 116] on span "Channel:" at bounding box center [416, 119] width 33 height 11
click at [448, 209] on div "SMS" at bounding box center [507, 207] width 190 height 7
click at [456, 274] on div "Call center" at bounding box center [507, 275] width 190 height 7
click at [639, 169] on div "Overview: Analysis arrow_drop_down keyboard_arrow_down Increase In Deposit Amou…" at bounding box center [863, 249] width 1359 height 197
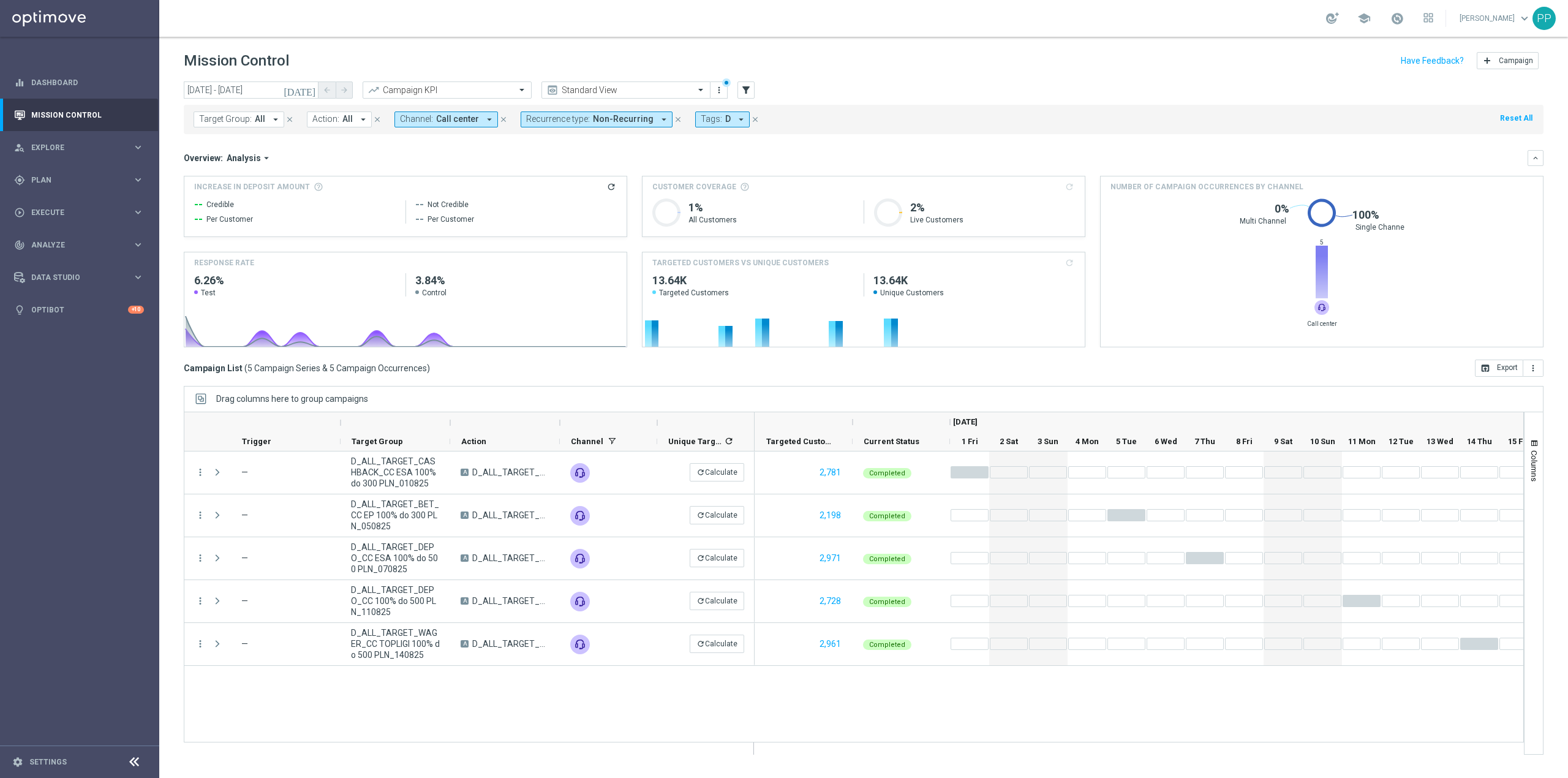
drag, startPoint x: 821, startPoint y: 158, endPoint x: 835, endPoint y: 155, distance: 14.3
click at [821, 158] on div "Overview: Analysis arrow_drop_down" at bounding box center [856, 158] width 1344 height 11
click at [619, 117] on span "Non-Recurring" at bounding box center [623, 119] width 61 height 11
click at [574, 199] on div "Recurring" at bounding box center [570, 207] width 88 height 20
click at [571, 189] on label "Non-Recurring" at bounding box center [562, 187] width 47 height 7
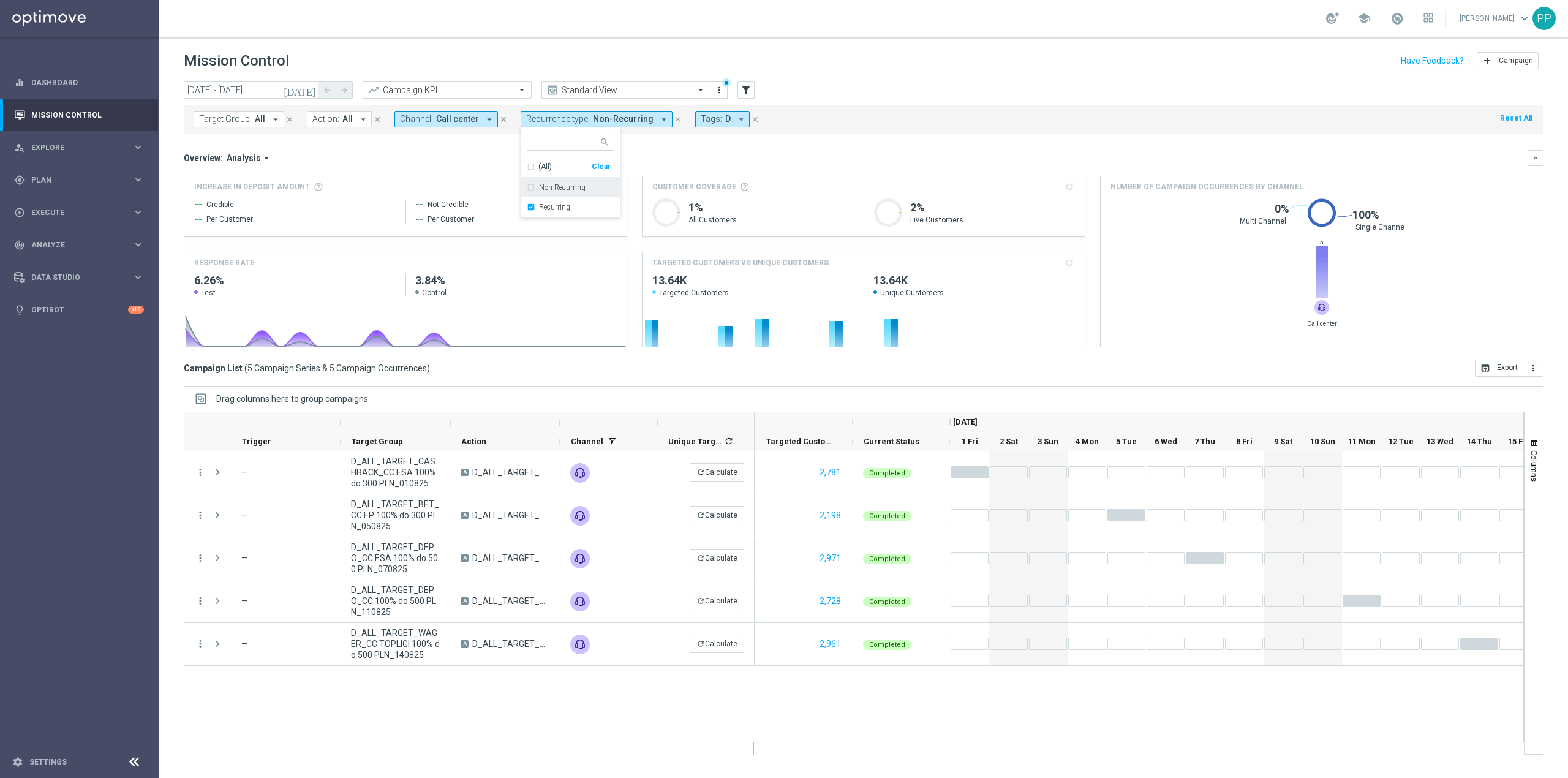
click at [468, 155] on div "Overview: Analysis arrow_drop_down" at bounding box center [856, 158] width 1344 height 11
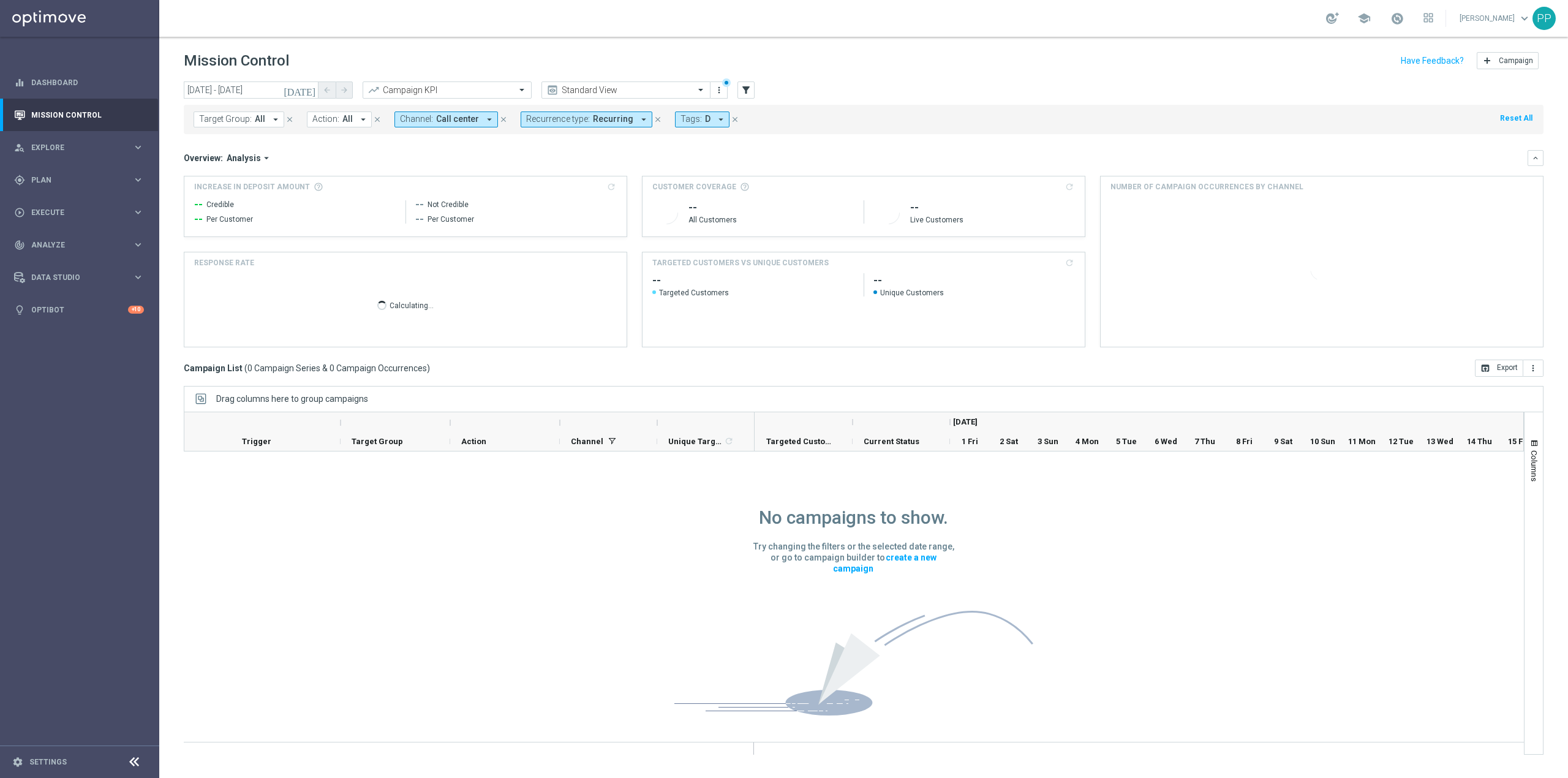
click at [458, 112] on button "Channel: Call center arrow_drop_down" at bounding box center [446, 119] width 103 height 16
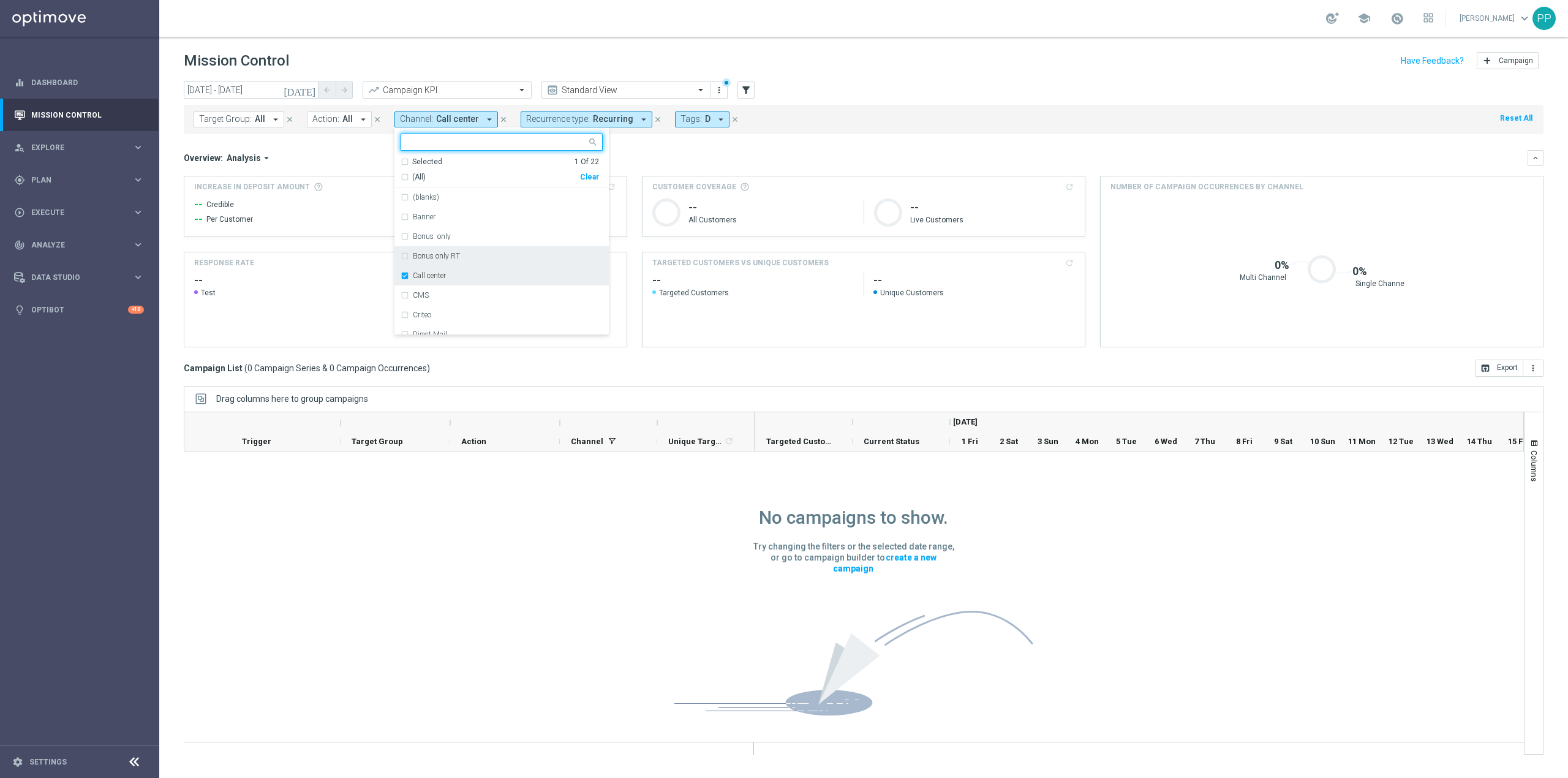
click at [430, 271] on div "Call center" at bounding box center [502, 276] width 202 height 20
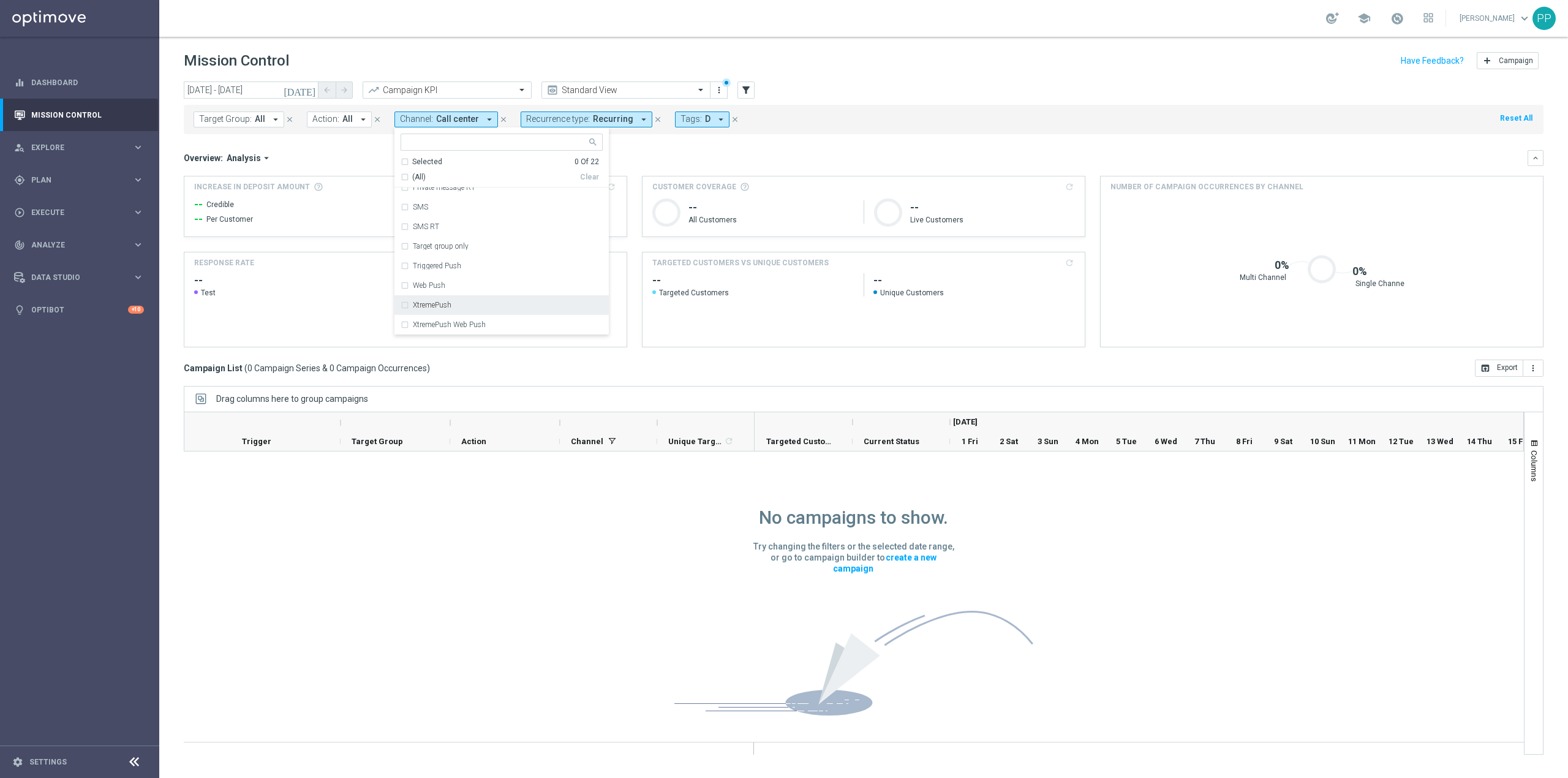
click at [444, 302] on label "XtremePush" at bounding box center [431, 305] width 39 height 7
click at [444, 300] on div "XtremePush" at bounding box center [502, 305] width 202 height 20
click at [437, 206] on div "SMS" at bounding box center [507, 207] width 190 height 7
click at [623, 154] on div "Overview: Analysis arrow_drop_down" at bounding box center [856, 158] width 1344 height 11
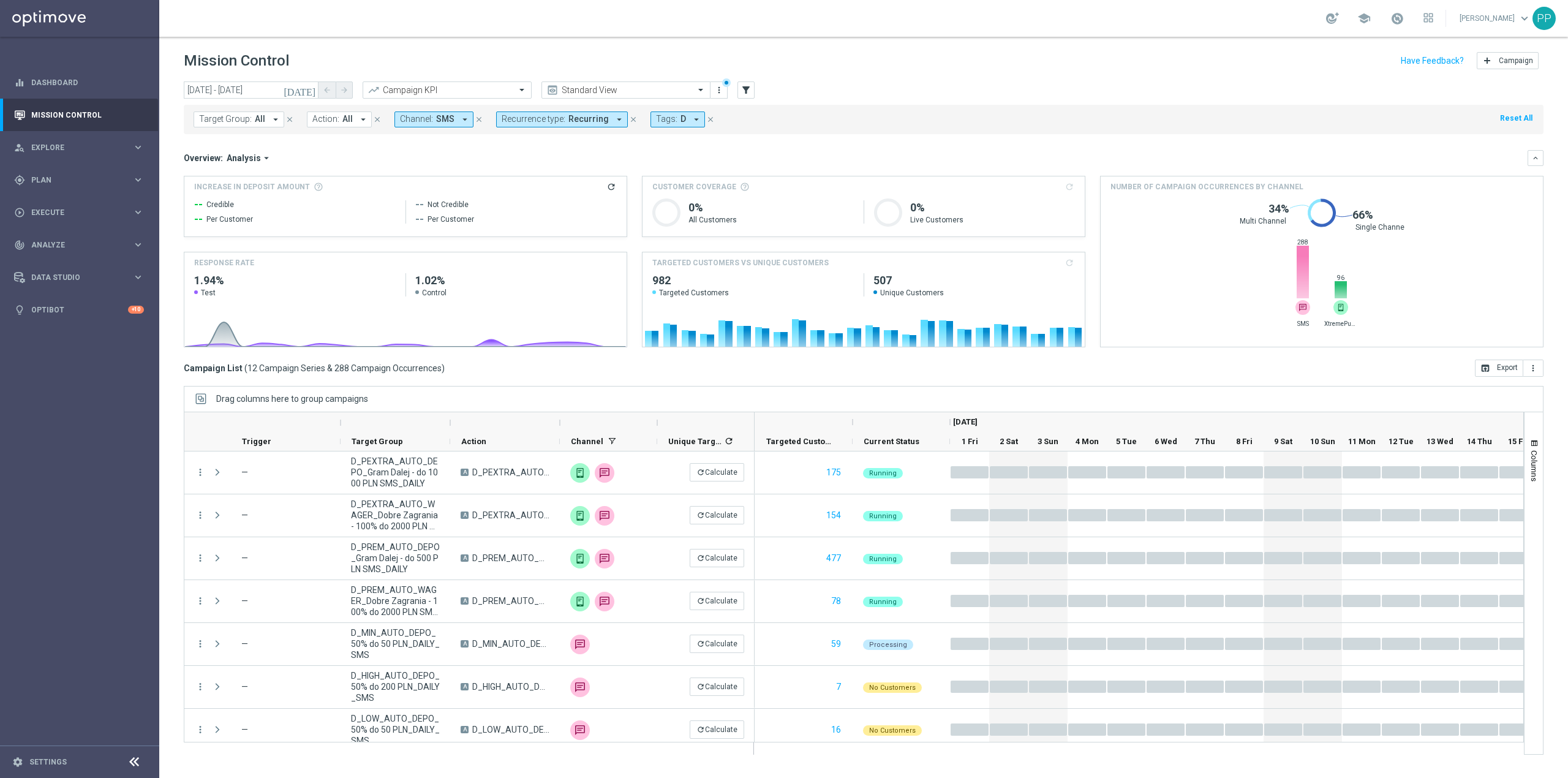
click at [421, 115] on span "Channel:" at bounding box center [416, 119] width 33 height 11
click at [439, 214] on div "SMS" at bounding box center [502, 207] width 202 height 20
click at [451, 307] on div "XtremePush" at bounding box center [507, 305] width 190 height 7
drag, startPoint x: 683, startPoint y: 160, endPoint x: 584, endPoint y: 158, distance: 99.0
click at [683, 160] on div "Overview: Analysis arrow_drop_down" at bounding box center [856, 158] width 1344 height 11
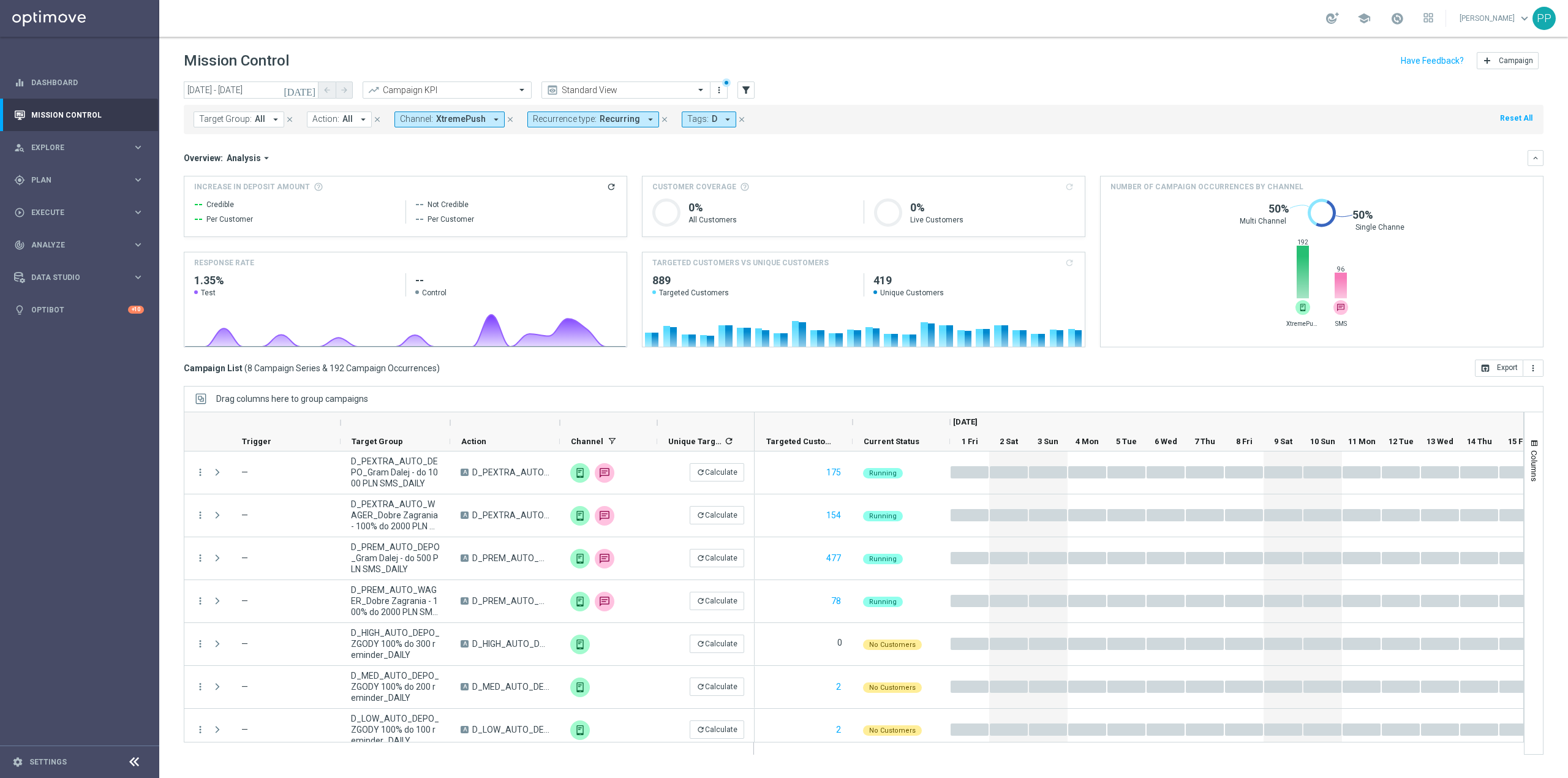
click at [424, 117] on span "Channel:" at bounding box center [416, 119] width 33 height 11
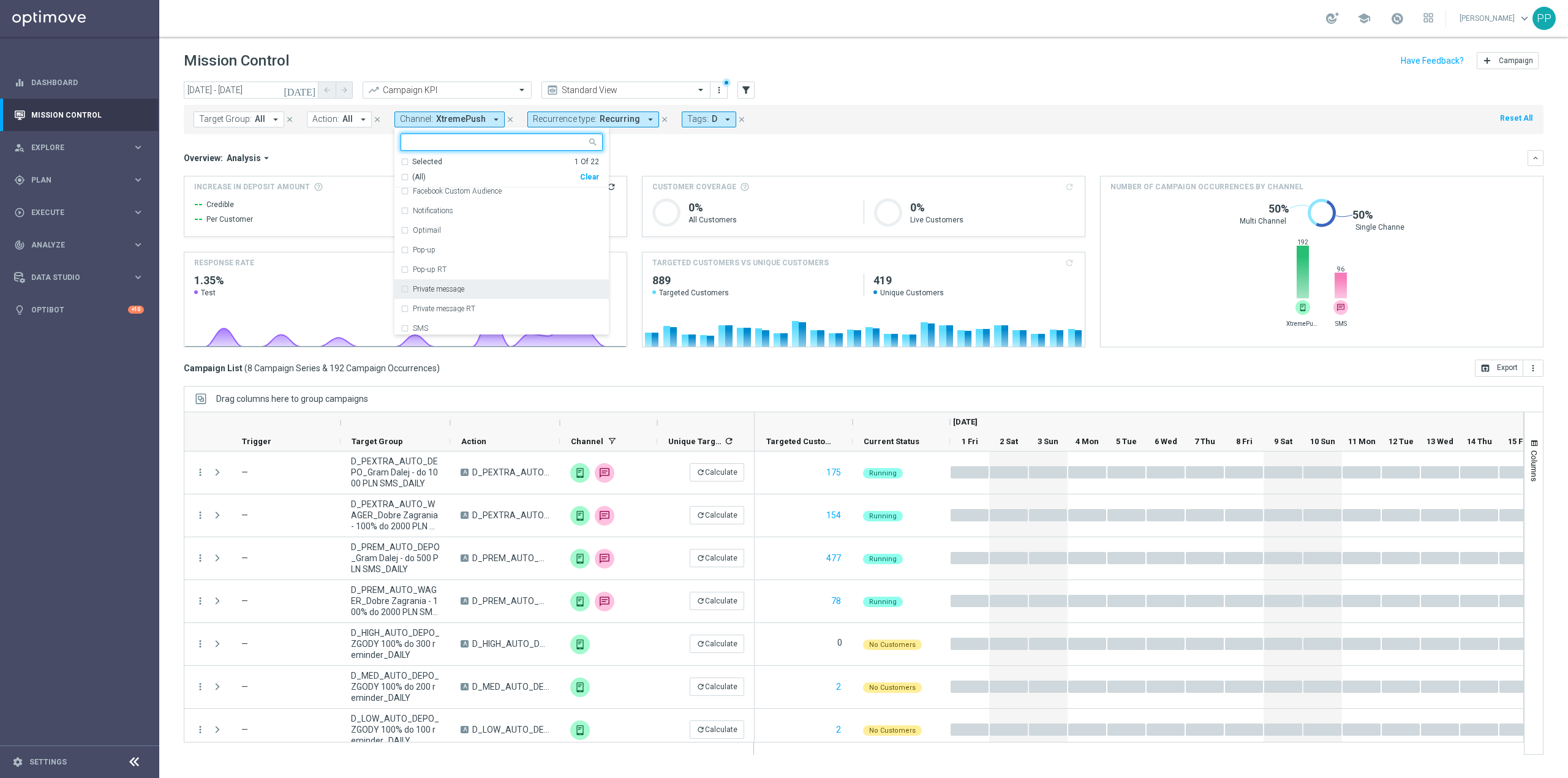
click at [468, 289] on div "Private message" at bounding box center [507, 288] width 190 height 7
click at [468, 306] on label "Private message RT" at bounding box center [444, 308] width 62 height 7
click at [670, 150] on div "Overview: Analysis arrow_drop_down keyboard_arrow_down" at bounding box center [863, 158] width 1359 height 16
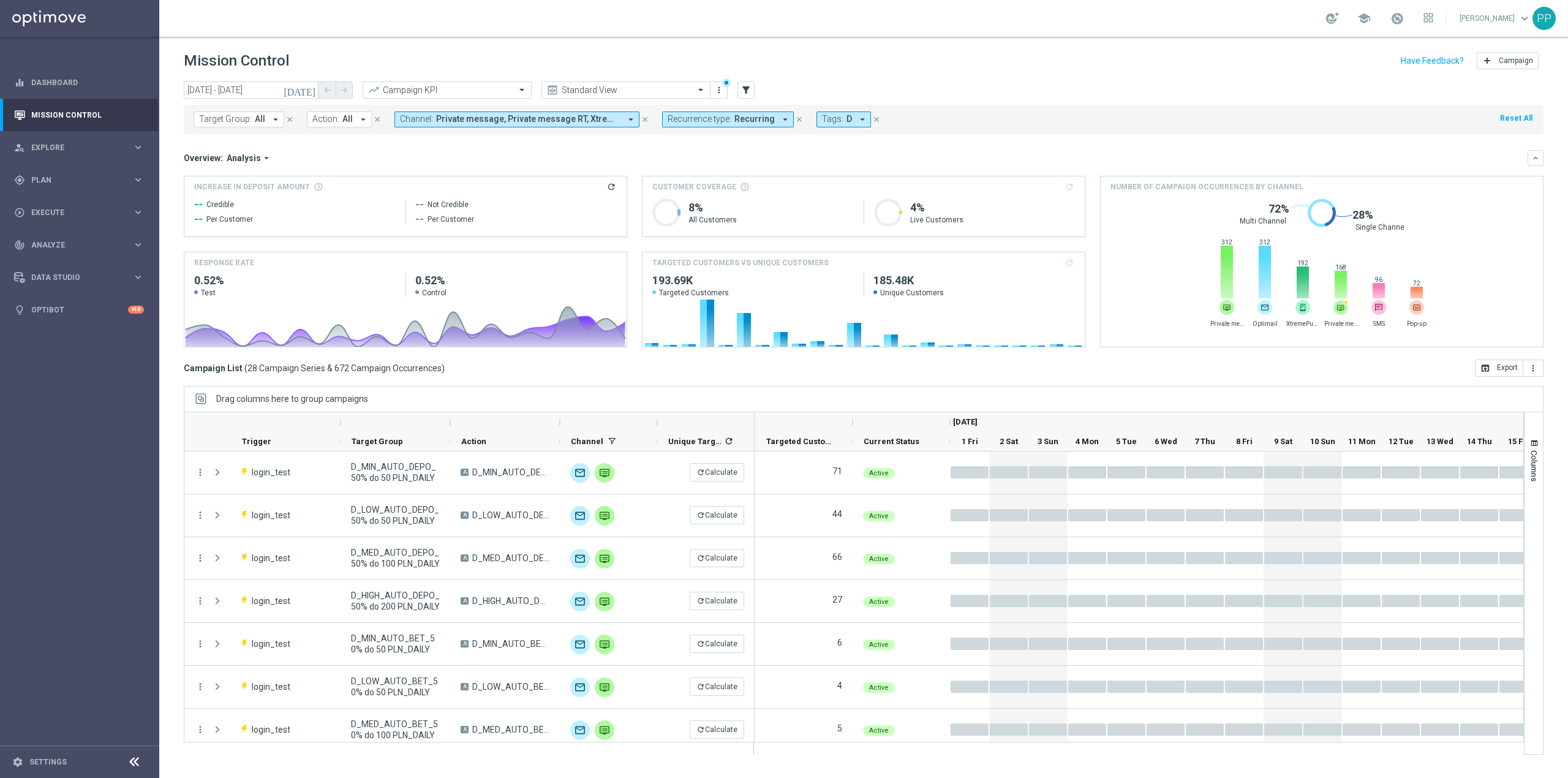
drag, startPoint x: 578, startPoint y: 118, endPoint x: 577, endPoint y: 127, distance: 9.1
click at [578, 118] on span "Private message, Private message RT, XtremePush" at bounding box center [528, 119] width 184 height 11
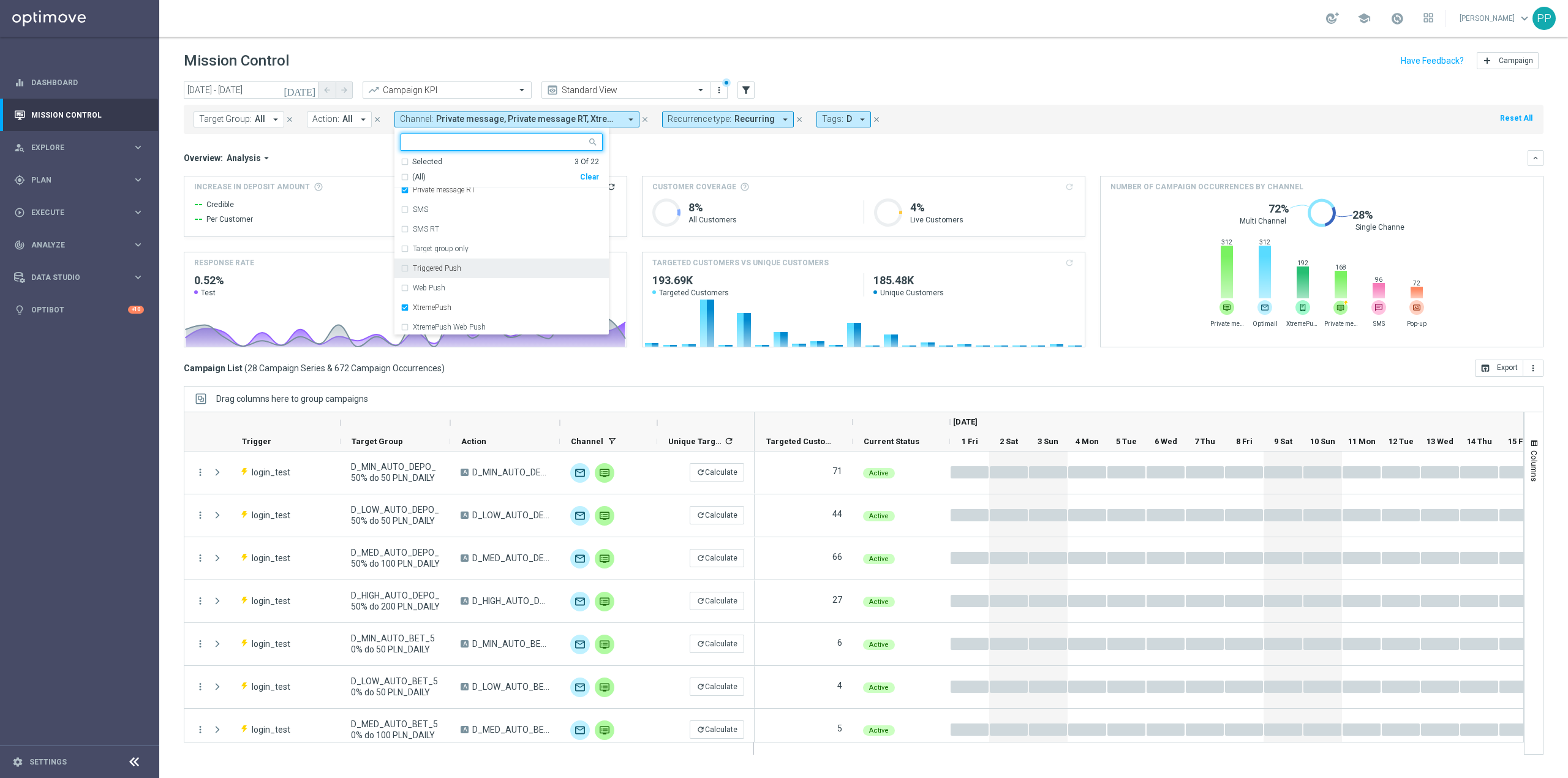
scroll to position [284, 0]
click at [471, 304] on div "XtremePush" at bounding box center [507, 305] width 190 height 7
click at [686, 158] on div "Overview: Analysis arrow_drop_down" at bounding box center [856, 158] width 1344 height 11
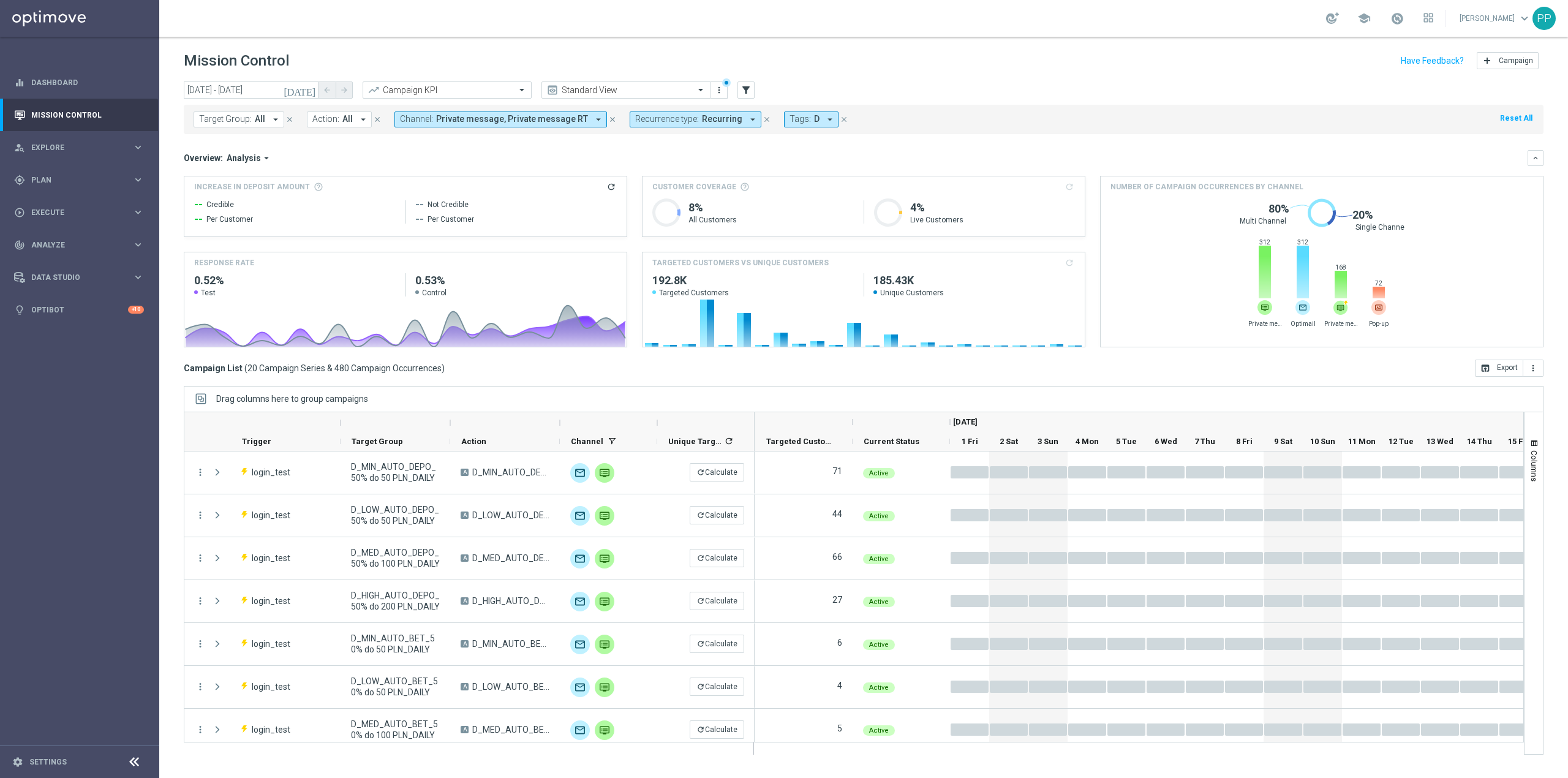
click at [467, 125] on button "Channel: Private message, Private message RT arrow_drop_down" at bounding box center [500, 119] width 213 height 16
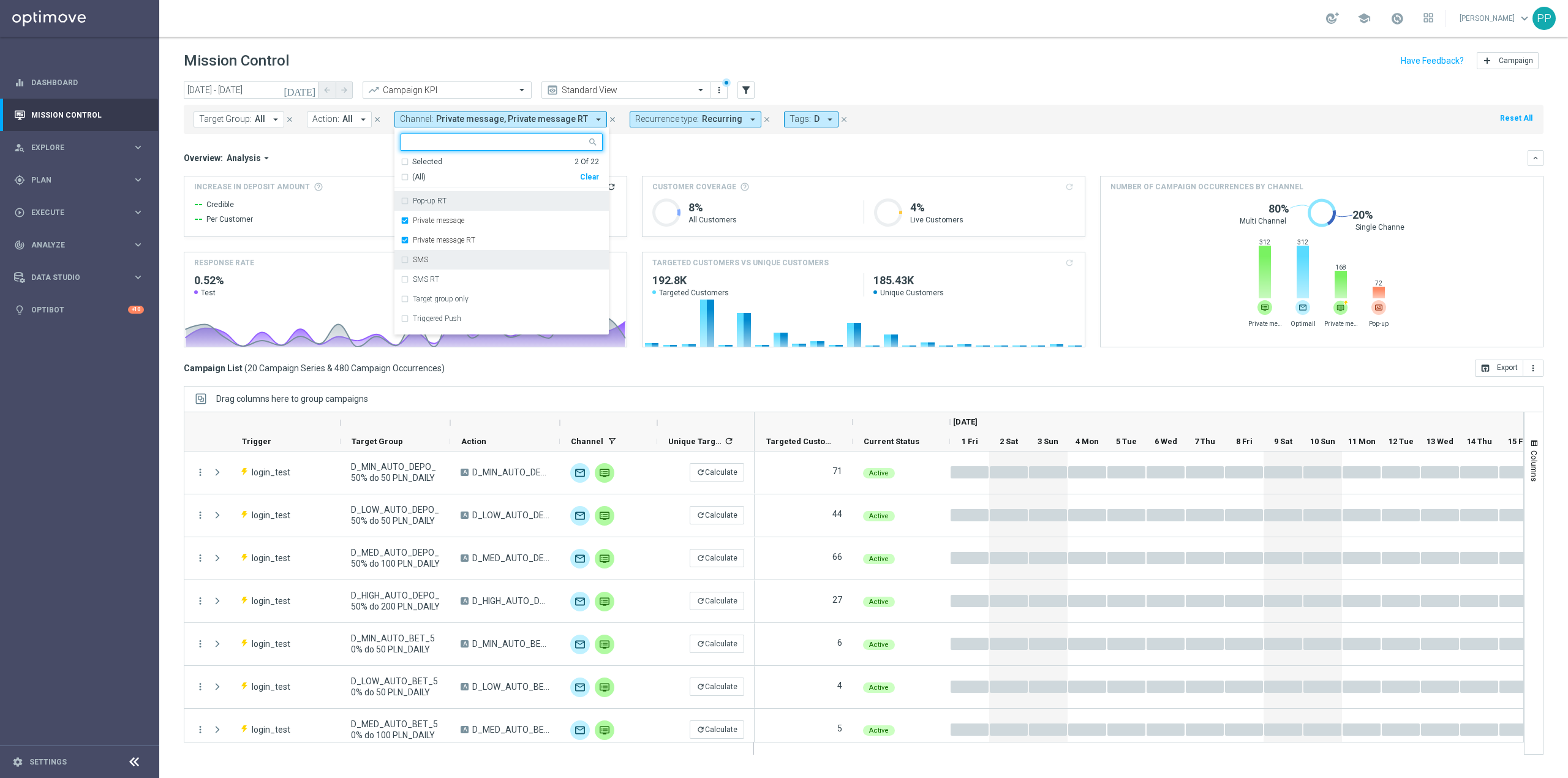
scroll to position [202, 0]
click at [451, 244] on div "Private message" at bounding box center [502, 250] width 202 height 20
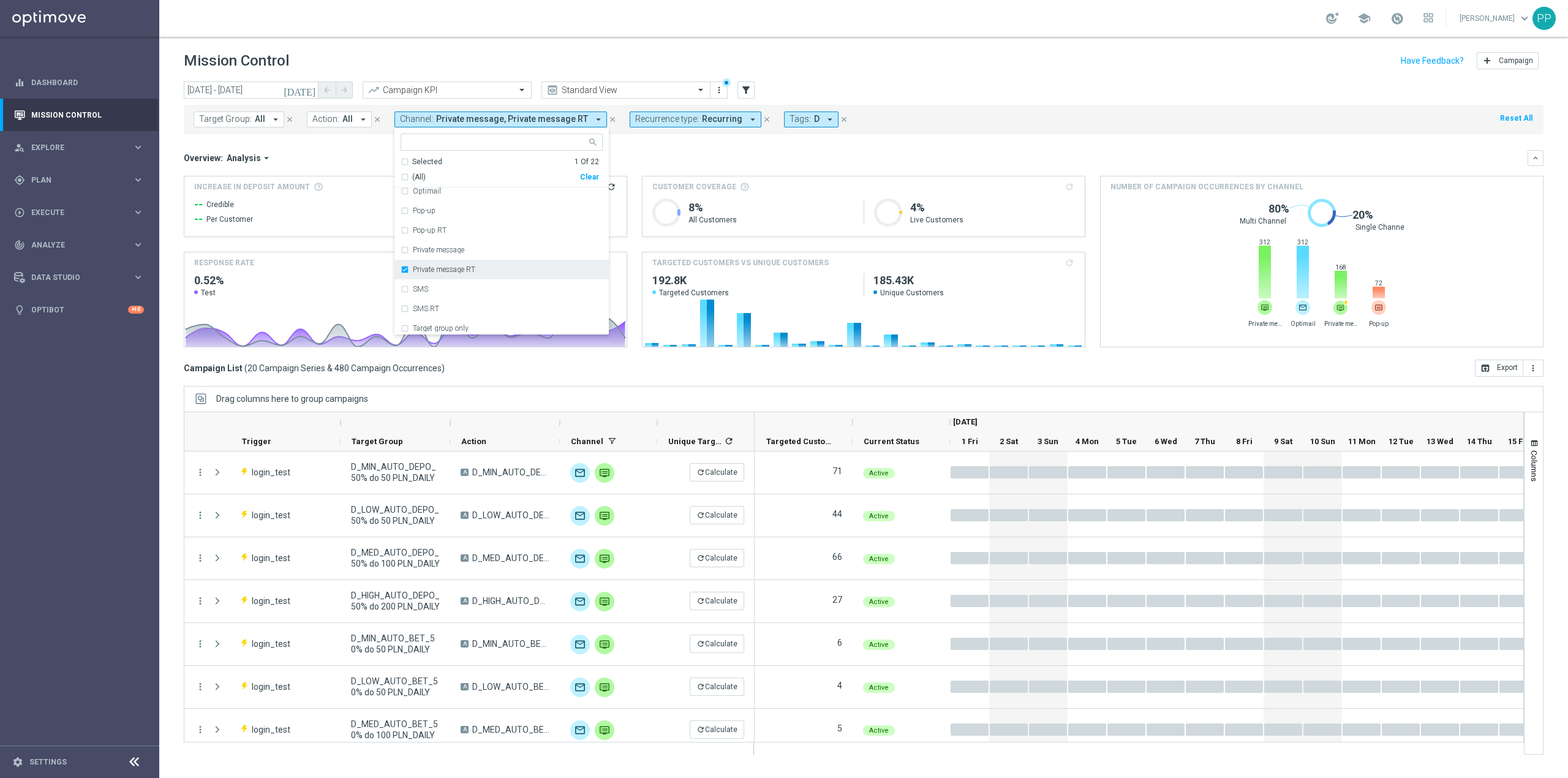
click at [448, 263] on div "Private message RT" at bounding box center [502, 269] width 202 height 20
click at [441, 237] on div "Optimail" at bounding box center [502, 230] width 202 height 20
click at [380, 168] on div "Overview: Analysis arrow_drop_down keyboard_arrow_down Increase In Deposit Amou…" at bounding box center [863, 249] width 1359 height 197
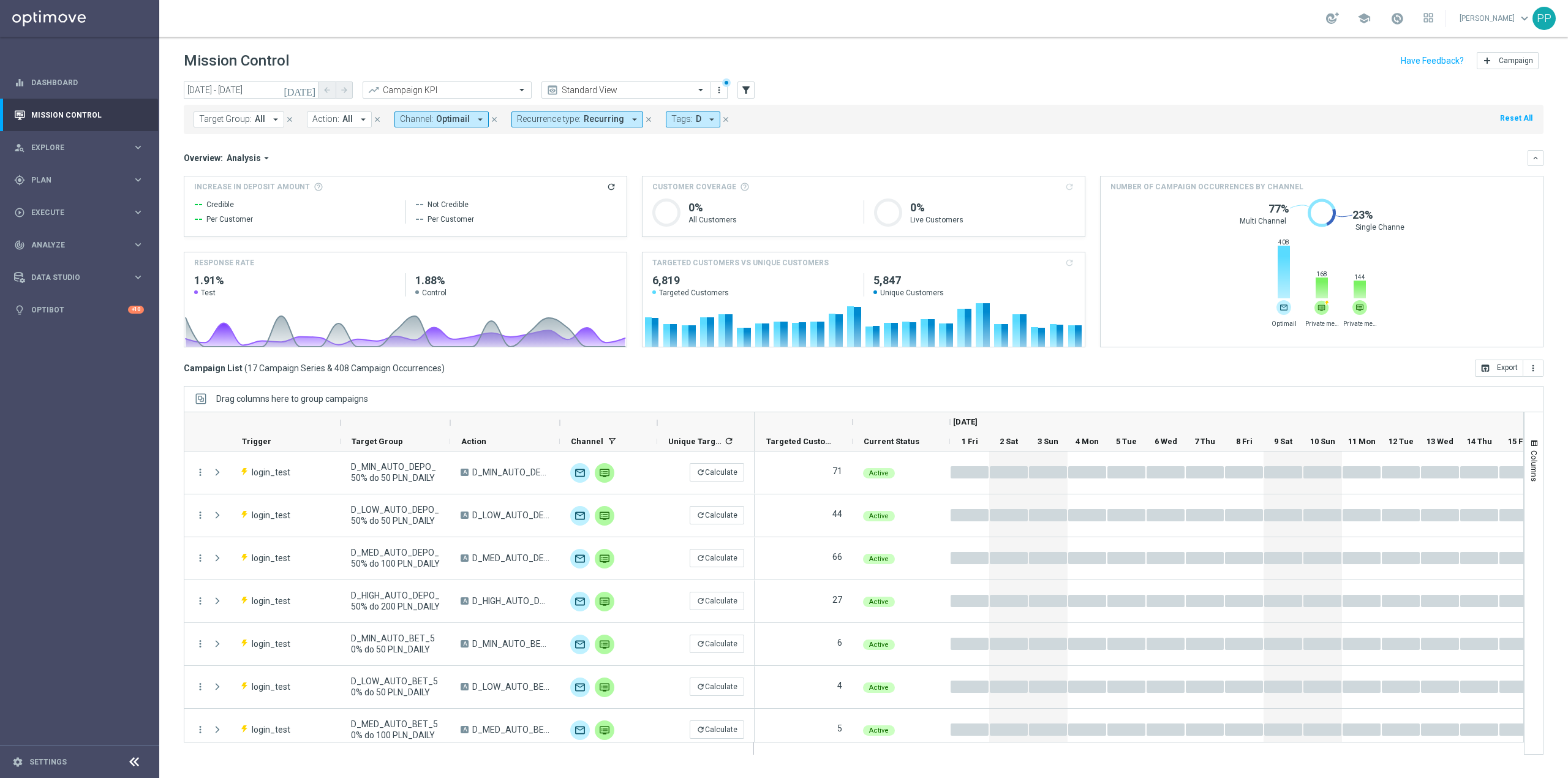
click at [677, 121] on span "Tags:" at bounding box center [682, 119] width 21 height 11
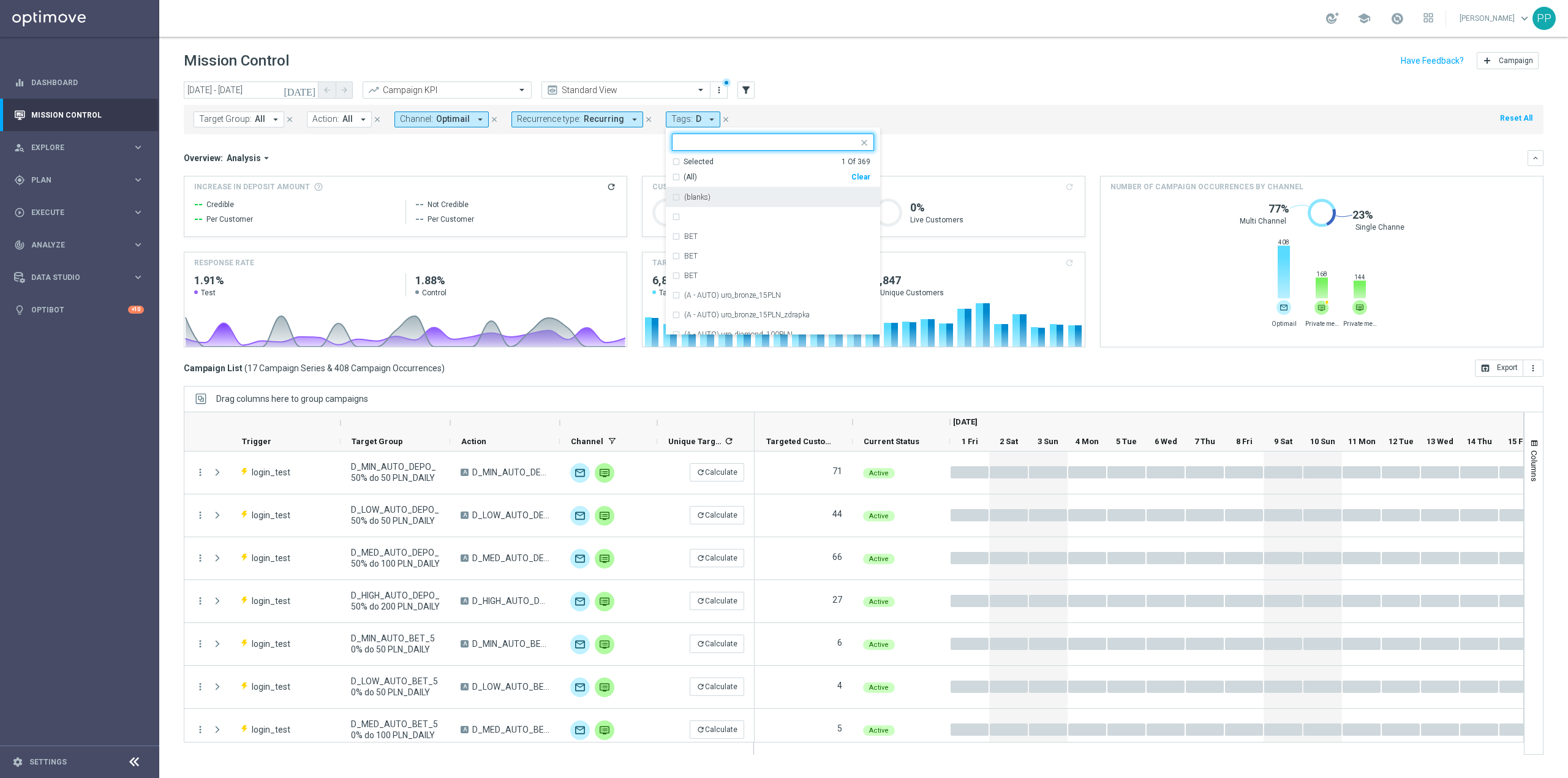
click at [0, 0] on div "Clear" at bounding box center [0, 0] width 0 height 0
click at [779, 145] on input "text" at bounding box center [768, 142] width 179 height 11
click at [743, 282] on div "REA" at bounding box center [773, 285] width 202 height 20
type input "rea"
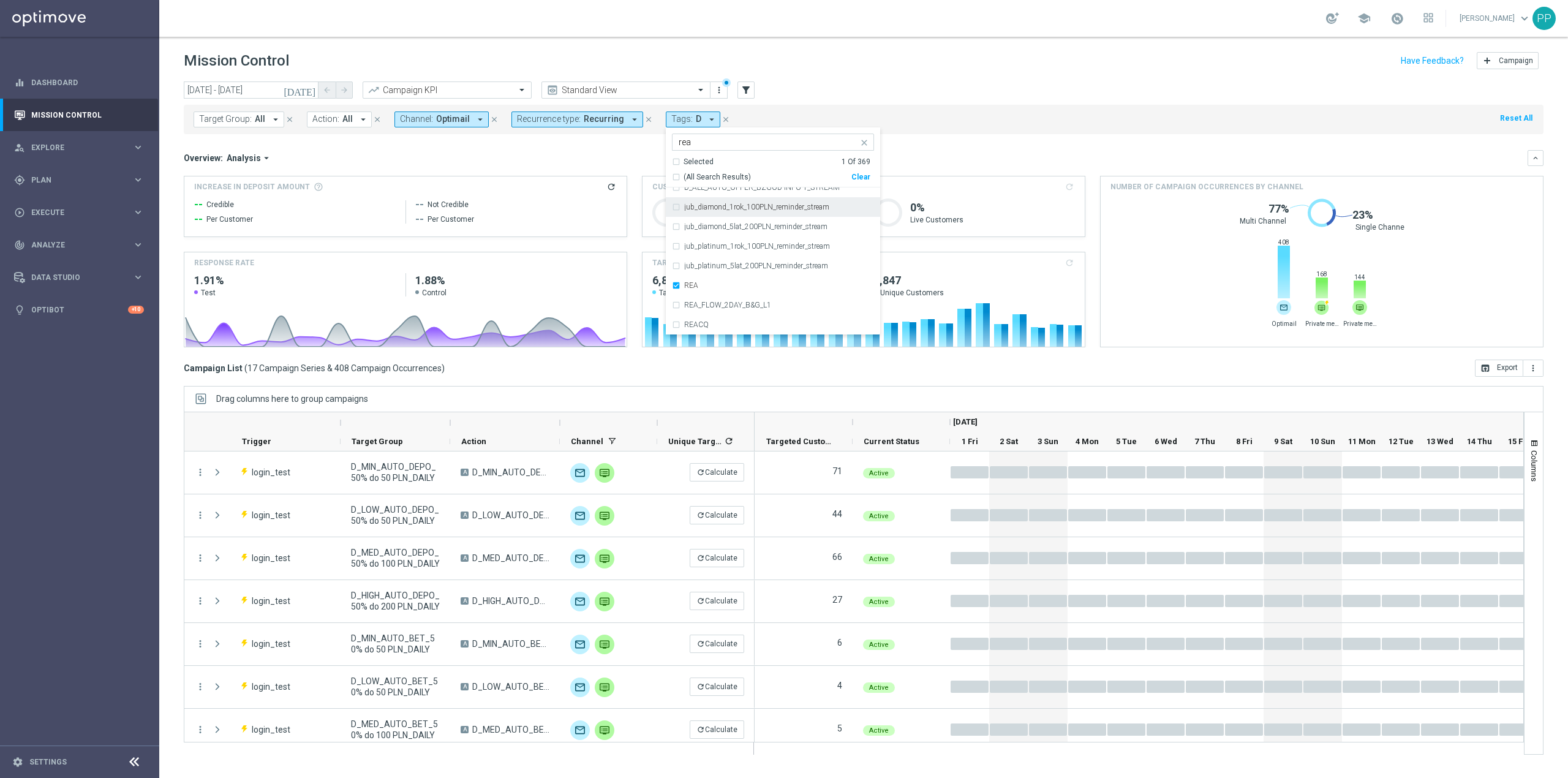
drag, startPoint x: 583, startPoint y: 143, endPoint x: 568, endPoint y: 124, distance: 24.2
click at [583, 143] on mini-dashboard "Overview: Analysis arrow_drop_down keyboard_arrow_down Increase In Deposit Amou…" at bounding box center [863, 246] width 1359 height 225
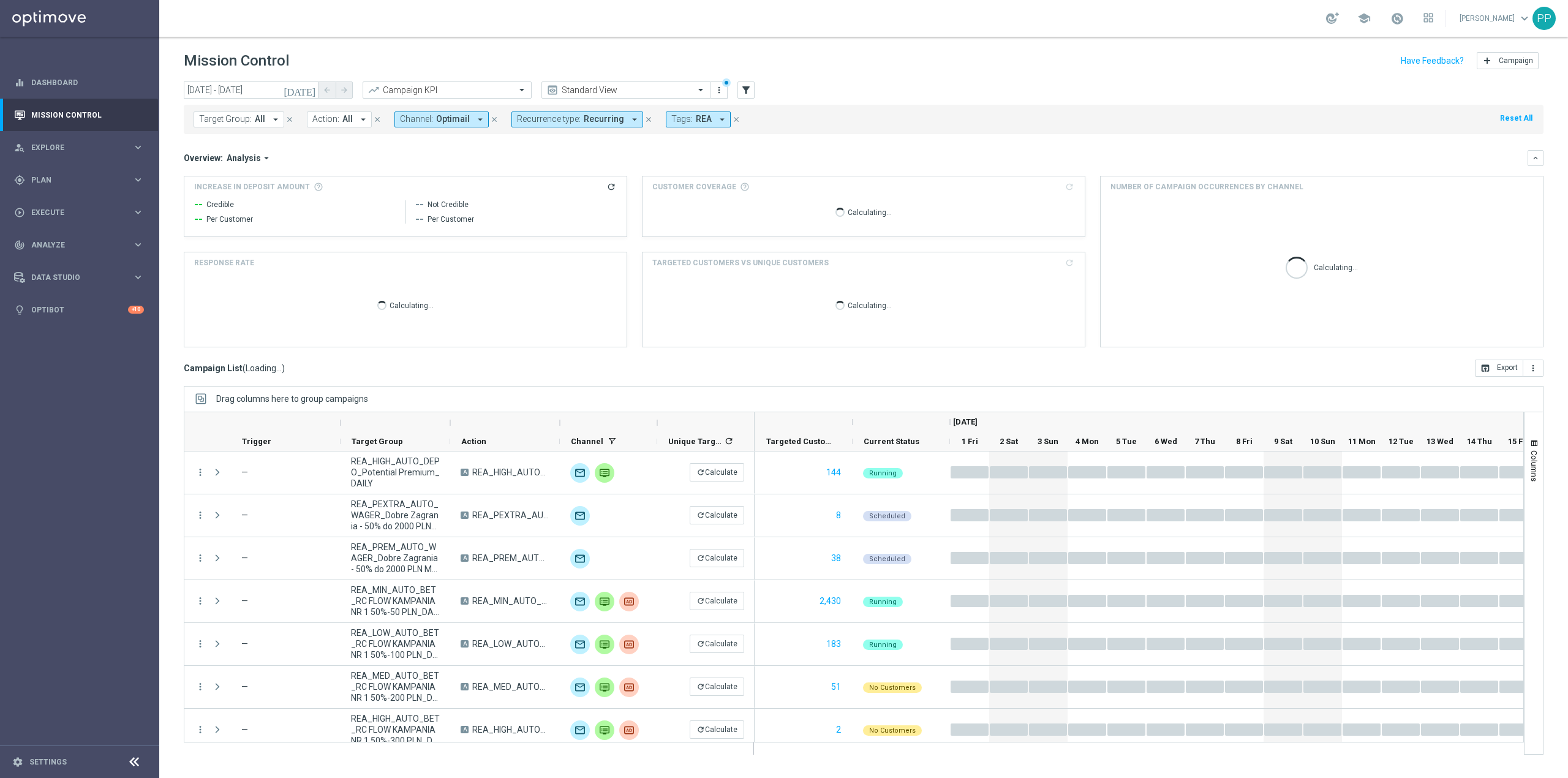
click at [567, 120] on span "Recurrence type:" at bounding box center [549, 119] width 64 height 11
click at [549, 182] on div "Non-Recurring" at bounding box center [561, 187] width 88 height 20
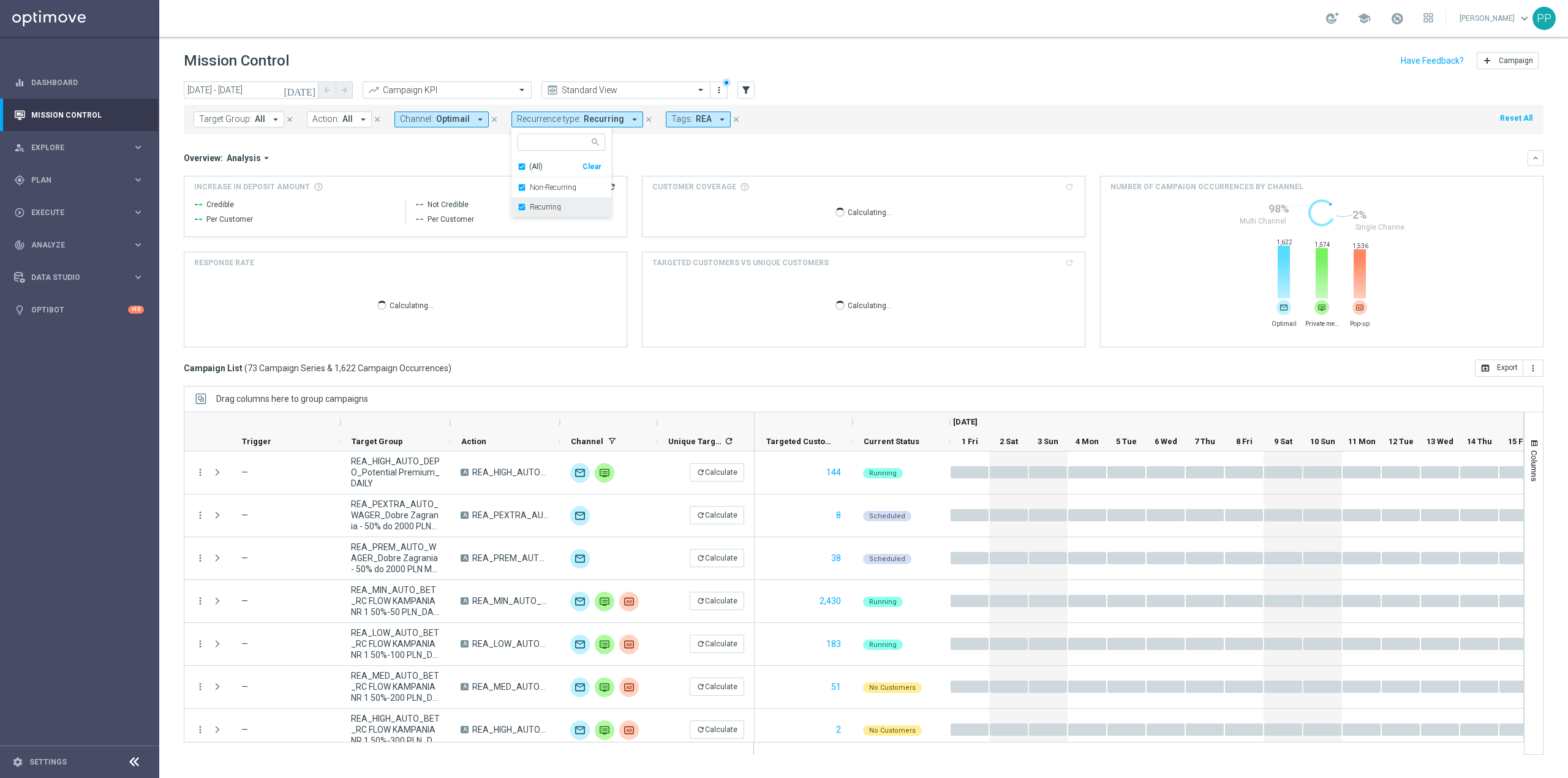
click at [536, 204] on label "Recurring" at bounding box center [545, 207] width 31 height 7
drag, startPoint x: 473, startPoint y: 153, endPoint x: 466, endPoint y: 136, distance: 18.4
click at [473, 152] on div "Overview: Analysis arrow_drop_down keyboard_arrow_down" at bounding box center [863, 158] width 1359 height 16
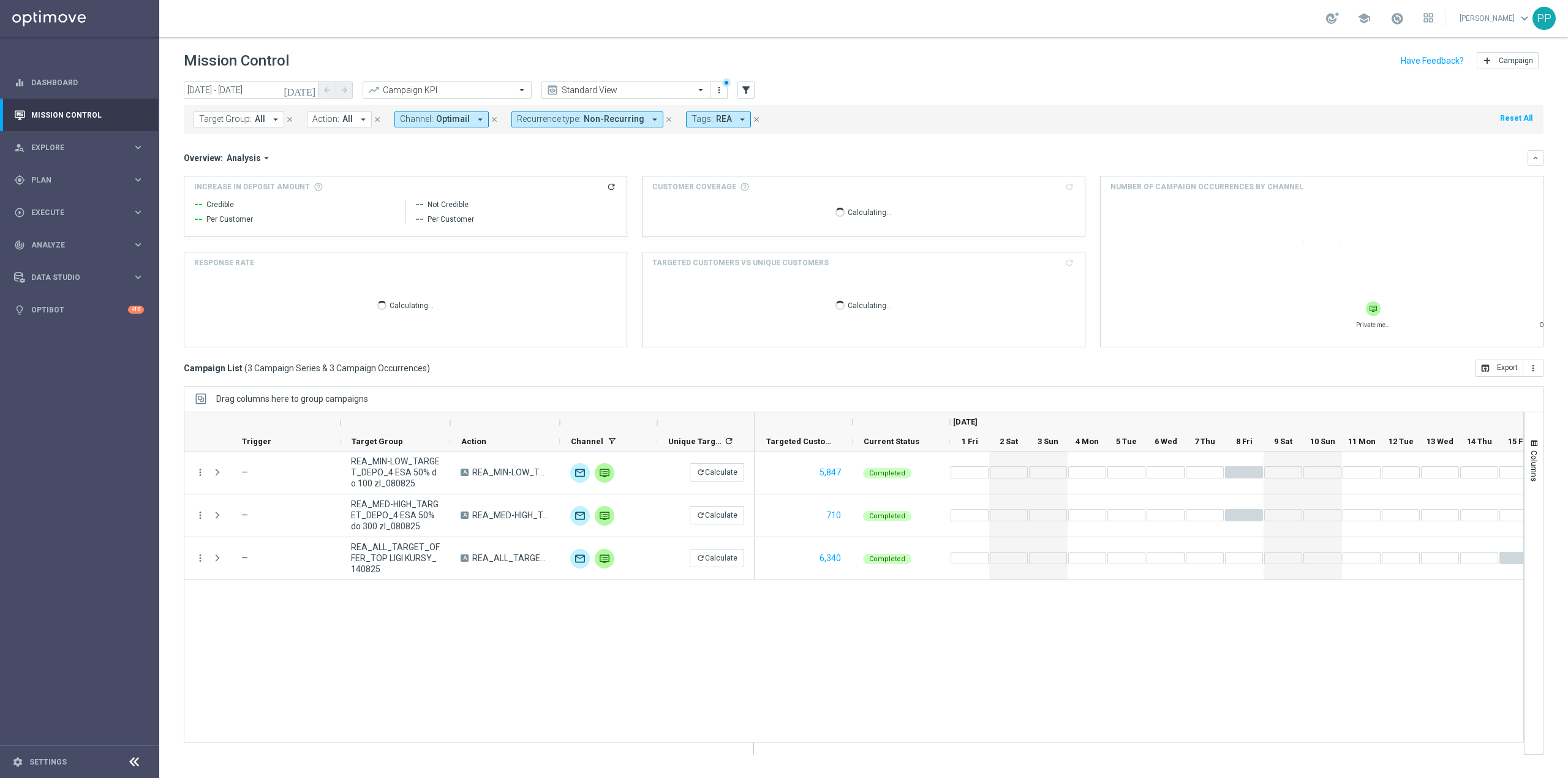
click at [456, 119] on span "Optimail" at bounding box center [453, 119] width 34 height 11
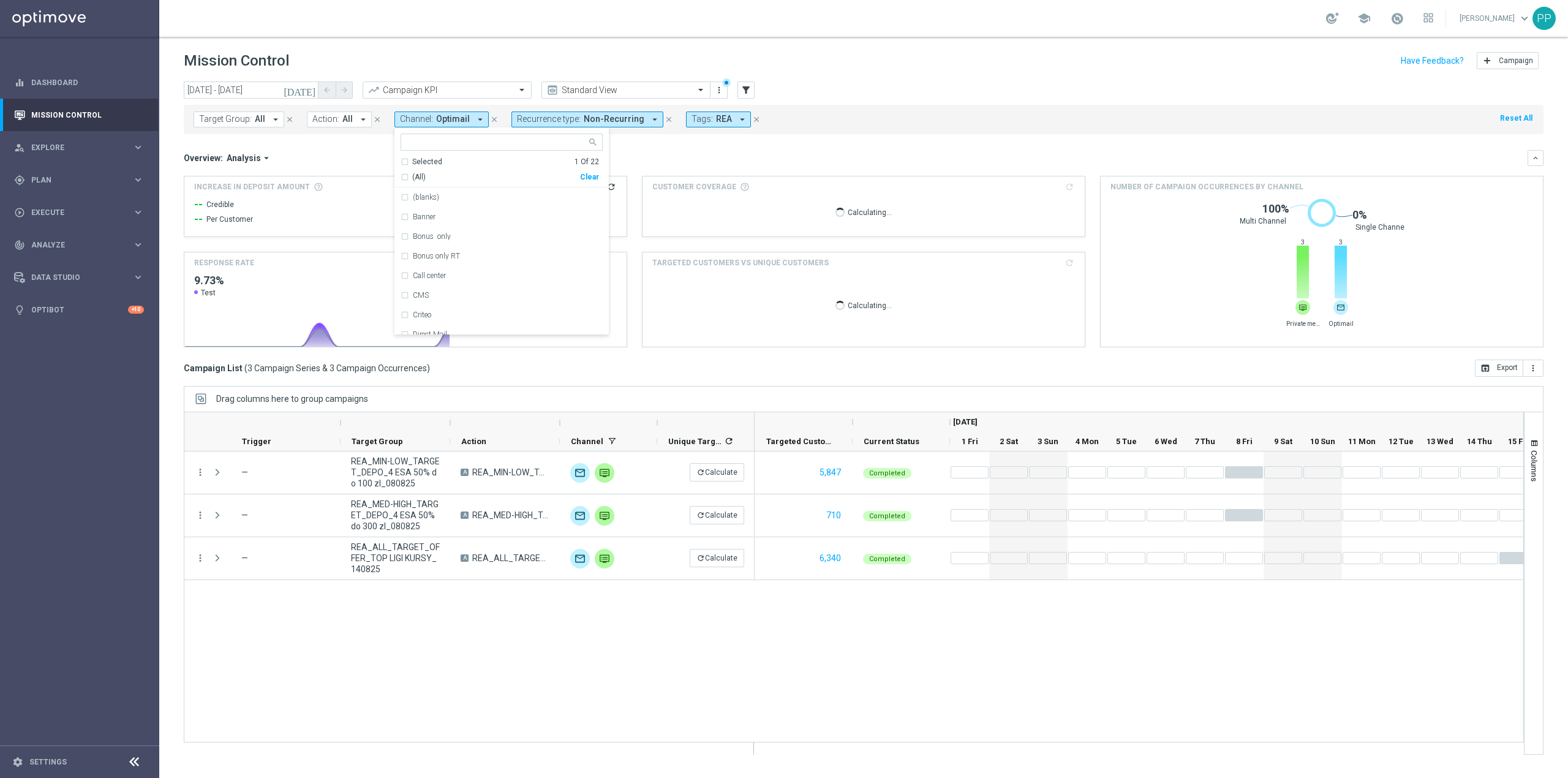
click at [669, 148] on mini-dashboard "Overview: Analysis arrow_drop_down keyboard_arrow_down Increase In Deposit Amou…" at bounding box center [863, 246] width 1359 height 225
click at [412, 118] on span "Channel:" at bounding box center [416, 119] width 33 height 11
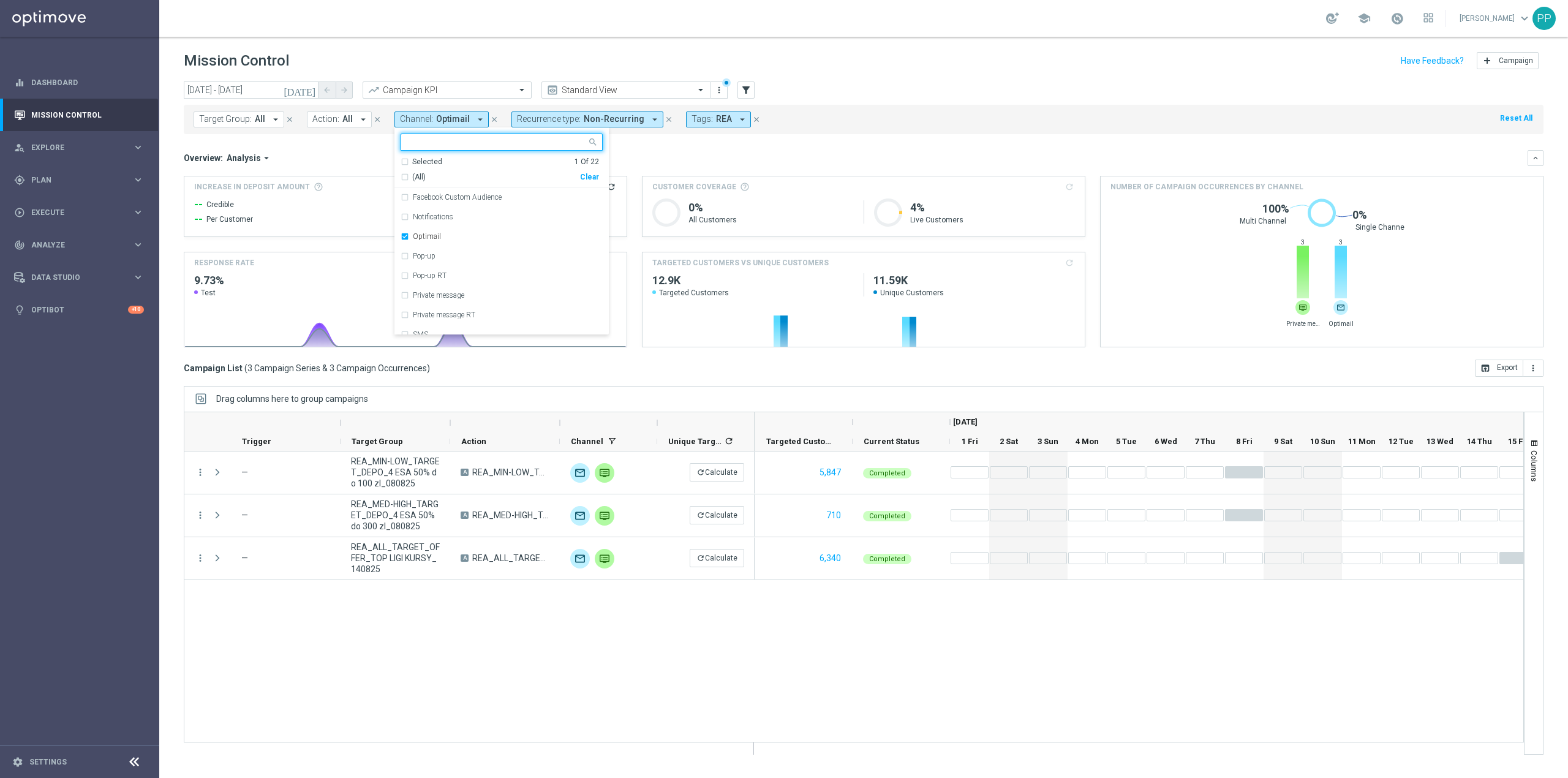
scroll to position [163, 0]
click at [448, 229] on div "Optimail" at bounding box center [507, 230] width 190 height 7
click at [446, 283] on div "Private message" at bounding box center [502, 289] width 202 height 20
click at [642, 155] on div "Overview: Analysis arrow_drop_down" at bounding box center [856, 158] width 1344 height 11
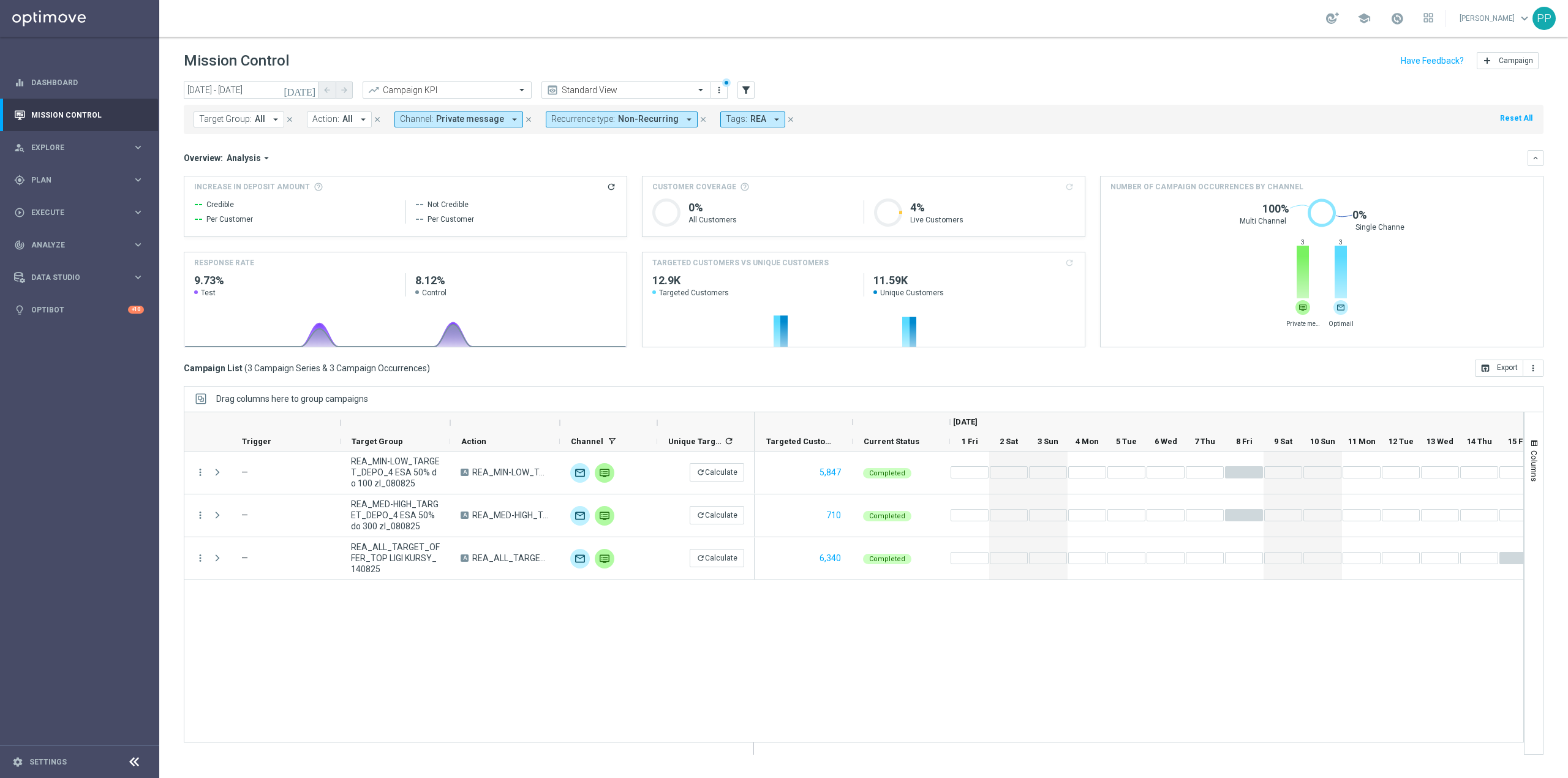
click at [495, 119] on span "Private message" at bounding box center [470, 119] width 68 height 11
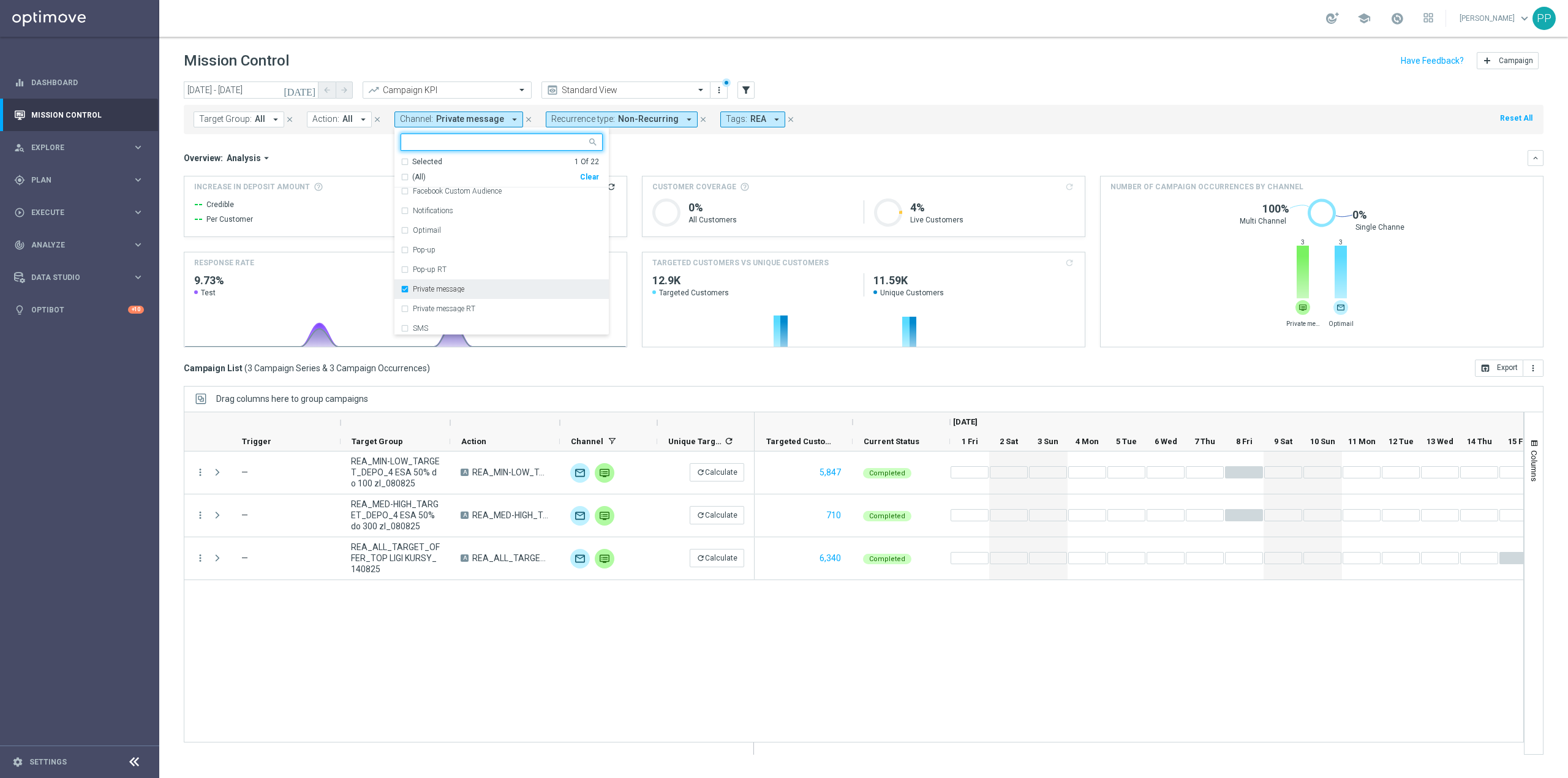
click at [451, 288] on label "Private message" at bounding box center [438, 288] width 52 height 7
click at [451, 307] on div "XtremePush" at bounding box center [507, 305] width 190 height 7
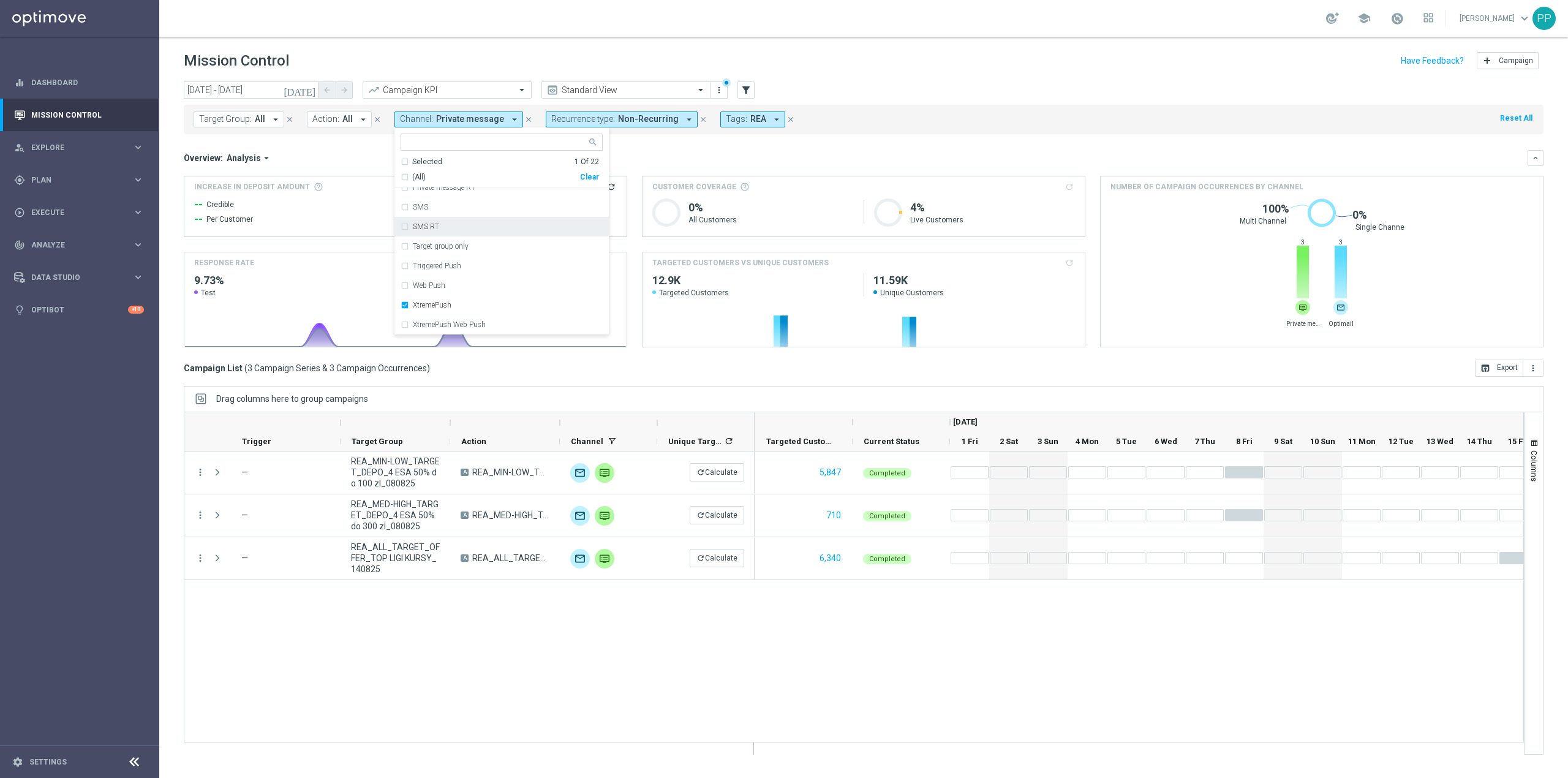
click at [654, 145] on mini-dashboard "Overview: Analysis arrow_drop_down keyboard_arrow_down Increase In Deposit Amou…" at bounding box center [863, 246] width 1359 height 225
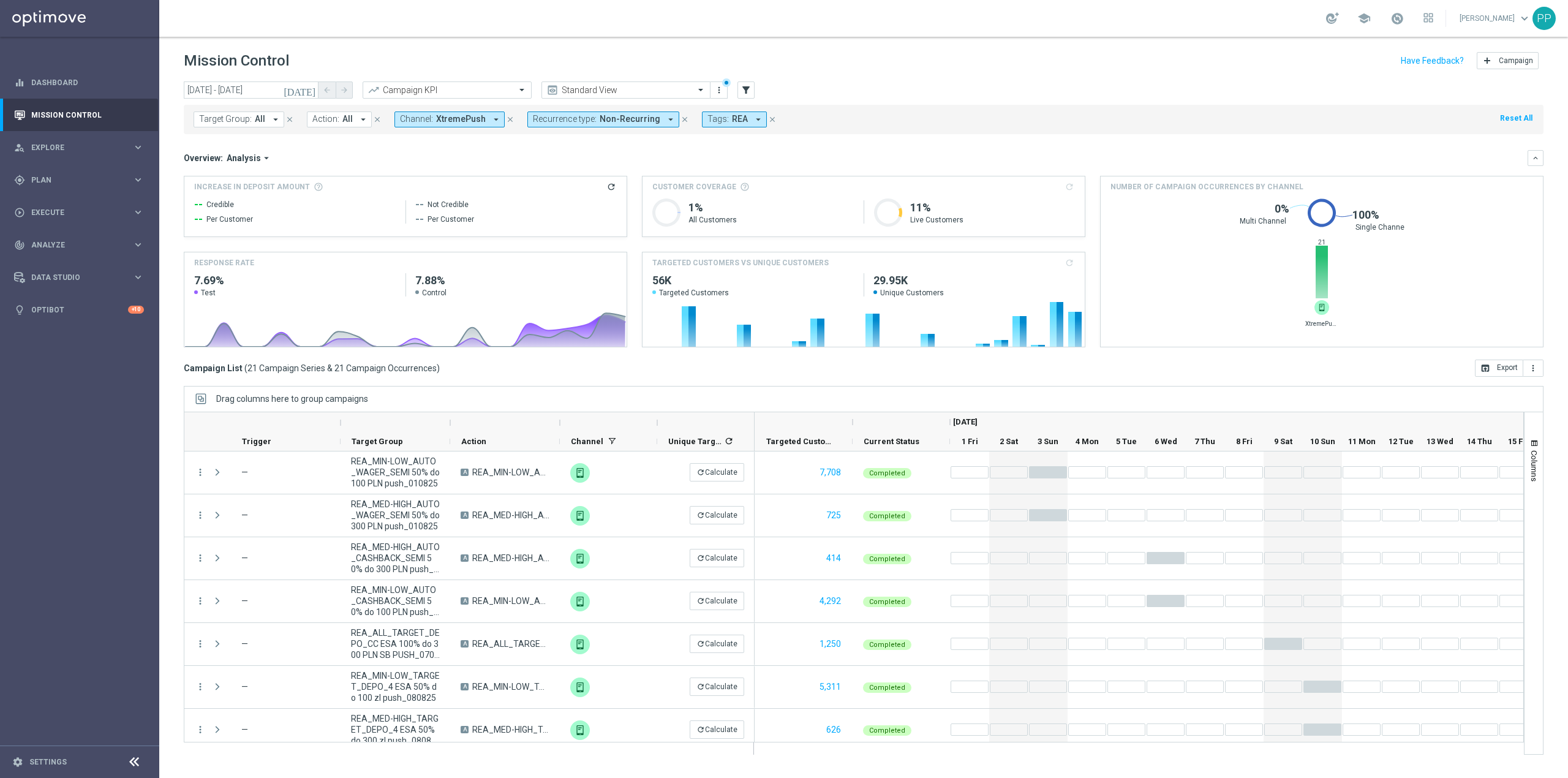
click at [436, 115] on span "XtremePush" at bounding box center [461, 119] width 49 height 11
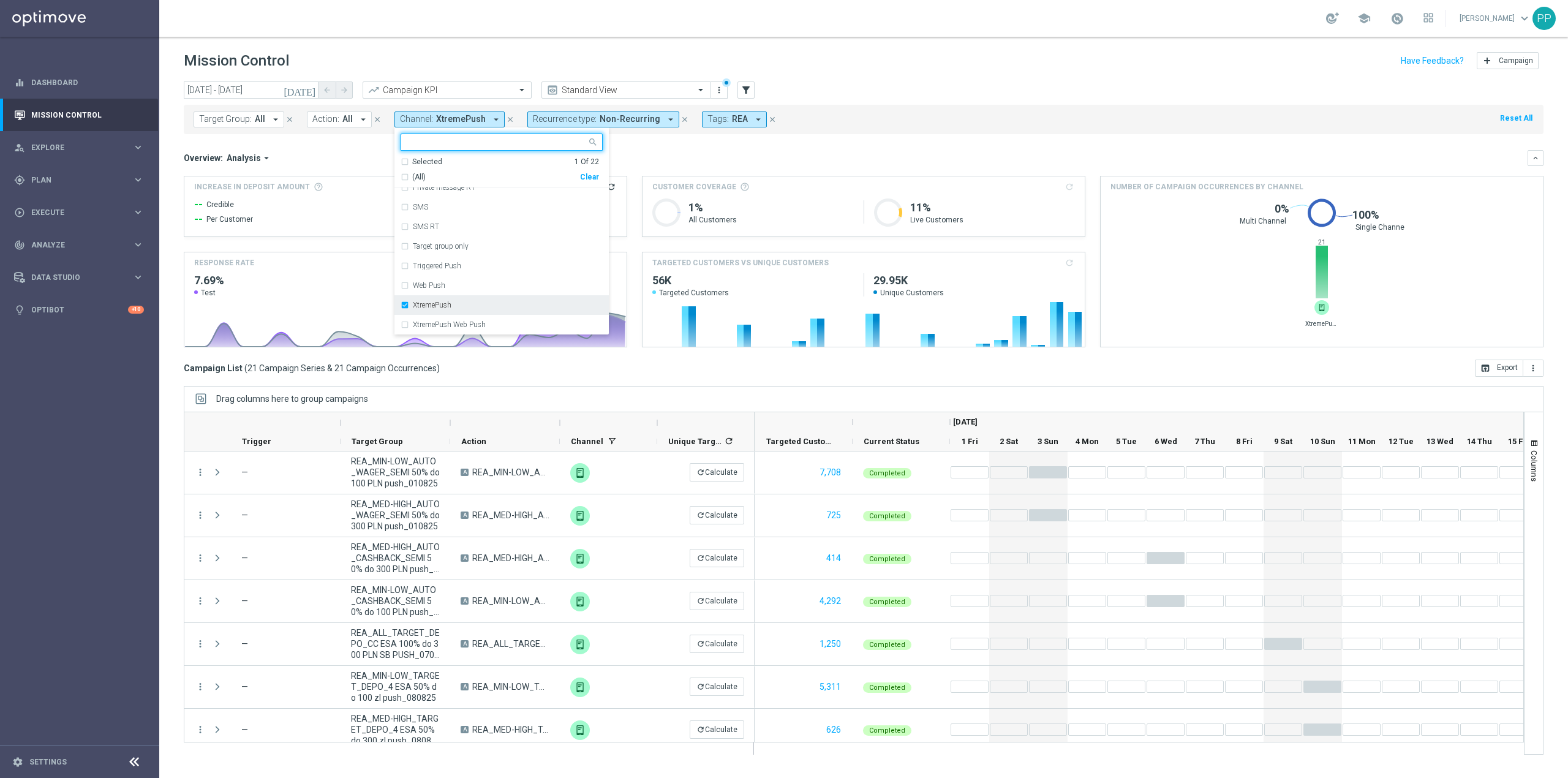
click at [448, 302] on div "XtremePush" at bounding box center [502, 305] width 202 height 20
click at [437, 214] on div "SMS" at bounding box center [502, 207] width 202 height 20
click at [644, 148] on mini-dashboard "Overview: Analysis arrow_drop_down keyboard_arrow_down Increase In Deposit Amou…" at bounding box center [863, 246] width 1359 height 225
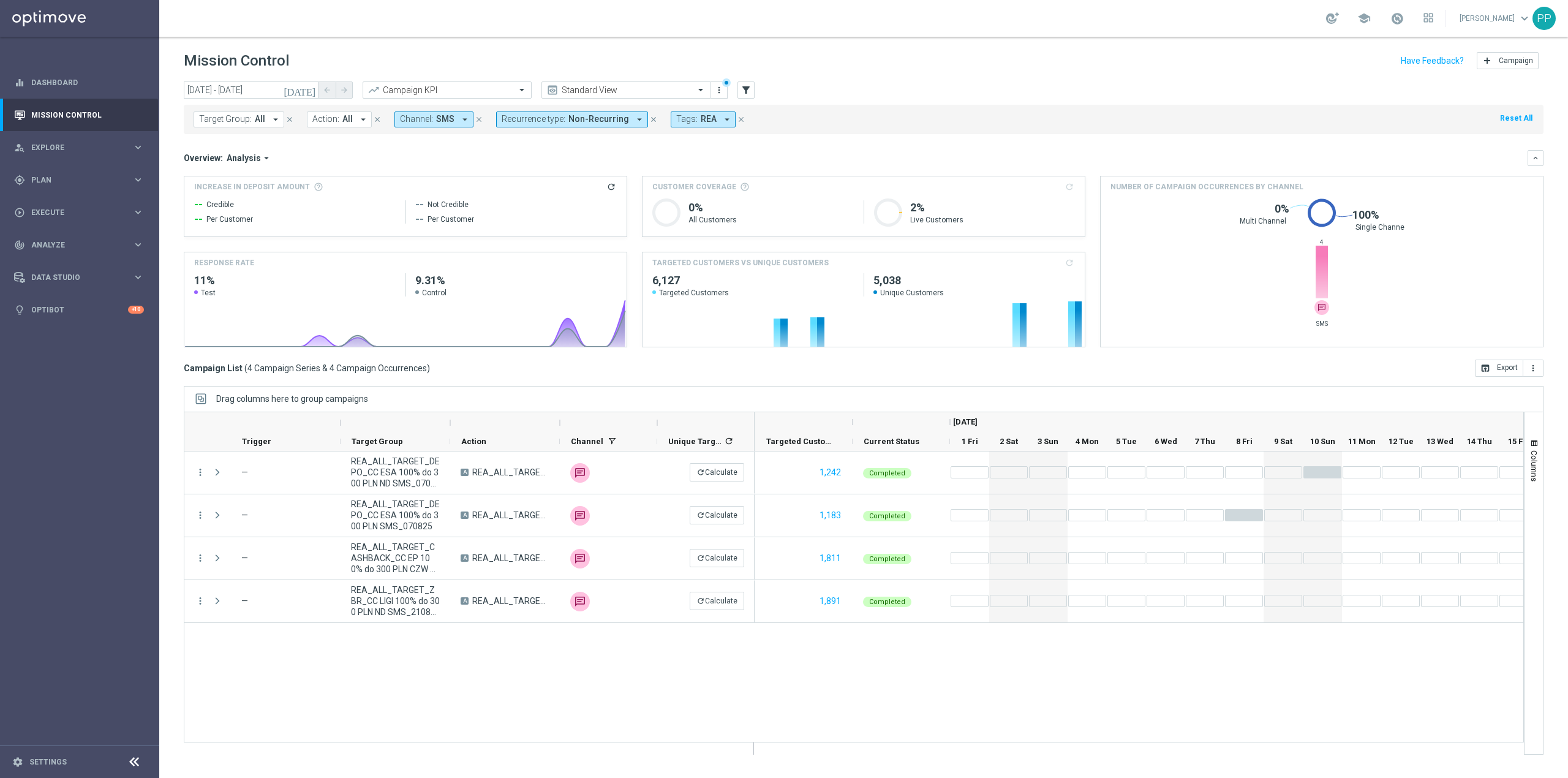
click at [437, 118] on span "SMS" at bounding box center [445, 119] width 18 height 11
click at [630, 162] on div "Overview: Analysis arrow_drop_down" at bounding box center [856, 158] width 1344 height 11
click at [451, 123] on span "SMS" at bounding box center [445, 119] width 18 height 11
click at [442, 250] on div "SMS" at bounding box center [507, 246] width 190 height 7
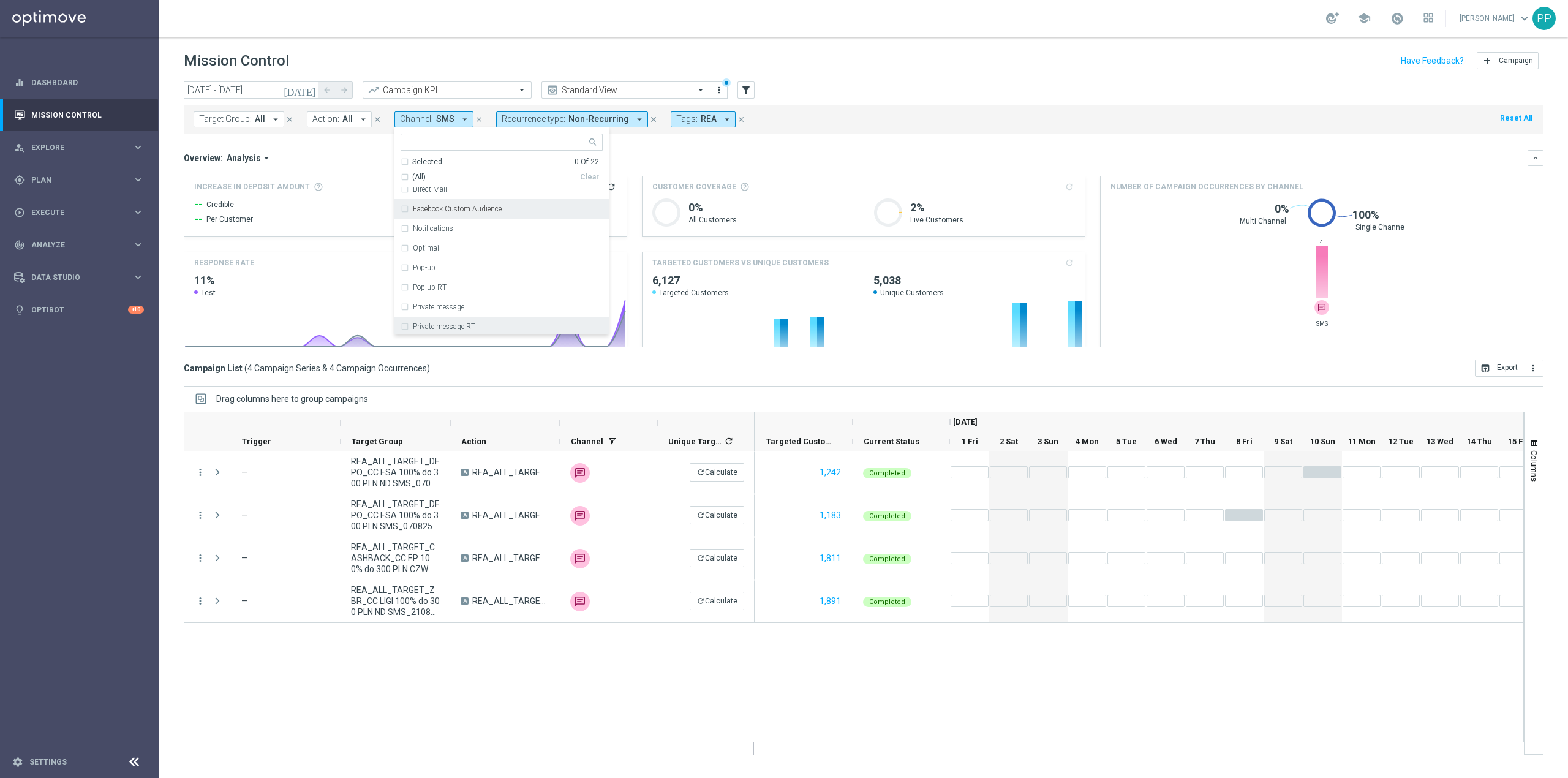
scroll to position [39, 0]
click at [451, 243] on div "Call center" at bounding box center [502, 237] width 202 height 20
click at [345, 148] on mini-dashboard "Overview: Analysis arrow_drop_down keyboard_arrow_down Increase In Deposit Amou…" at bounding box center [863, 246] width 1359 height 225
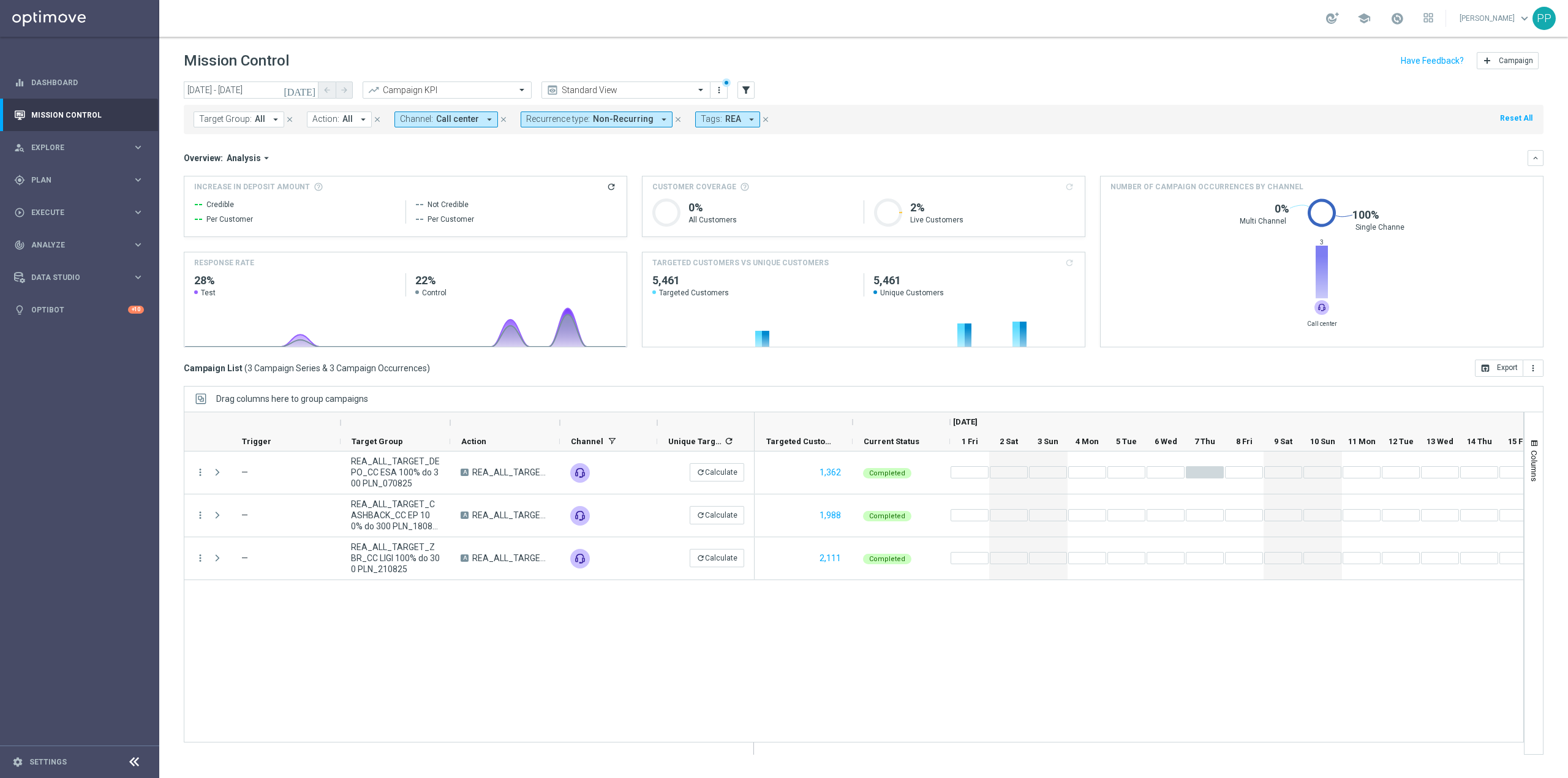
click at [604, 120] on span "Non-Recurring" at bounding box center [623, 119] width 61 height 11
click at [562, 184] on label "Non-Recurring" at bounding box center [562, 187] width 47 height 7
click at [557, 204] on label "Recurring" at bounding box center [554, 207] width 31 height 7
click at [485, 162] on div "Overview: Analysis arrow_drop_down" at bounding box center [856, 158] width 1344 height 11
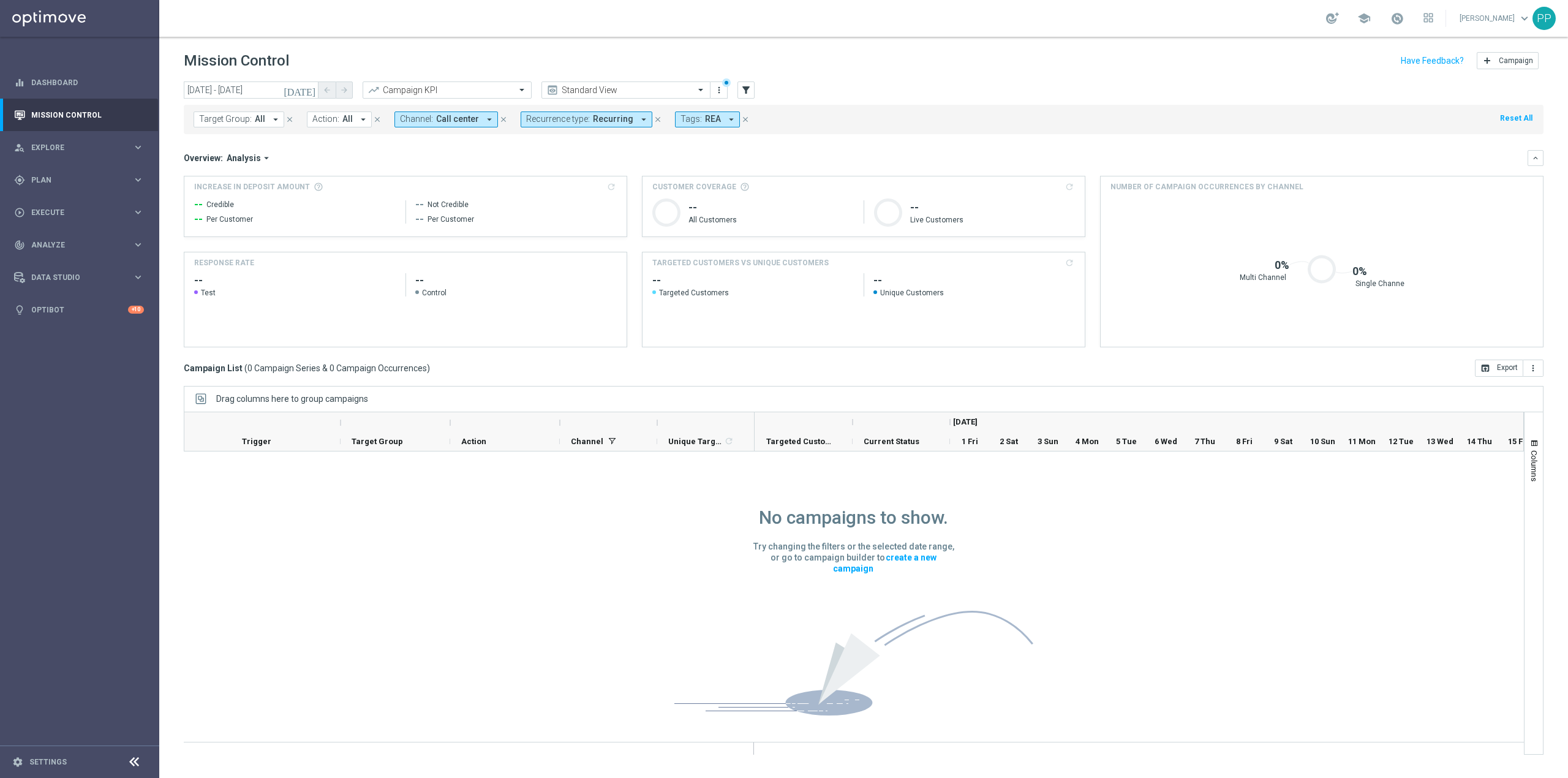
click at [471, 123] on span "Call center" at bounding box center [458, 119] width 43 height 11
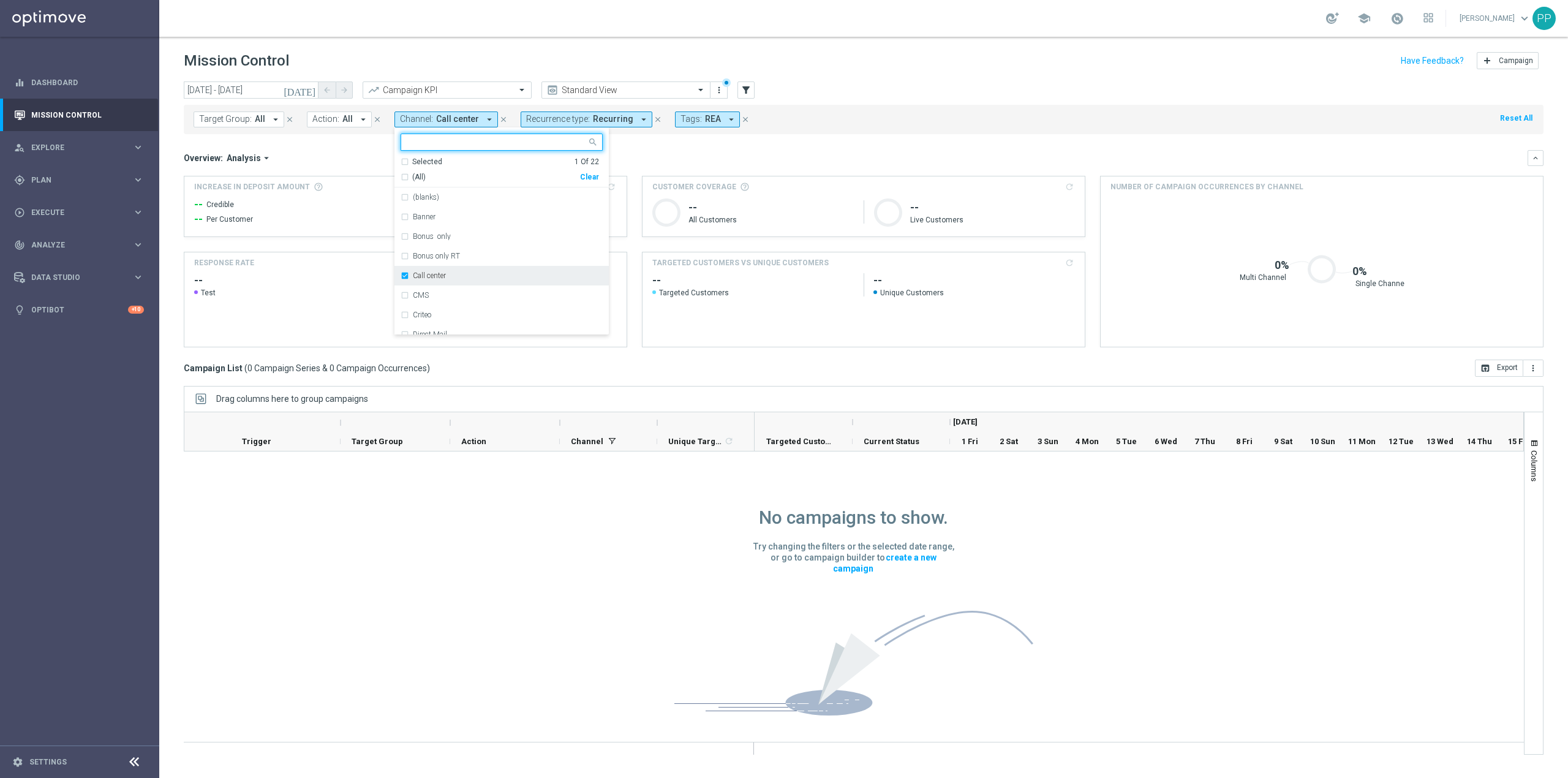
click at [422, 270] on div "Call center" at bounding box center [502, 276] width 202 height 20
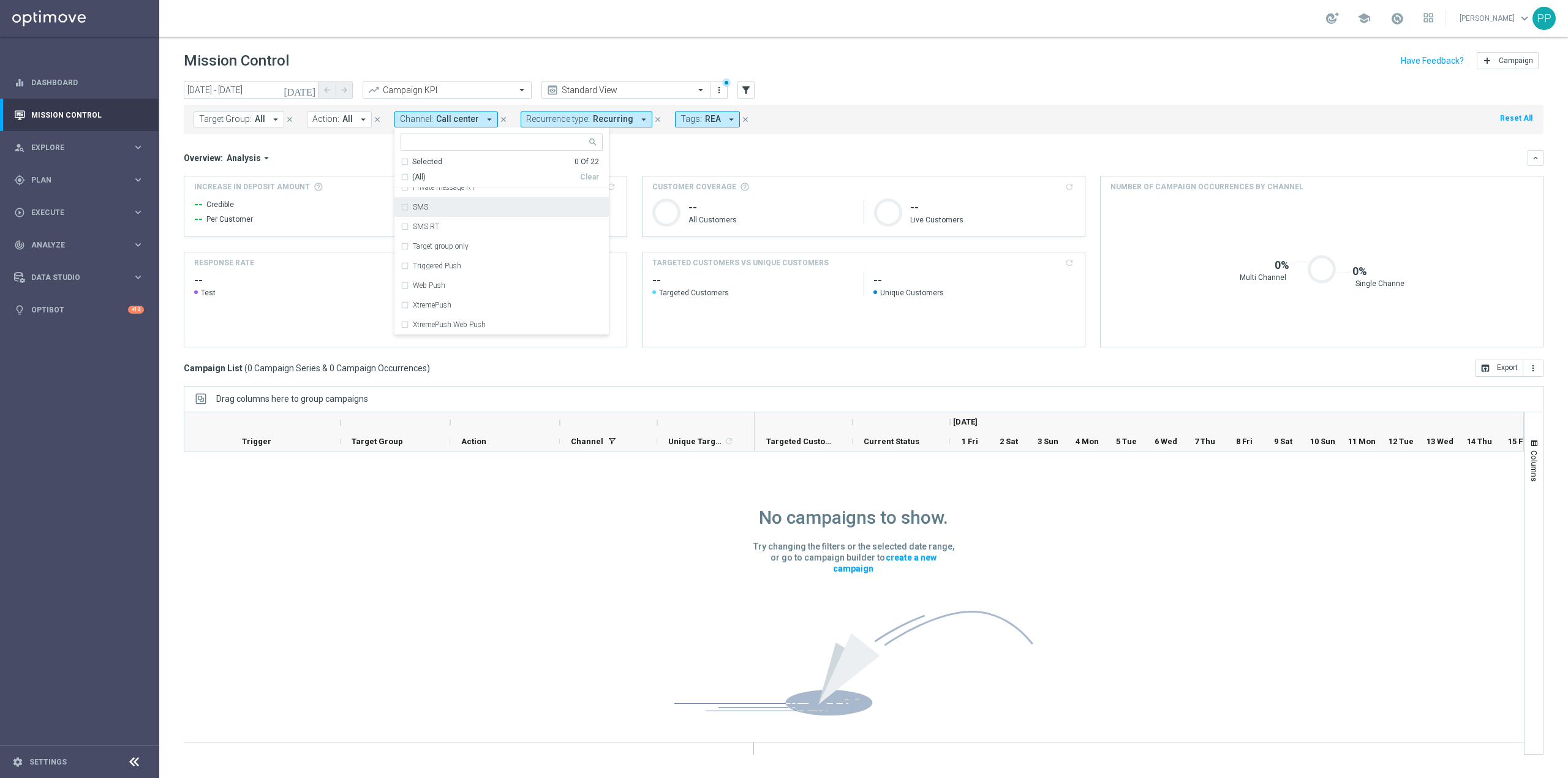
drag, startPoint x: 422, startPoint y: 213, endPoint x: 508, endPoint y: 184, distance: 90.8
click at [425, 211] on div "SMS" at bounding box center [502, 207] width 202 height 20
drag, startPoint x: 658, startPoint y: 153, endPoint x: 812, endPoint y: 165, distance: 154.5
click at [659, 153] on div "Overview: Analysis arrow_drop_down" at bounding box center [856, 158] width 1344 height 11
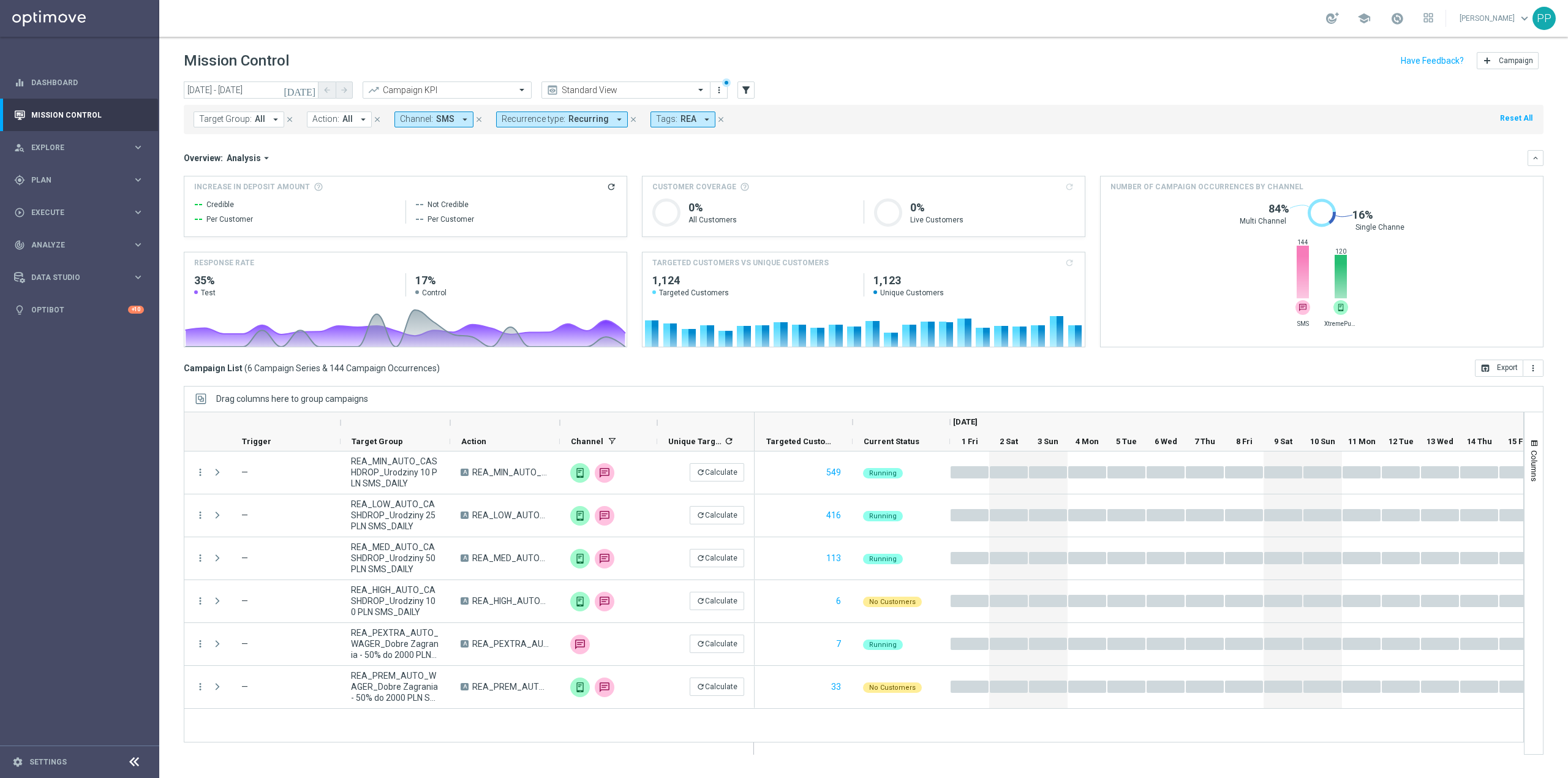
click at [431, 118] on button "Channel: SMS arrow_drop_down" at bounding box center [434, 119] width 79 height 16
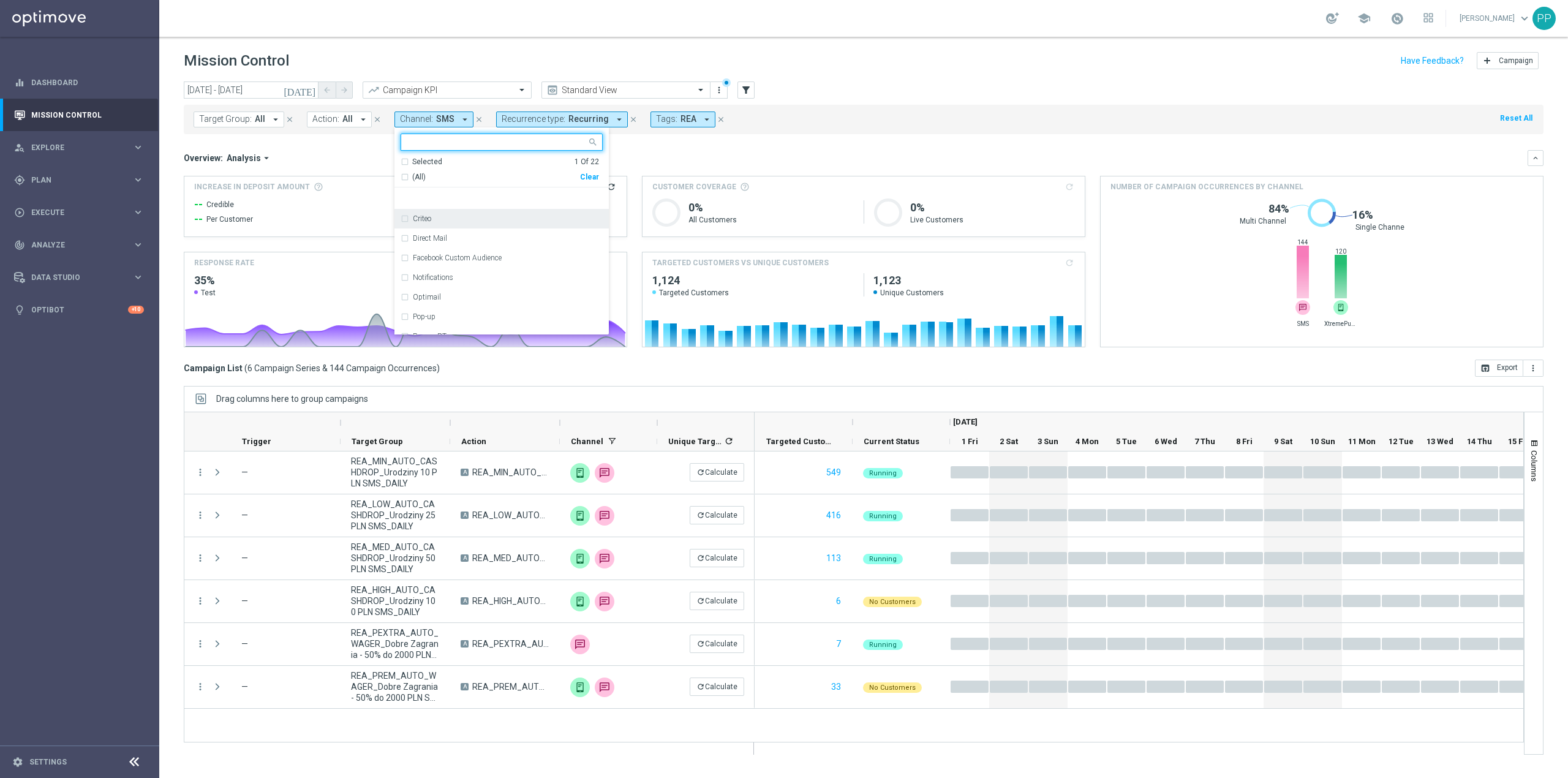
scroll to position [245, 0]
click at [430, 250] on div "SMS" at bounding box center [507, 246] width 190 height 7
click at [439, 310] on div "XtremePush" at bounding box center [502, 305] width 202 height 20
drag, startPoint x: 692, startPoint y: 153, endPoint x: 1527, endPoint y: 391, distance: 868.3
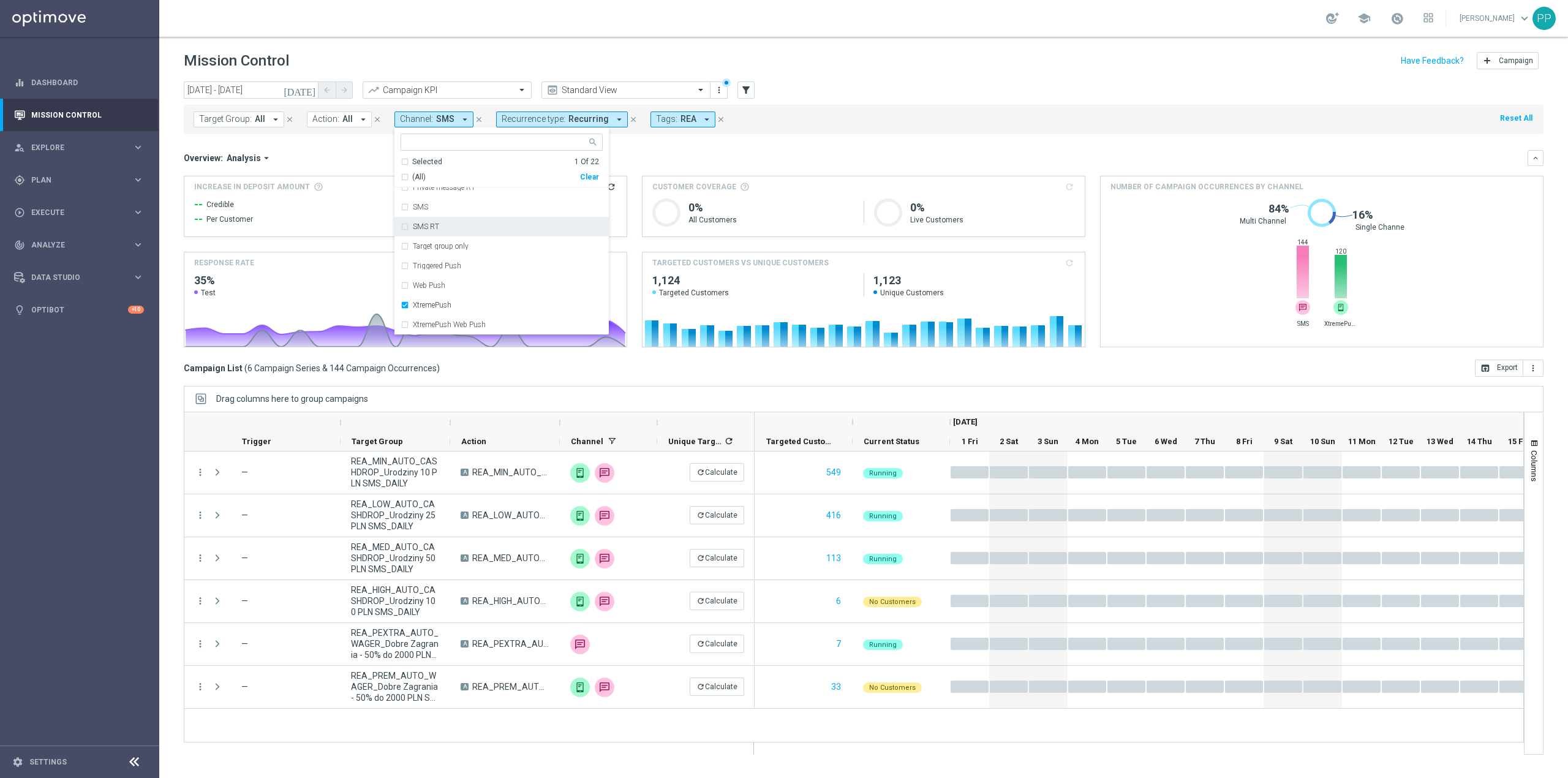
click at [698, 155] on div "Overview: Analysis arrow_drop_down" at bounding box center [856, 158] width 1344 height 11
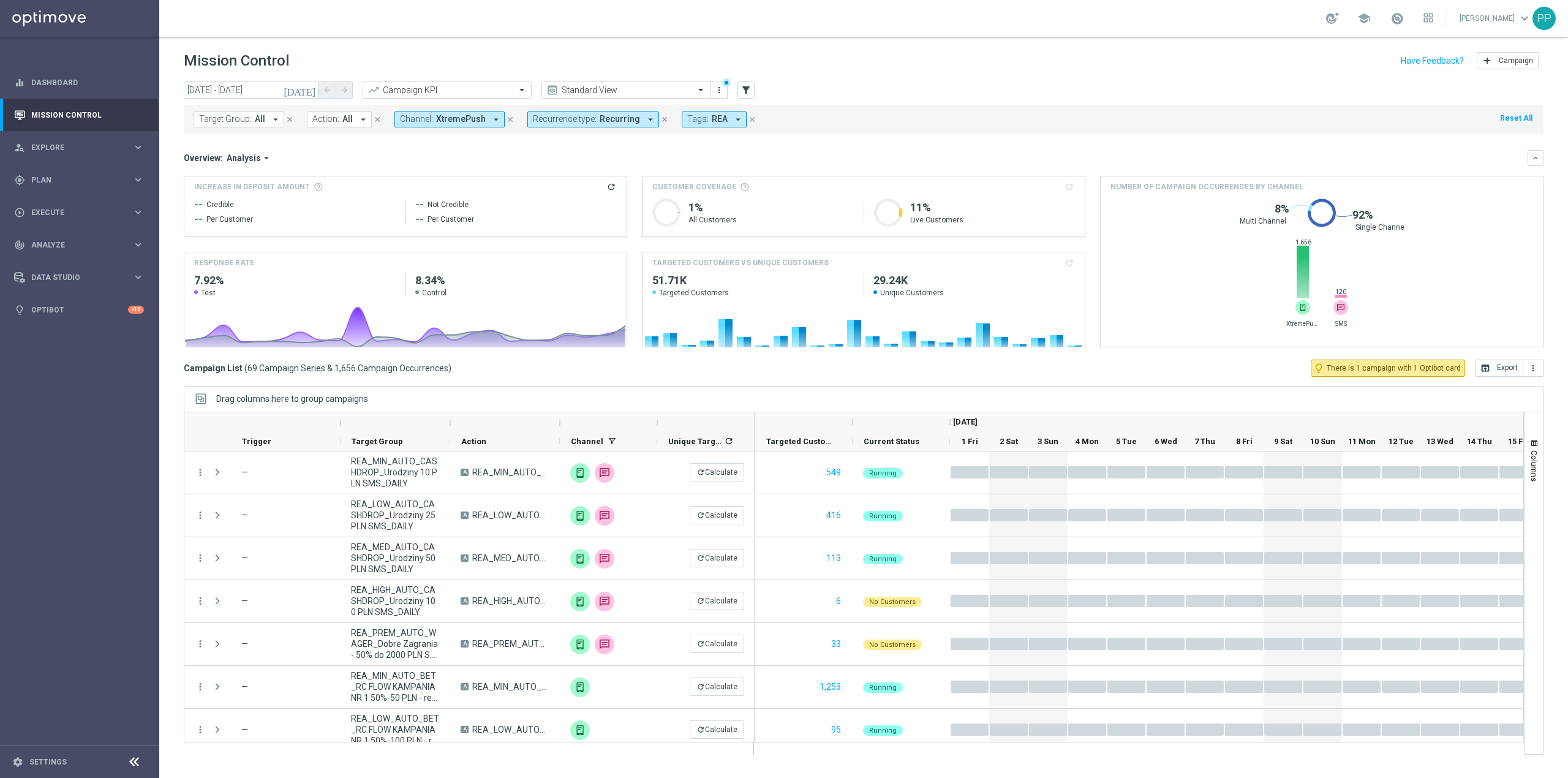
click at [456, 120] on span "XtremePush" at bounding box center [461, 119] width 49 height 11
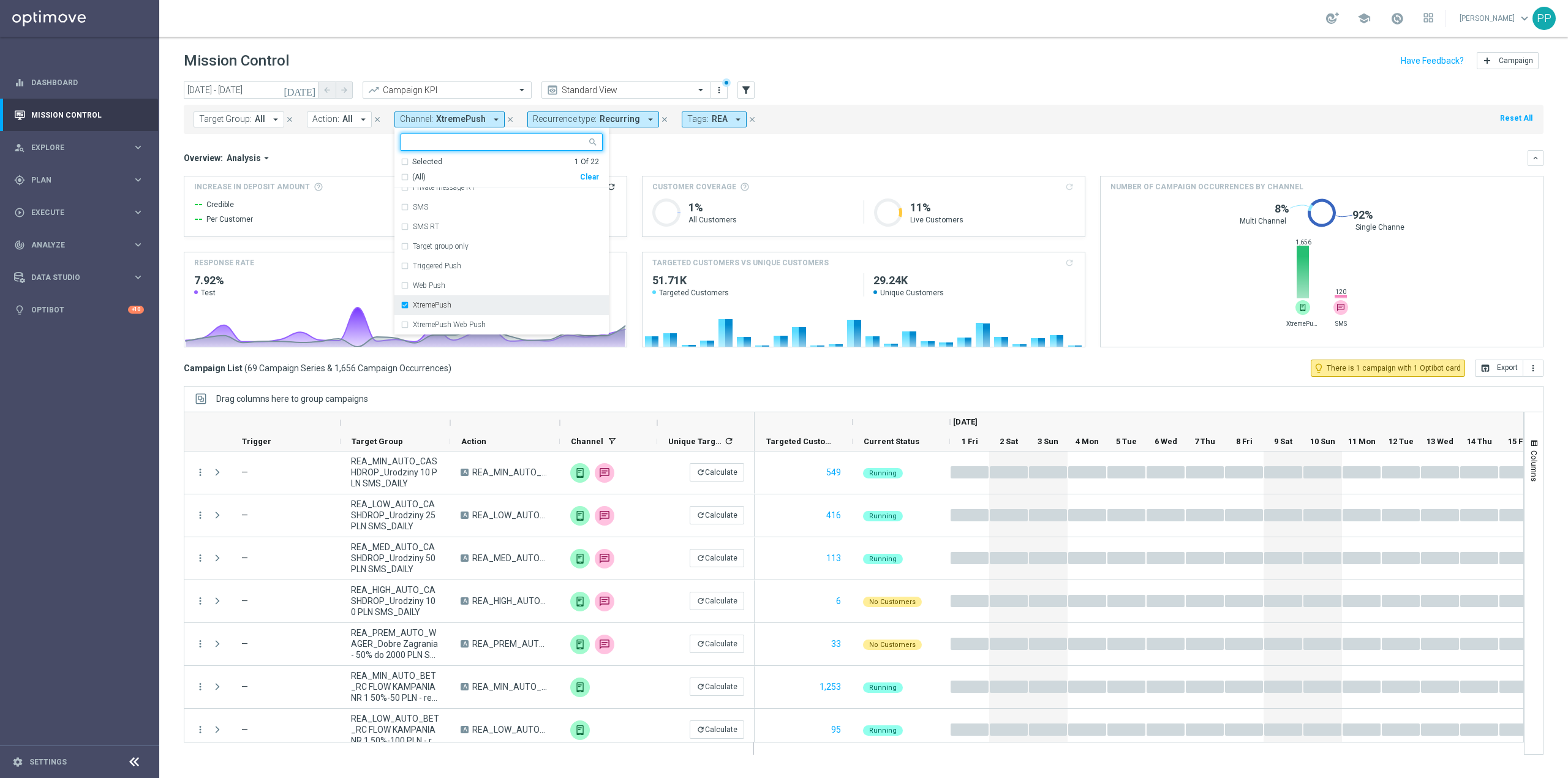
click at [435, 302] on label "XtremePush" at bounding box center [431, 305] width 39 height 7
click at [432, 252] on label "Private message" at bounding box center [438, 250] width 52 height 7
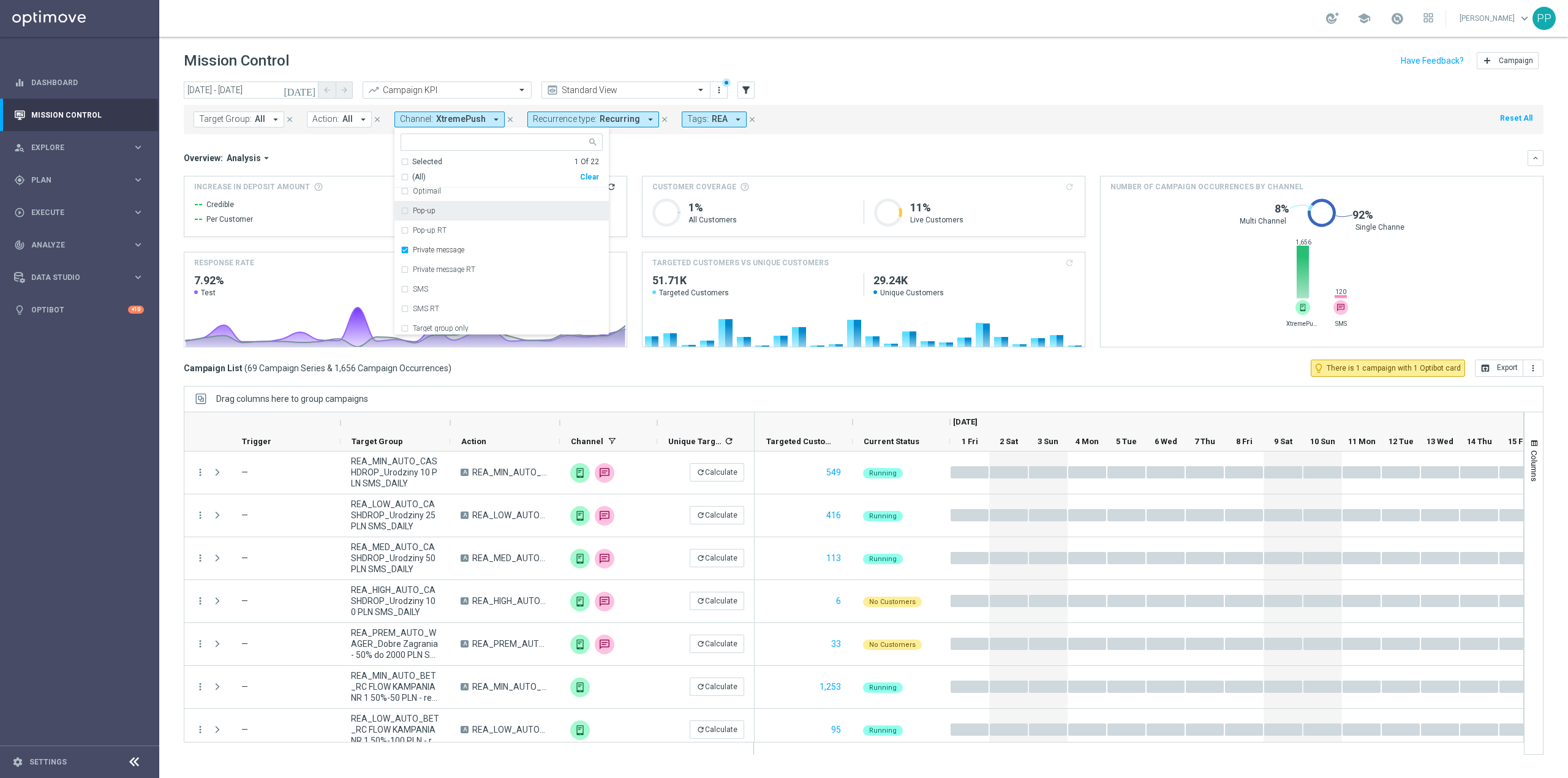
click at [360, 160] on div "Overview: Analysis arrow_drop_down" at bounding box center [856, 158] width 1344 height 11
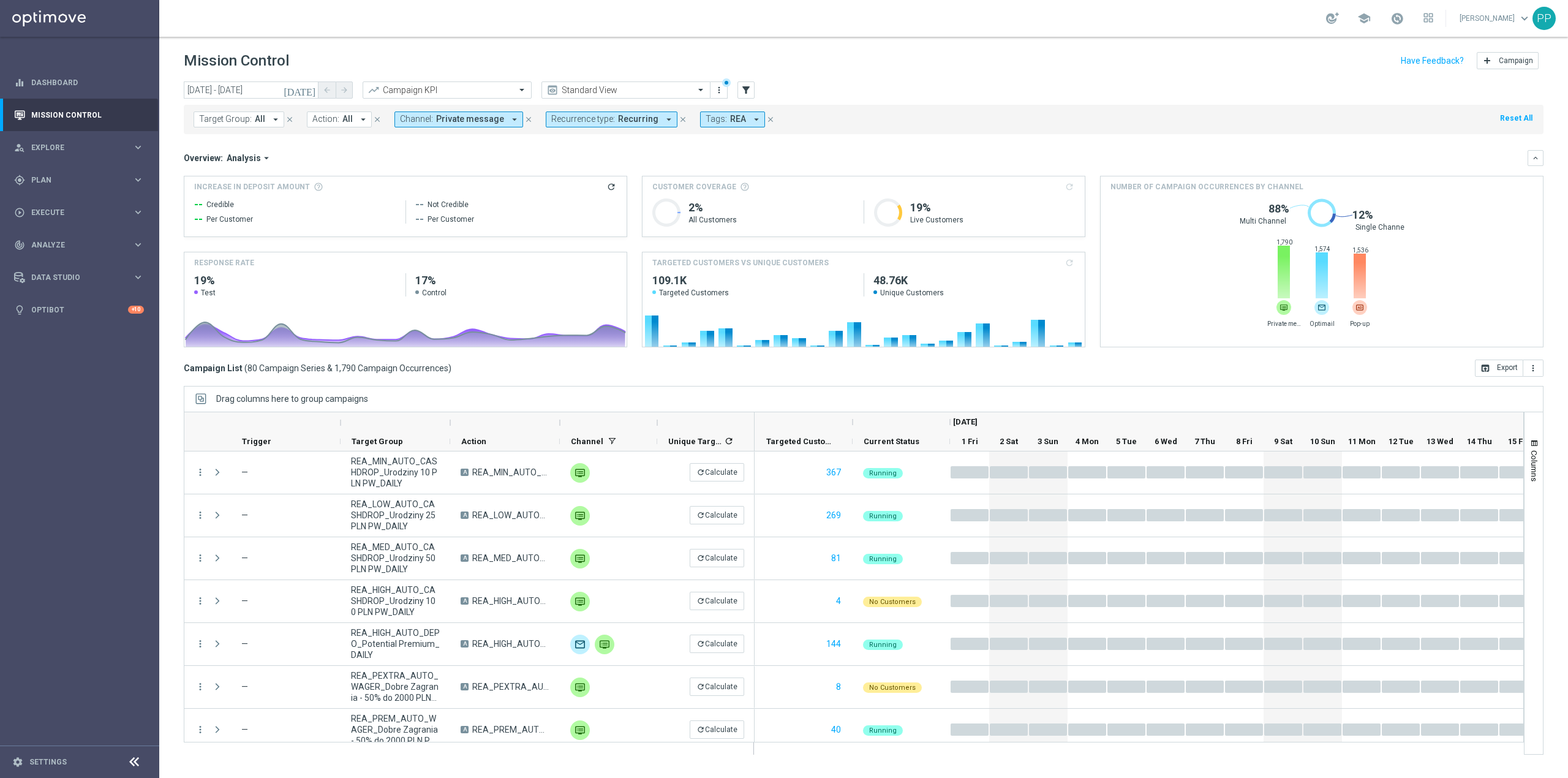
click at [467, 120] on span "Private message" at bounding box center [470, 119] width 68 height 11
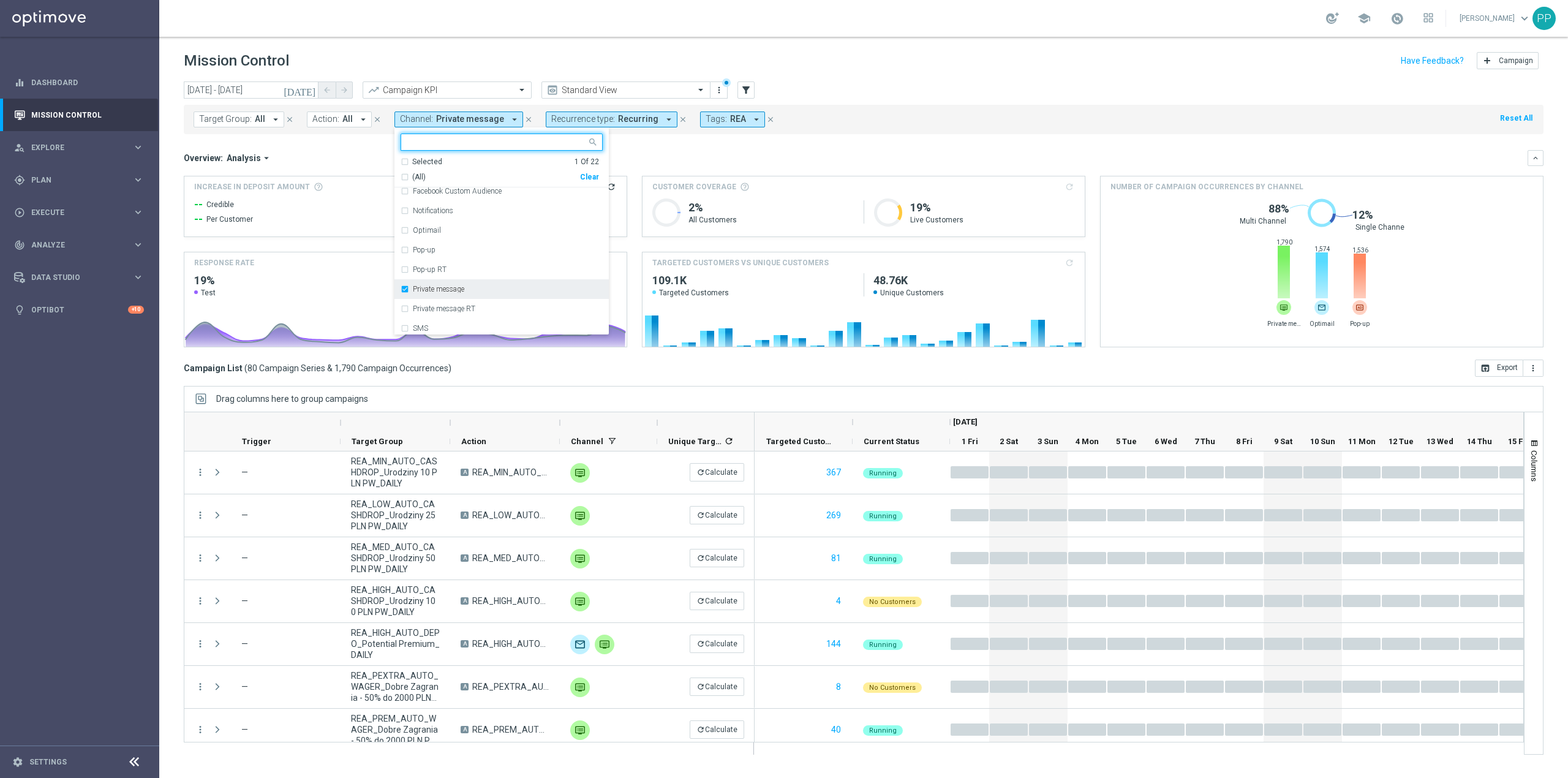
click at [457, 284] on div "Private message" at bounding box center [502, 289] width 202 height 20
drag, startPoint x: 454, startPoint y: 307, endPoint x: 441, endPoint y: 285, distance: 25.6
click at [456, 307] on div "Optimail" at bounding box center [502, 312] width 202 height 20
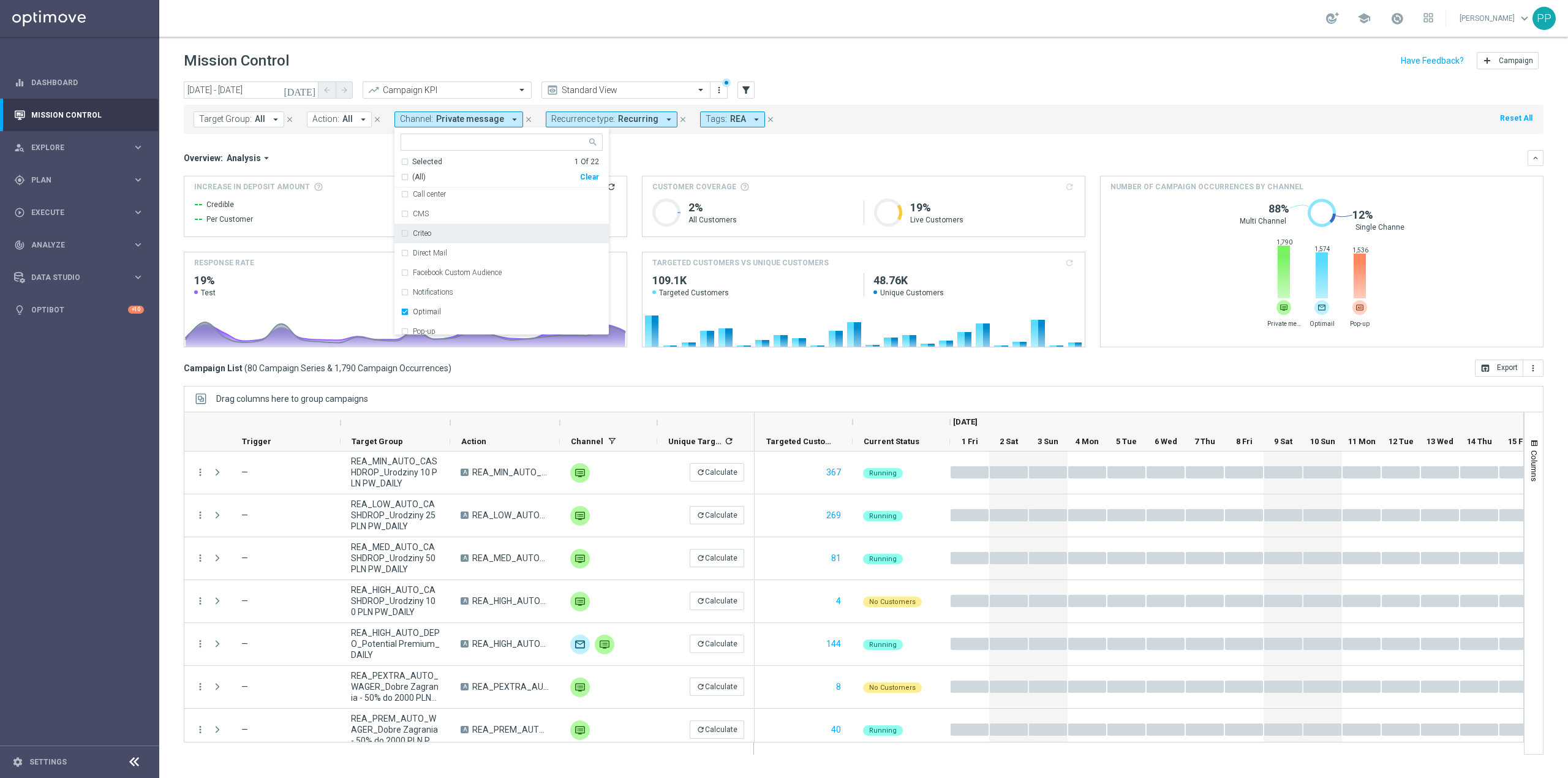
click at [334, 154] on div "Overview: Analysis arrow_drop_down" at bounding box center [856, 158] width 1344 height 11
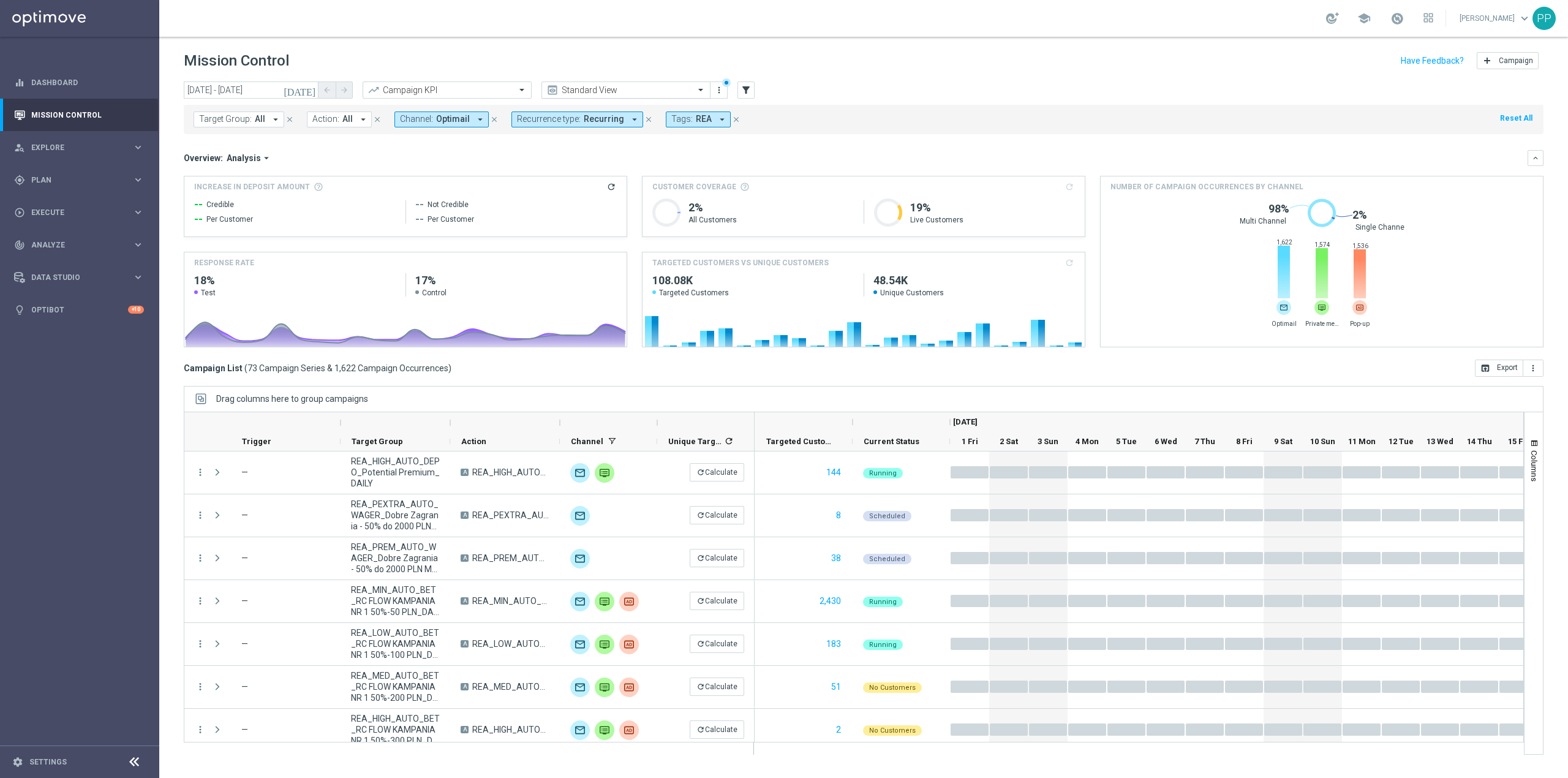
click at [622, 85] on div "Standard View" at bounding box center [628, 90] width 133 height 10
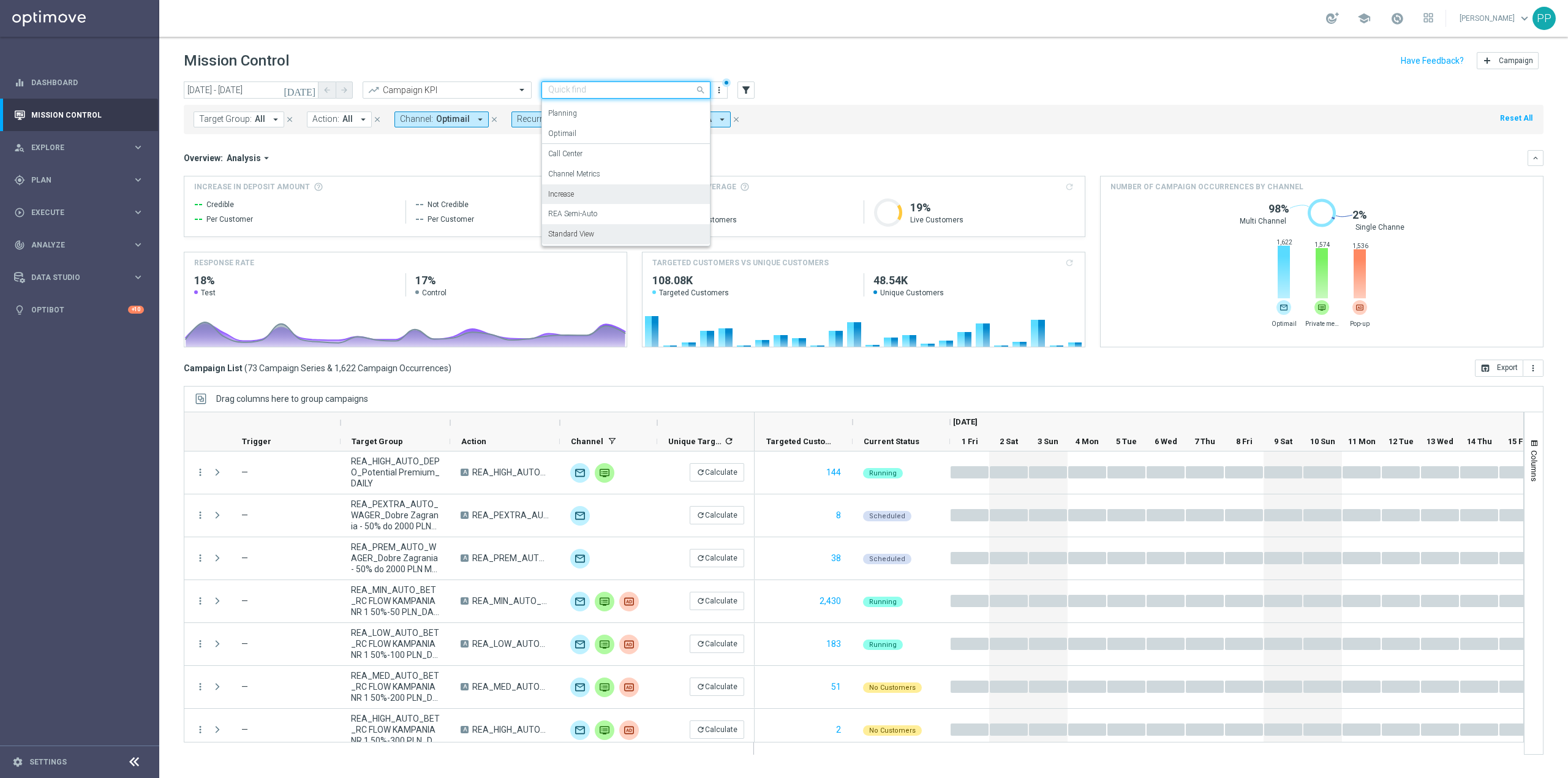
scroll to position [35, 0]
click at [601, 179] on div "Channel Metrics" at bounding box center [625, 175] width 155 height 21
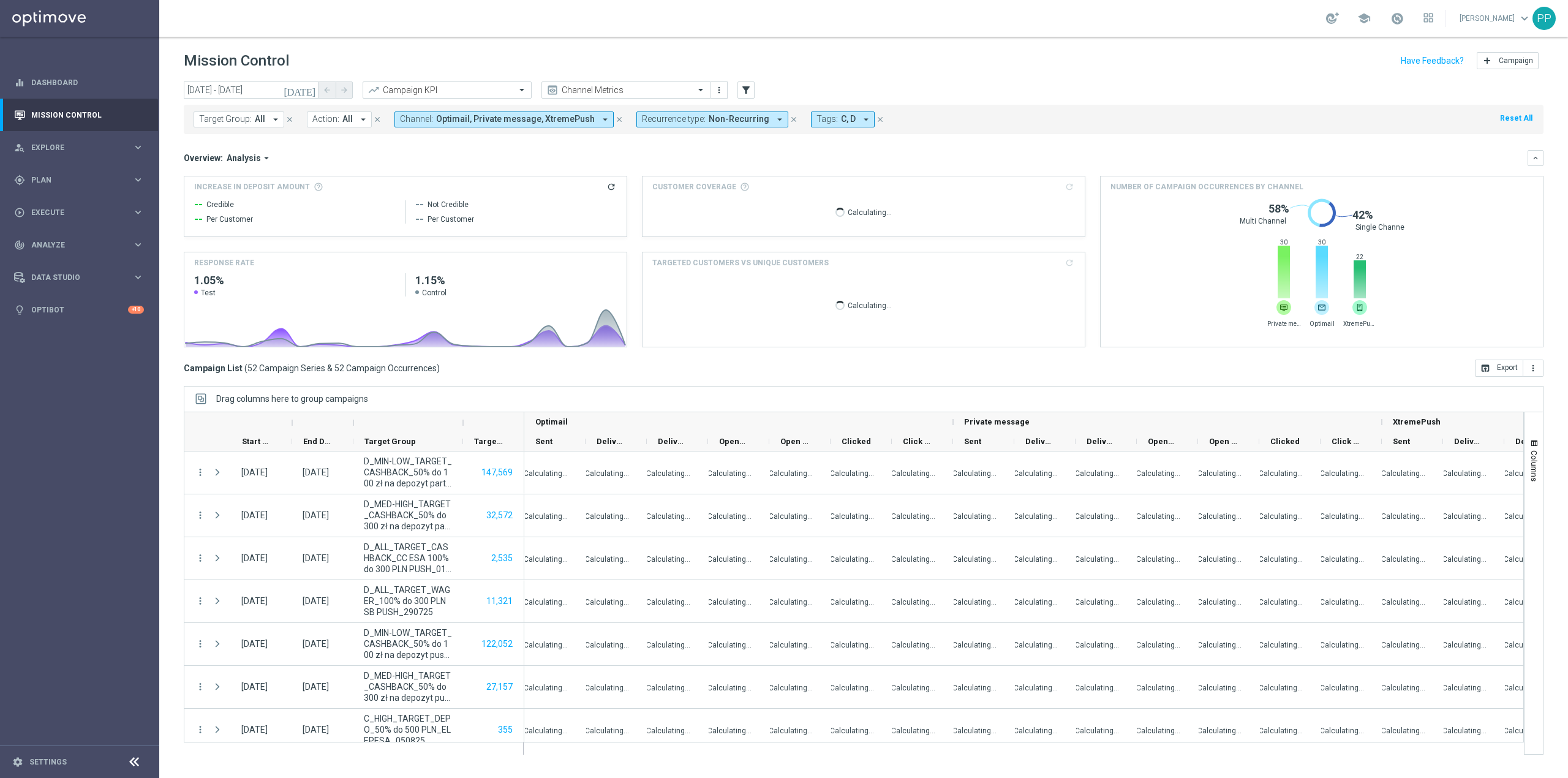
click at [256, 80] on header "Mission Control add Campaign" at bounding box center [863, 59] width 1409 height 44
click at [253, 86] on input "01 Aug 2025 - 24 Aug 2025" at bounding box center [251, 90] width 135 height 17
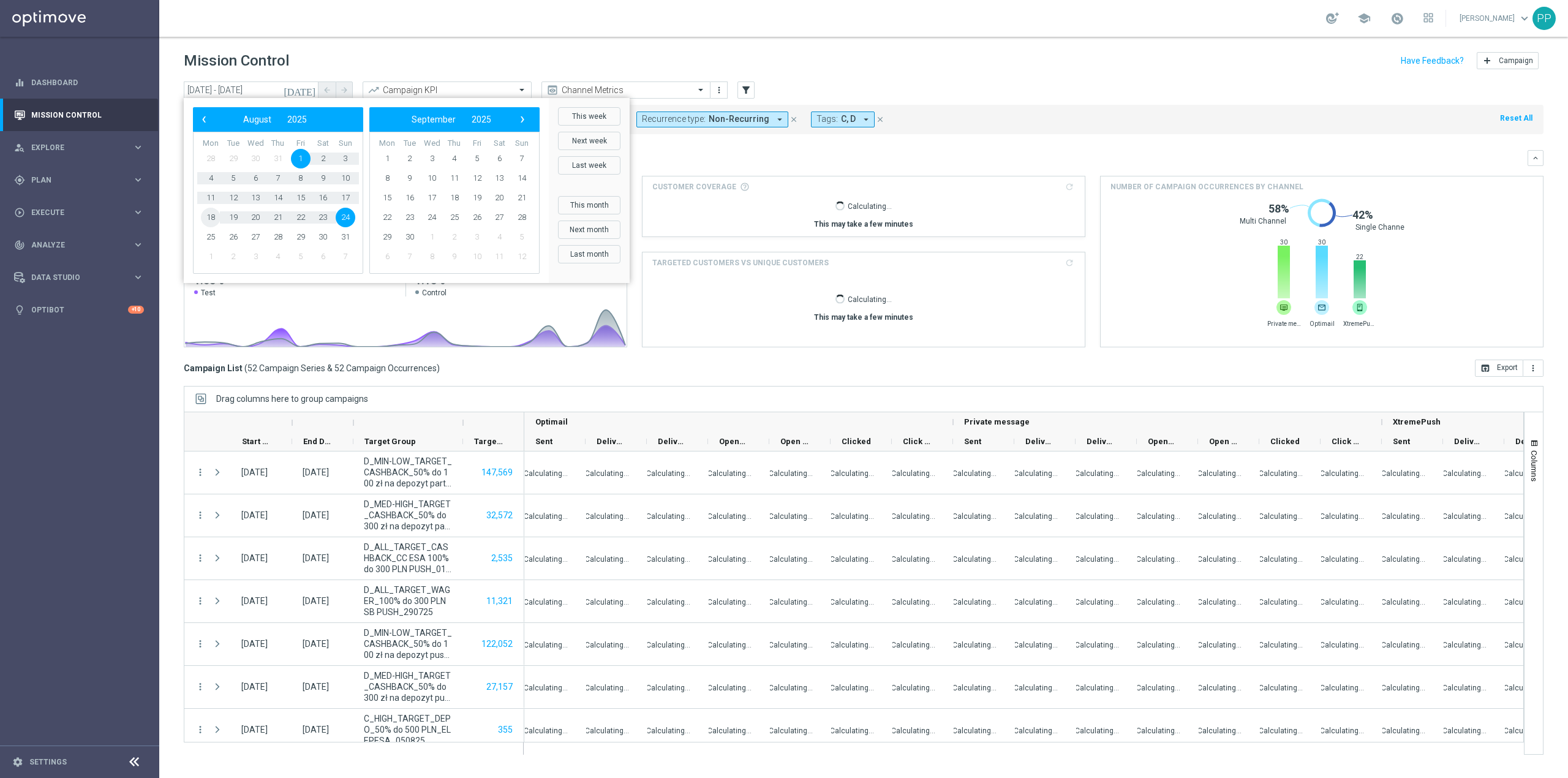
click at [209, 213] on span "18" at bounding box center [211, 218] width 20 height 20
click at [344, 215] on span "24" at bounding box center [346, 218] width 20 height 20
type input "18 Aug 2025 - 24 Aug 2025"
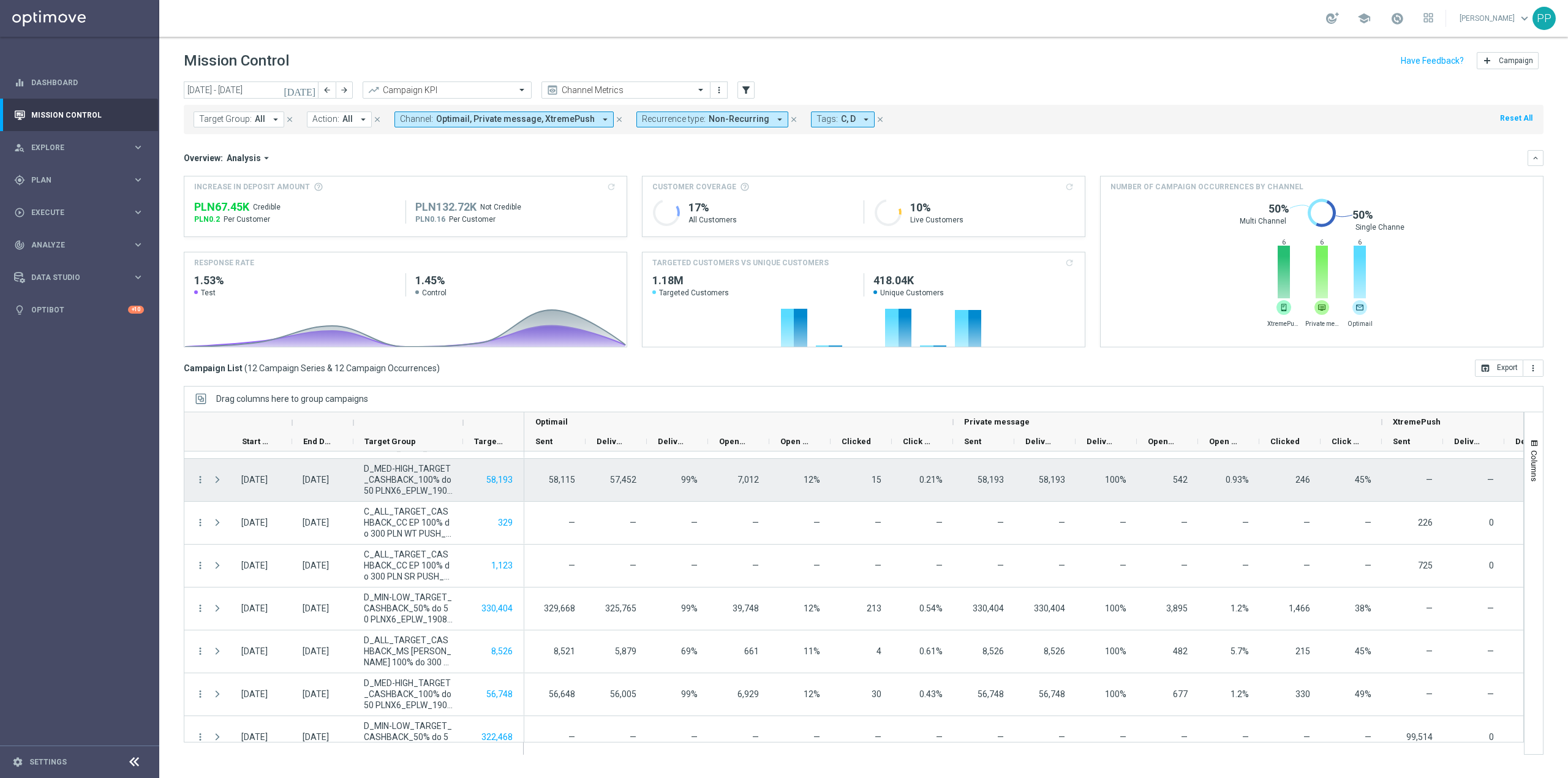
scroll to position [0, 0]
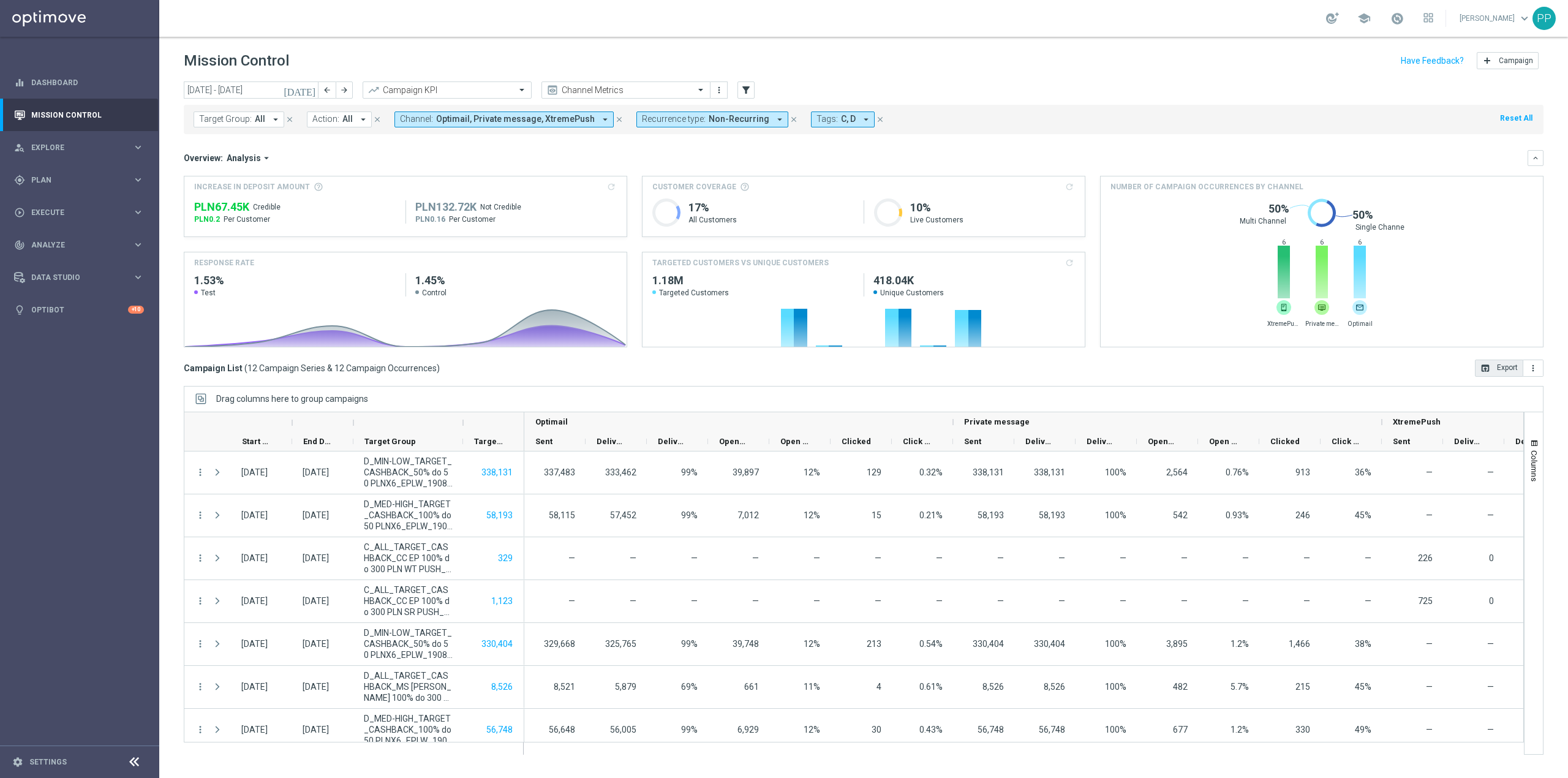
click at [1497, 365] on button "open_in_browser Export" at bounding box center [1498, 368] width 48 height 17
